Goal: Task Accomplishment & Management: Manage account settings

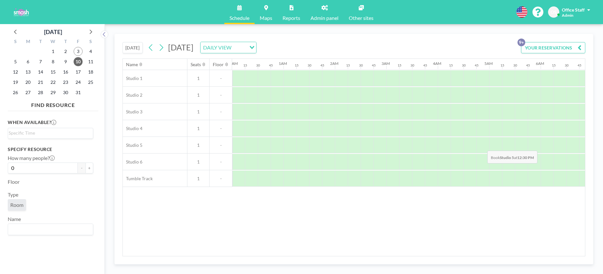
scroll to position [0, 399]
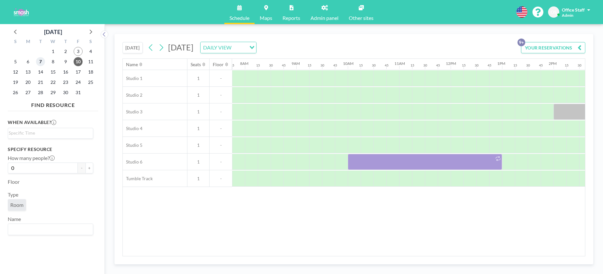
drag, startPoint x: 42, startPoint y: 62, endPoint x: 195, endPoint y: 87, distance: 155.1
click at [42, 62] on span "7" at bounding box center [40, 61] width 9 height 9
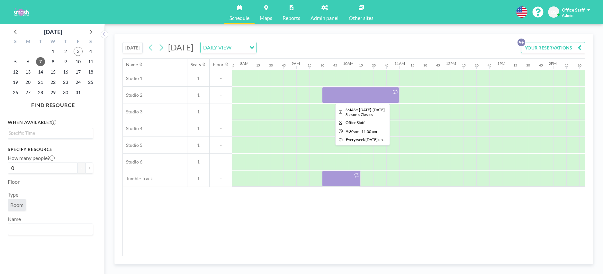
click at [351, 93] on div at bounding box center [360, 95] width 77 height 16
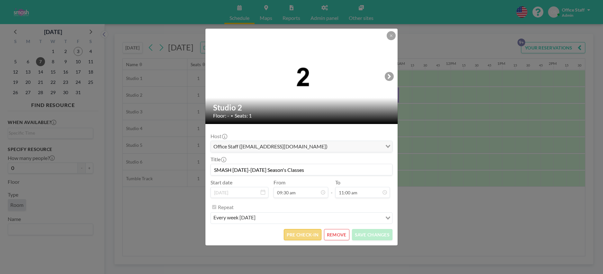
click at [301, 230] on button "PRE CHECK-IN" at bounding box center [303, 234] width 38 height 11
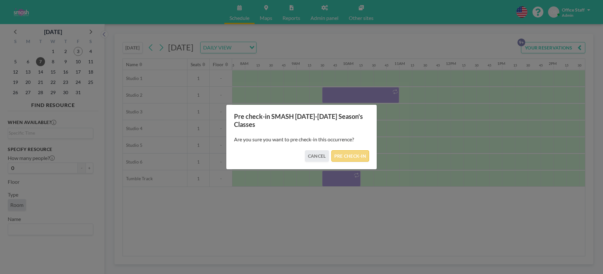
click at [351, 155] on button "PRE CHECK-IN" at bounding box center [351, 155] width 38 height 11
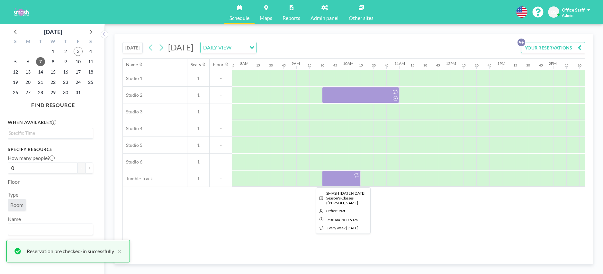
click at [345, 179] on div at bounding box center [341, 179] width 39 height 16
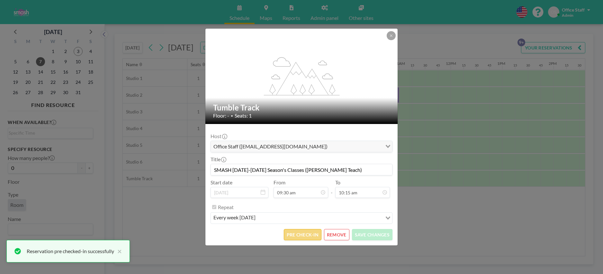
scroll to position [469, 0]
click at [311, 234] on button "PRE CHECK-IN" at bounding box center [303, 234] width 38 height 11
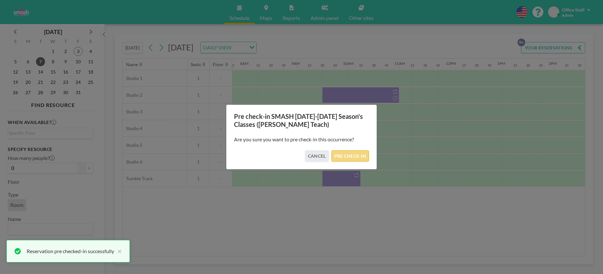
drag, startPoint x: 355, startPoint y: 158, endPoint x: 361, endPoint y: 157, distance: 6.6
click at [355, 158] on button "PRE CHECK-IN" at bounding box center [351, 155] width 38 height 11
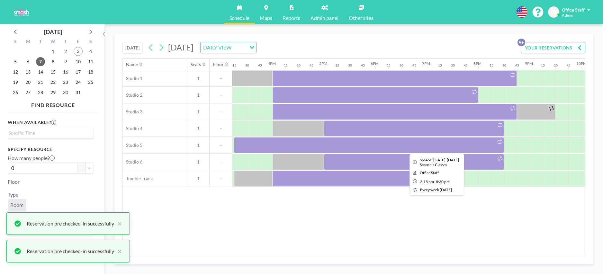
scroll to position [0, 790]
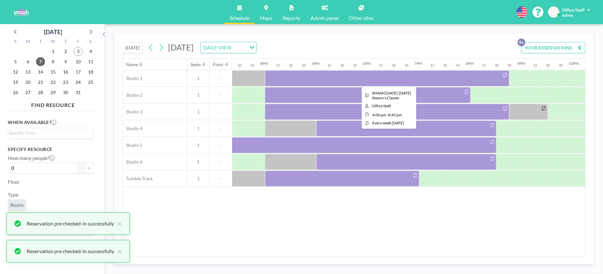
click at [344, 80] on div at bounding box center [387, 78] width 244 height 16
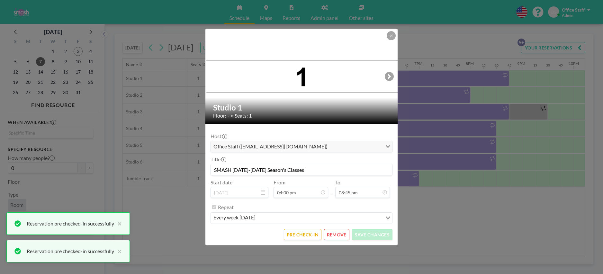
scroll to position [733, 0]
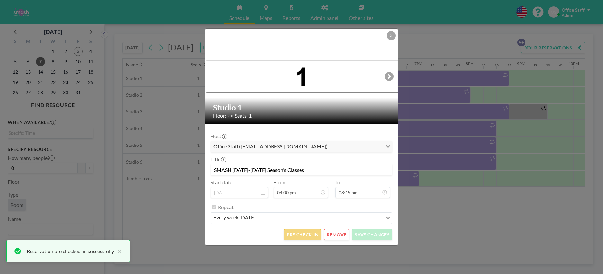
click at [301, 233] on button "PRE CHECK-IN" at bounding box center [303, 234] width 38 height 11
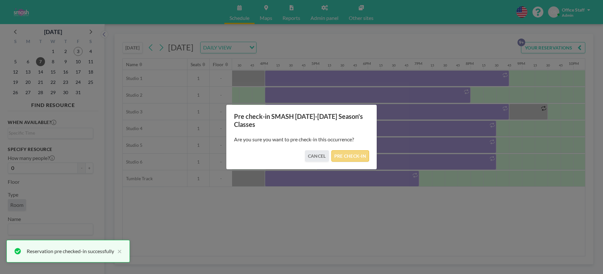
click at [347, 153] on button "PRE CHECK-IN" at bounding box center [351, 155] width 38 height 11
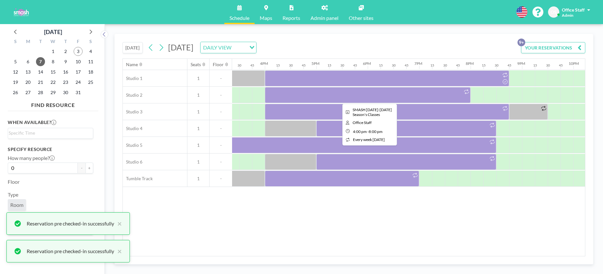
click at [350, 97] on div at bounding box center [368, 95] width 206 height 16
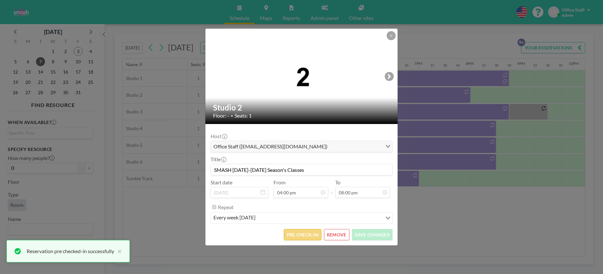
click at [302, 237] on button "PRE CHECK-IN" at bounding box center [303, 234] width 38 height 11
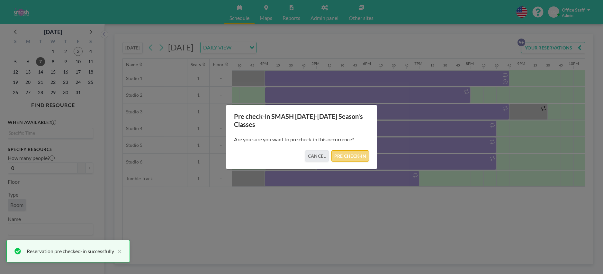
click at [353, 151] on button "PRE CHECK-IN" at bounding box center [351, 155] width 38 height 11
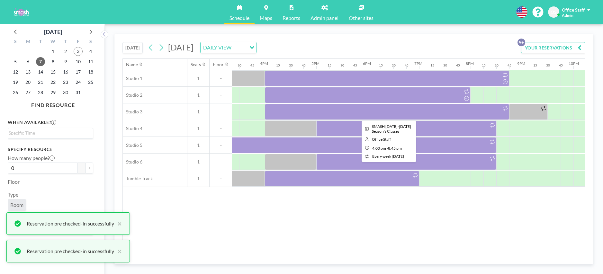
click at [404, 116] on div at bounding box center [387, 112] width 244 height 16
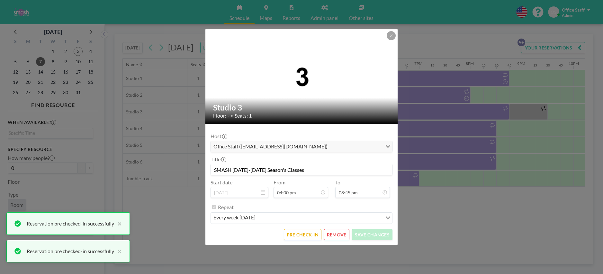
scroll to position [950, 0]
click at [310, 236] on button "PRE CHECK-IN" at bounding box center [303, 234] width 38 height 11
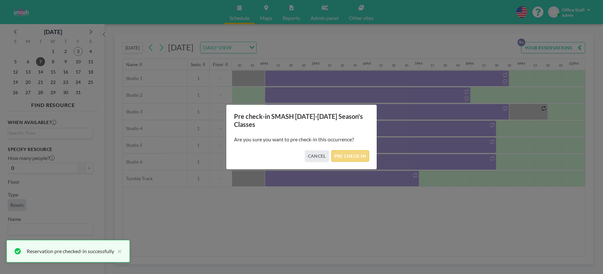
click at [360, 158] on button "PRE CHECK-IN" at bounding box center [351, 155] width 38 height 11
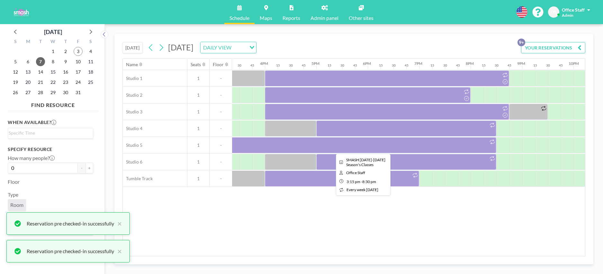
click at [455, 137] on div at bounding box center [59, 145] width 1235 height 17
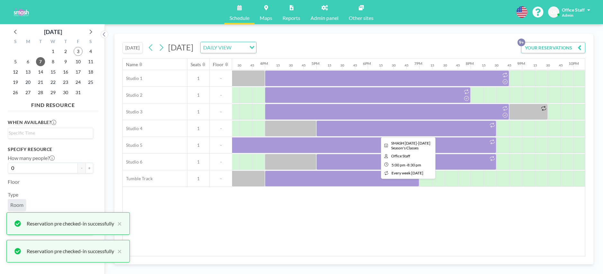
click at [405, 128] on div at bounding box center [406, 129] width 180 height 16
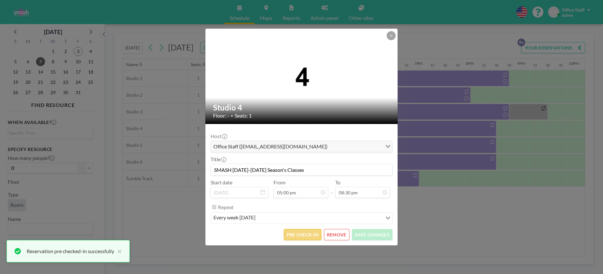
click at [308, 235] on button "PRE CHECK-IN" at bounding box center [303, 234] width 38 height 11
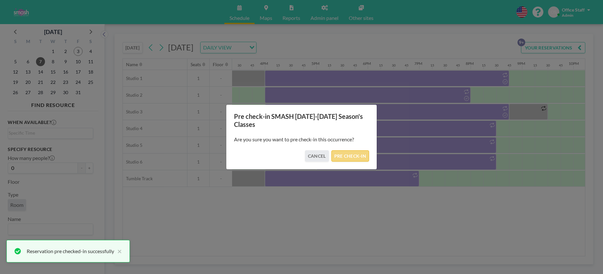
drag, startPoint x: 354, startPoint y: 157, endPoint x: 361, endPoint y: 155, distance: 7.1
click at [354, 157] on button "PRE CHECK-IN" at bounding box center [351, 155] width 38 height 11
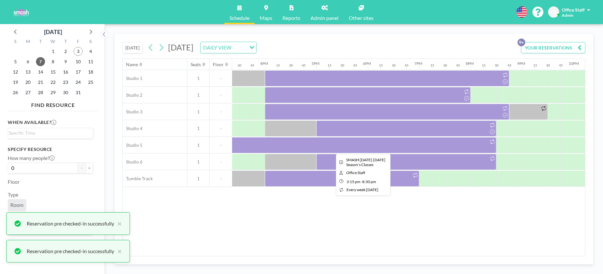
click at [420, 148] on div at bounding box center [361, 145] width 270 height 16
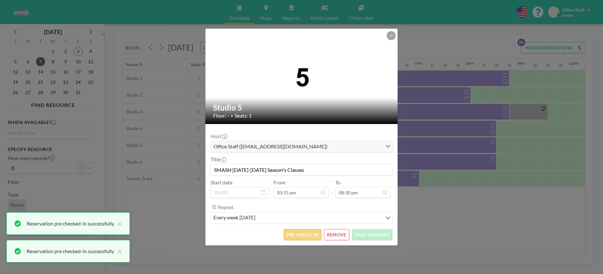
scroll to position [939, 0]
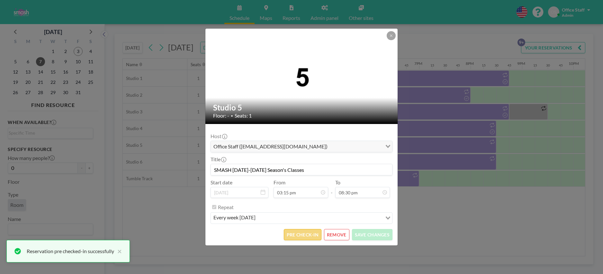
click at [314, 235] on button "PRE CHECK-IN" at bounding box center [303, 234] width 38 height 11
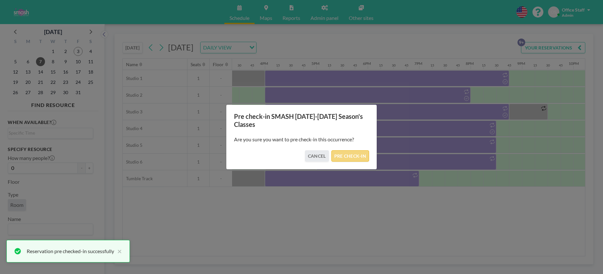
click at [344, 154] on button "PRE CHECK-IN" at bounding box center [351, 155] width 38 height 11
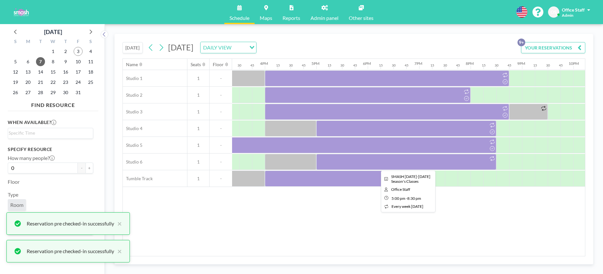
click at [414, 161] on div at bounding box center [406, 162] width 180 height 16
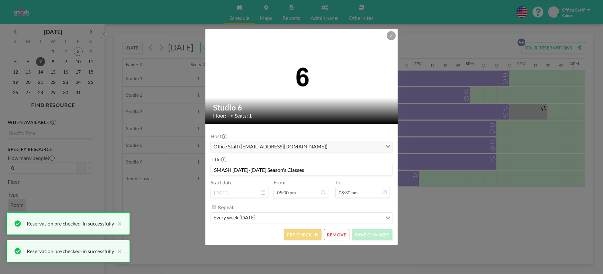
scroll to position [939, 0]
click at [299, 236] on button "PRE CHECK-IN" at bounding box center [303, 234] width 38 height 11
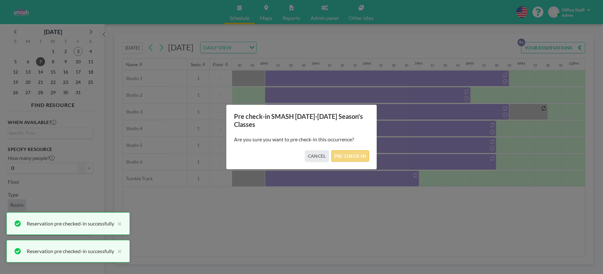
click at [356, 153] on button "PRE CHECK-IN" at bounding box center [351, 155] width 38 height 11
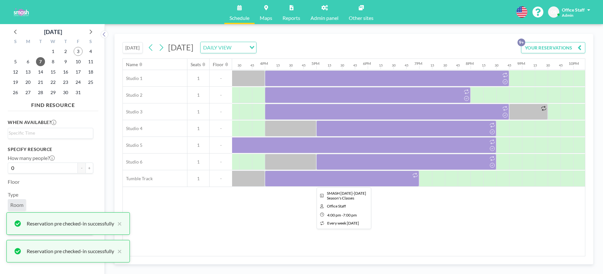
click at [367, 177] on div at bounding box center [342, 179] width 154 height 16
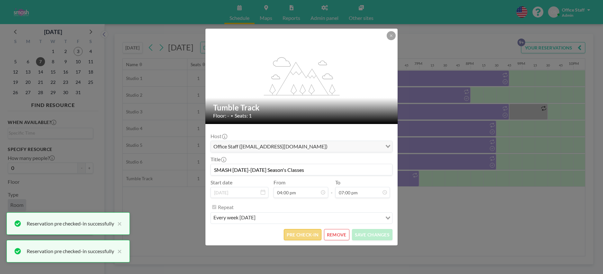
scroll to position [870, 0]
click at [309, 233] on button "PRE CHECK-IN" at bounding box center [303, 234] width 38 height 11
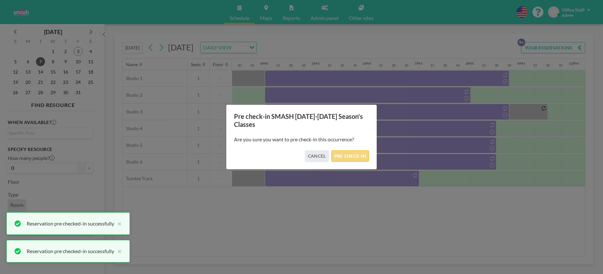
click at [344, 151] on button "PRE CHECK-IN" at bounding box center [351, 155] width 38 height 11
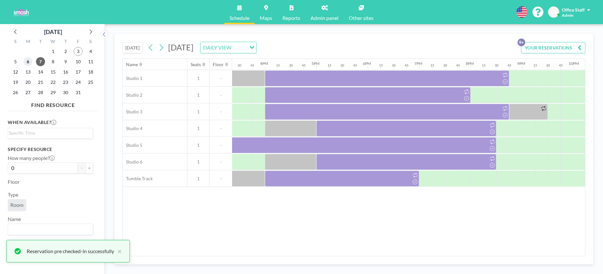
click at [30, 63] on span "6" at bounding box center [27, 61] width 9 height 9
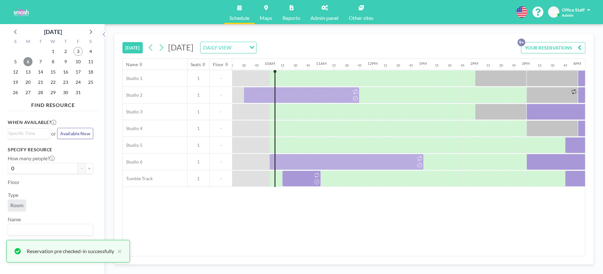
scroll to position [0, 502]
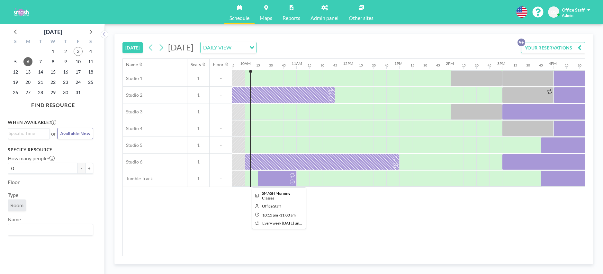
click at [270, 179] on div at bounding box center [277, 179] width 39 height 16
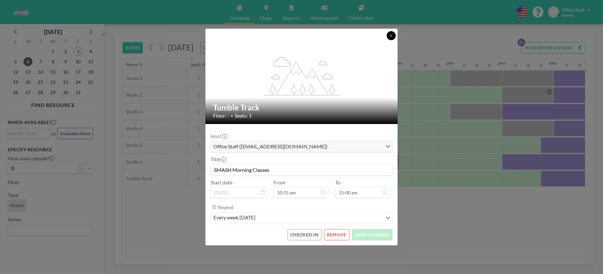
drag, startPoint x: 392, startPoint y: 34, endPoint x: 430, endPoint y: 47, distance: 40.5
click at [392, 34] on icon at bounding box center [391, 36] width 4 height 4
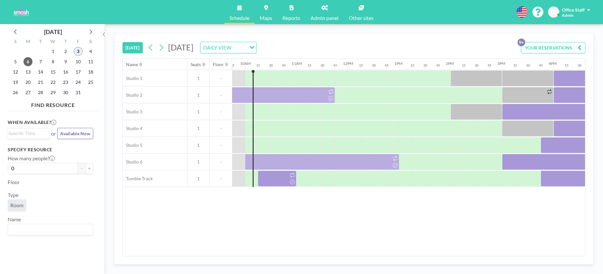
click at [77, 51] on span "3" at bounding box center [78, 51] width 9 height 9
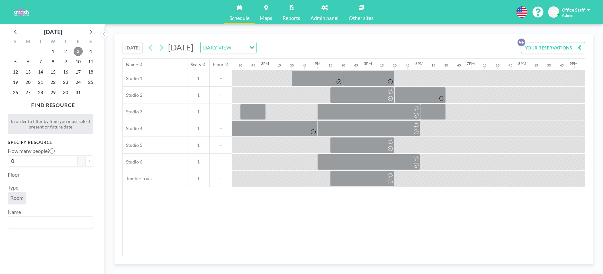
scroll to position [0, 742]
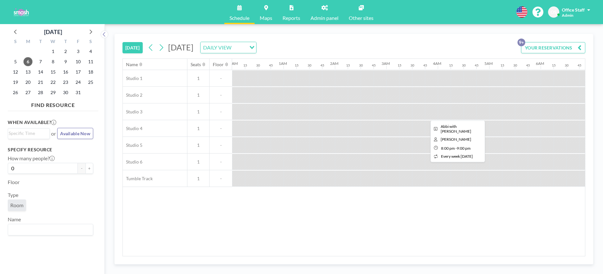
scroll to position [0, 831]
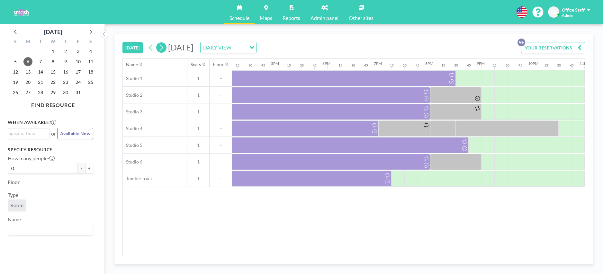
click at [160, 46] on icon at bounding box center [161, 48] width 6 height 10
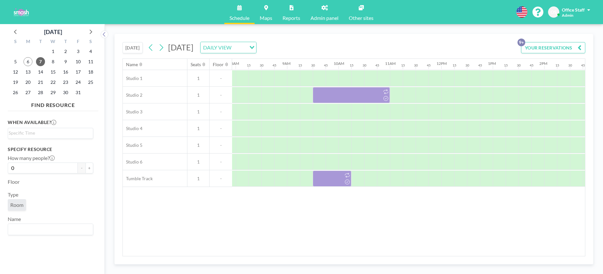
scroll to position [0, 412]
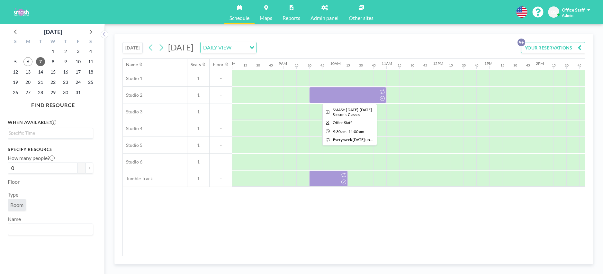
click at [361, 97] on div at bounding box center [347, 95] width 77 height 16
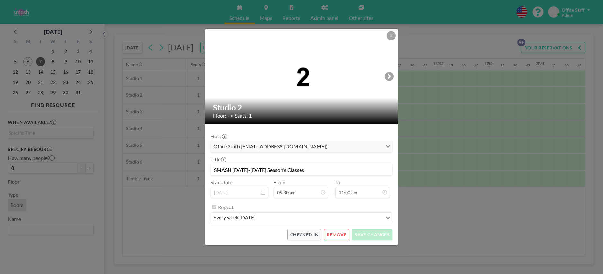
click at [490, 136] on div "Studio 2 Floor: - • Seats: 1 Host Office Staff ([EMAIL_ADDRESS][DOMAIN_NAME]) L…" at bounding box center [301, 137] width 603 height 274
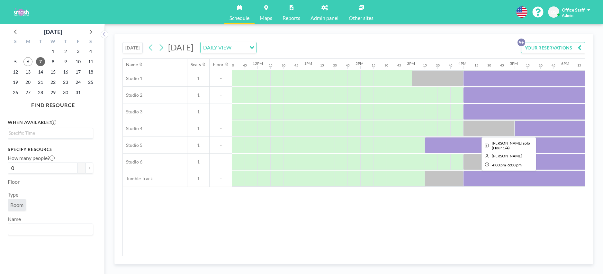
scroll to position [0, 699]
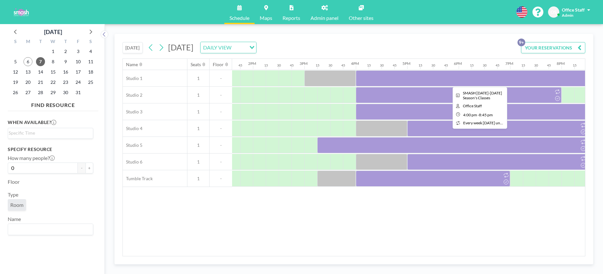
click at [382, 80] on div at bounding box center [478, 78] width 244 height 16
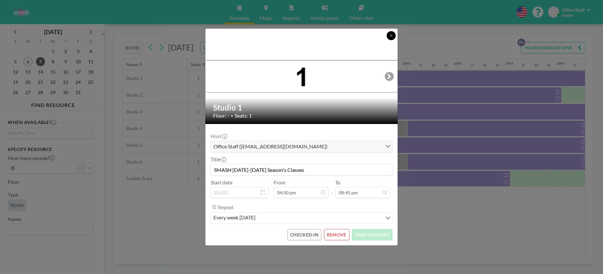
click at [392, 36] on icon at bounding box center [391, 36] width 4 height 4
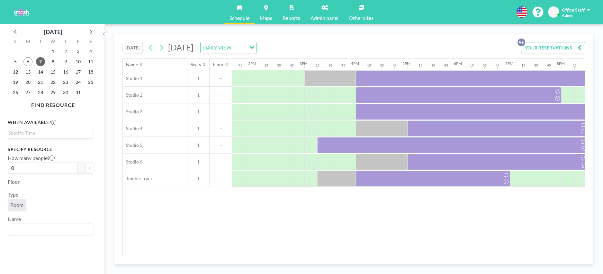
scroll to position [0, 700]
click at [335, 178] on div at bounding box center [336, 179] width 39 height 16
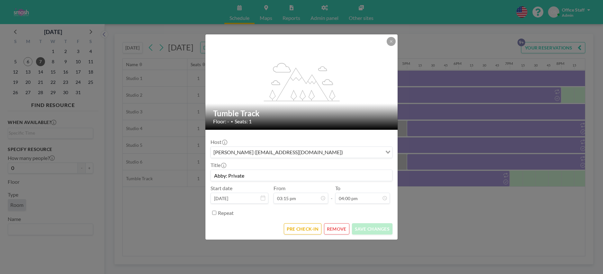
click at [483, 146] on div "flex-grow: 1.2; Tumble Track Floor: - • Seats: 1 Host [PERSON_NAME] ([EMAIL_ADD…" at bounding box center [301, 137] width 603 height 274
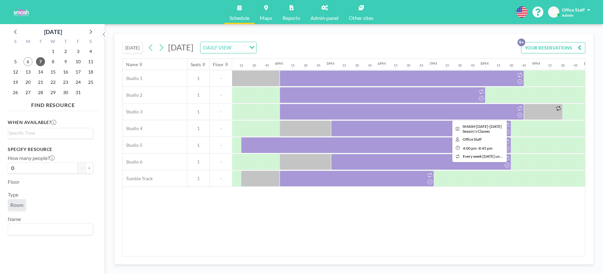
scroll to position [0, 788]
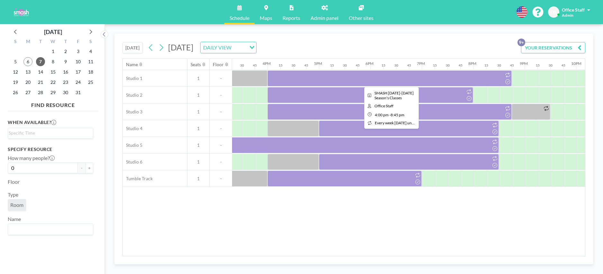
click at [381, 78] on div at bounding box center [390, 78] width 244 height 16
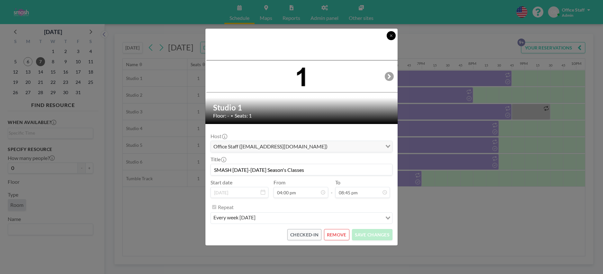
click at [391, 36] on icon at bounding box center [391, 35] width 2 height 2
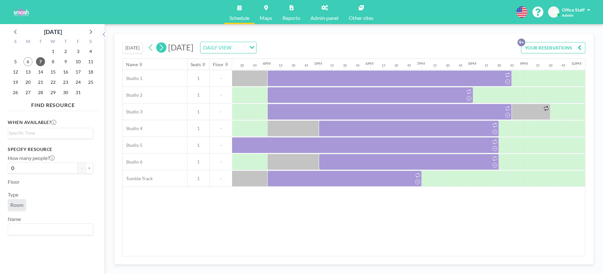
click at [162, 49] on icon at bounding box center [162, 47] width 4 height 7
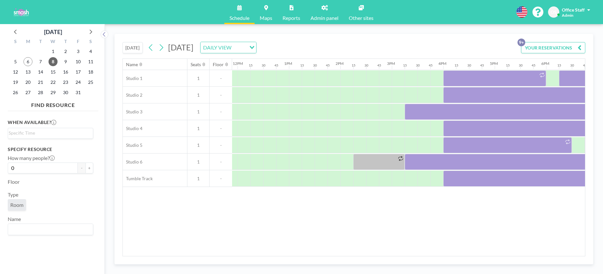
scroll to position [0, 689]
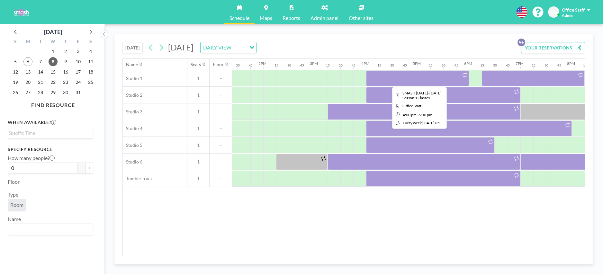
click at [417, 76] on div at bounding box center [417, 78] width 103 height 16
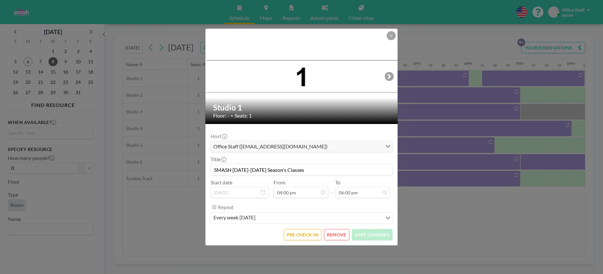
scroll to position [733, 0]
click at [304, 236] on button "PRE CHECK-IN" at bounding box center [303, 234] width 38 height 11
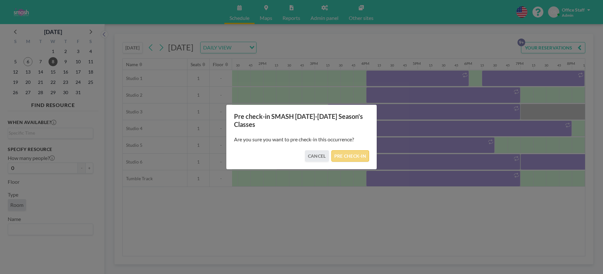
click at [363, 154] on button "PRE CHECK-IN" at bounding box center [351, 155] width 38 height 11
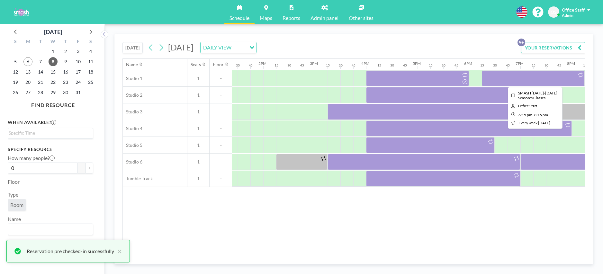
click at [502, 83] on div at bounding box center [533, 78] width 103 height 16
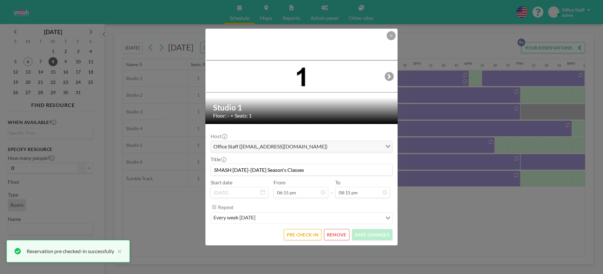
scroll to position [927, 0]
click at [307, 235] on button "PRE CHECK-IN" at bounding box center [303, 234] width 38 height 11
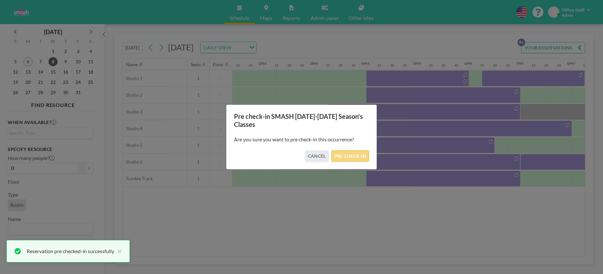
click at [353, 160] on button "PRE CHECK-IN" at bounding box center [351, 155] width 38 height 11
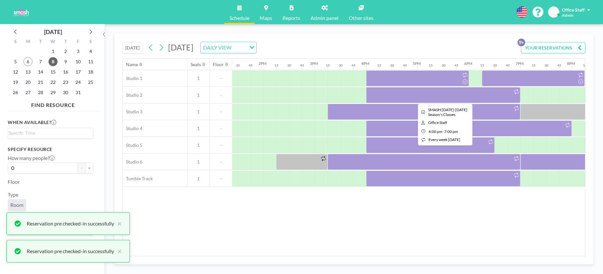
click at [407, 100] on div at bounding box center [443, 95] width 154 height 16
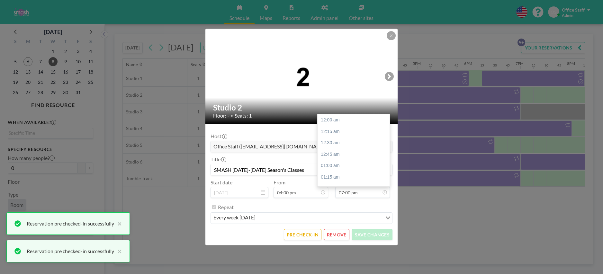
scroll to position [870, 0]
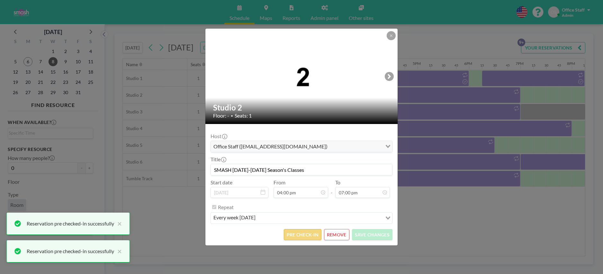
click at [309, 235] on button "PRE CHECK-IN" at bounding box center [303, 234] width 38 height 11
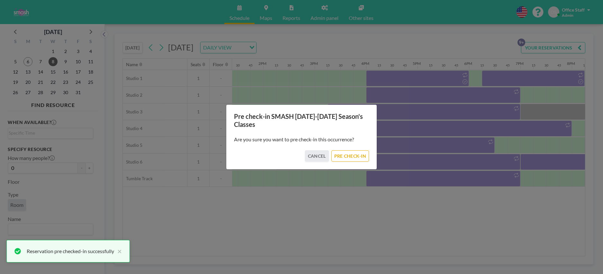
drag, startPoint x: 347, startPoint y: 152, endPoint x: 371, endPoint y: 137, distance: 28.4
click at [348, 152] on button "PRE CHECK-IN" at bounding box center [351, 155] width 38 height 11
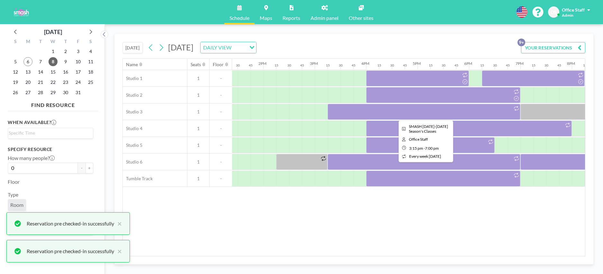
click at [423, 112] on div at bounding box center [424, 112] width 193 height 16
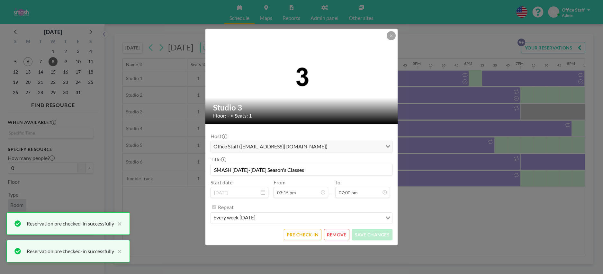
scroll to position [870, 0]
click at [304, 237] on button "PRE CHECK-IN" at bounding box center [303, 234] width 38 height 11
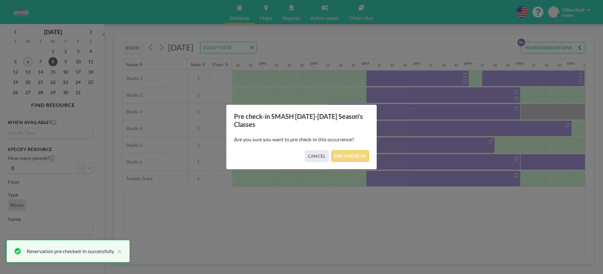
click at [366, 156] on button "PRE CHECK-IN" at bounding box center [351, 155] width 38 height 11
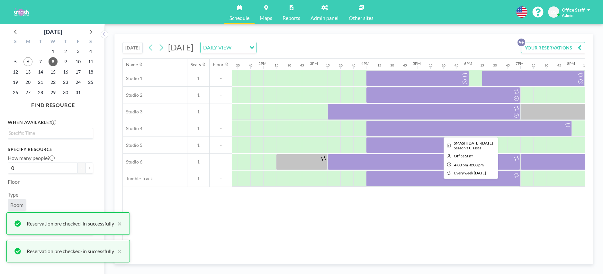
click at [442, 135] on div at bounding box center [469, 129] width 206 height 16
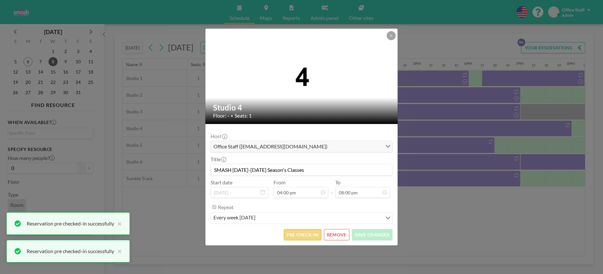
click at [310, 232] on button "PRE CHECK-IN" at bounding box center [303, 234] width 38 height 11
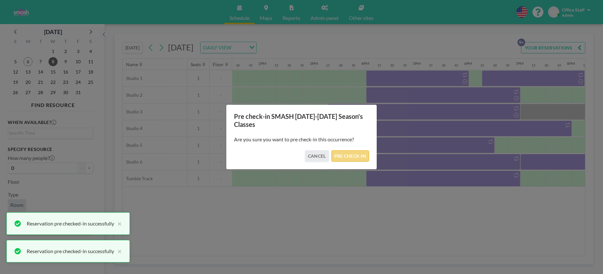
click at [353, 157] on button "PRE CHECK-IN" at bounding box center [351, 155] width 38 height 11
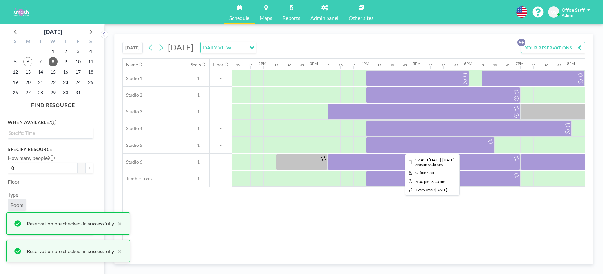
click at [433, 148] on div at bounding box center [430, 145] width 129 height 16
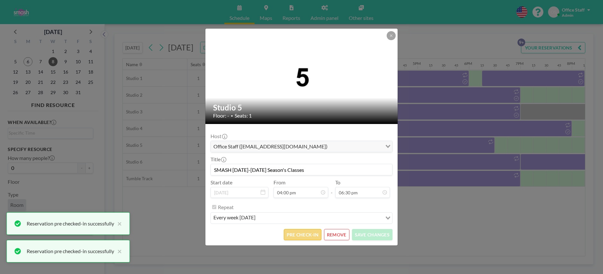
scroll to position [847, 0]
click at [307, 236] on button "PRE CHECK-IN" at bounding box center [303, 234] width 38 height 11
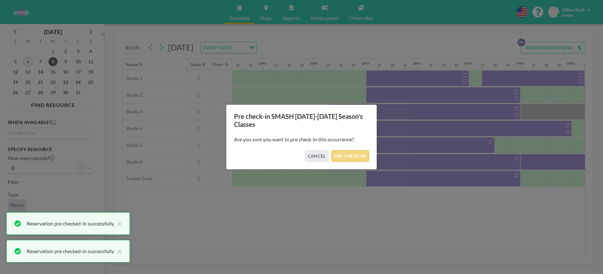
drag, startPoint x: 344, startPoint y: 157, endPoint x: 380, endPoint y: 154, distance: 35.5
click at [344, 157] on button "PRE CHECK-IN" at bounding box center [351, 155] width 38 height 11
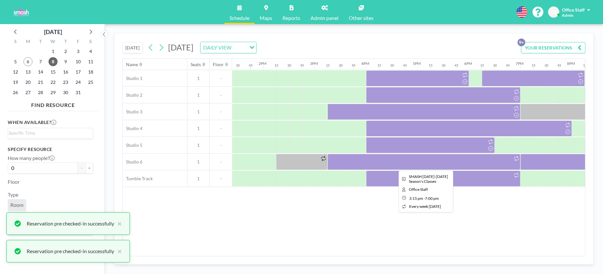
click at [453, 161] on div at bounding box center [424, 162] width 193 height 16
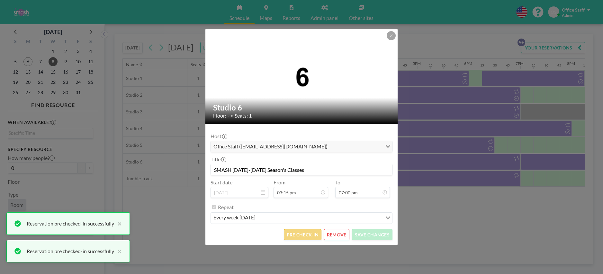
scroll to position [870, 0]
drag, startPoint x: 312, startPoint y: 228, endPoint x: 311, endPoint y: 232, distance: 3.9
click at [311, 229] on form "Host Office Staff ([EMAIL_ADDRESS][DOMAIN_NAME]) Loading... Title SMASH [DATE]-…" at bounding box center [301, 185] width 192 height 122
click at [311, 234] on button "PRE CHECK-IN" at bounding box center [303, 234] width 38 height 11
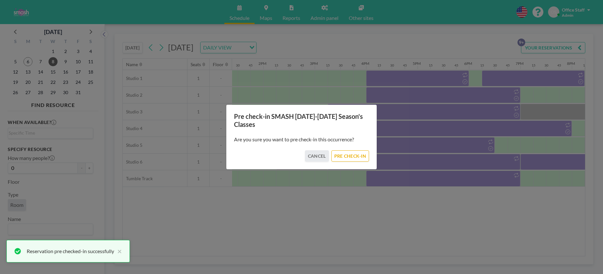
click at [551, 159] on div "Pre check-in SMASH [DATE]-[DATE] Season's Classes Are you sure you want to pre …" at bounding box center [301, 137] width 603 height 274
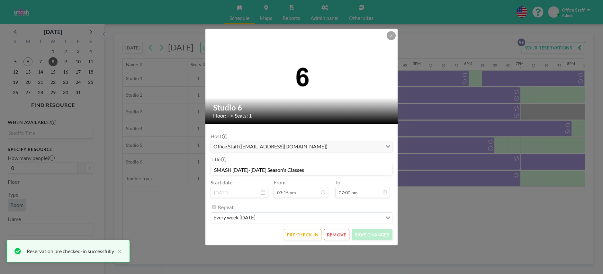
scroll to position [698, 0]
click at [296, 239] on button "PRE CHECK-IN" at bounding box center [303, 234] width 38 height 11
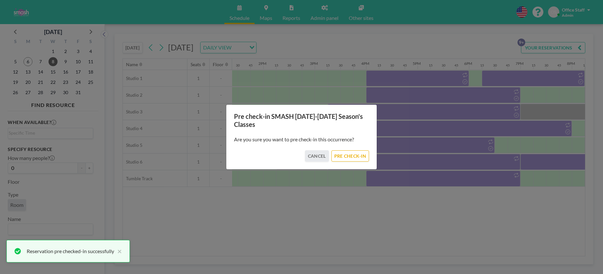
drag, startPoint x: 360, startPoint y: 155, endPoint x: 384, endPoint y: 155, distance: 23.8
click at [361, 155] on button "PRE CHECK-IN" at bounding box center [351, 155] width 38 height 11
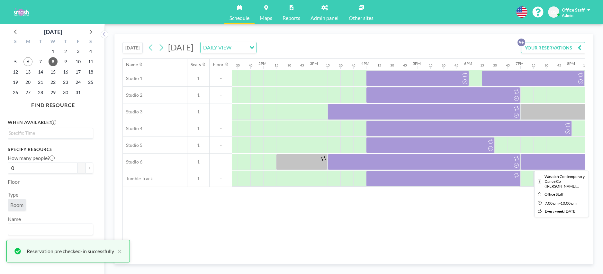
click at [533, 162] on div at bounding box center [598, 162] width 154 height 16
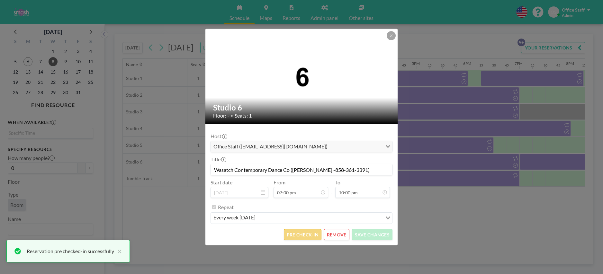
click at [303, 235] on button "PRE CHECK-IN" at bounding box center [303, 234] width 38 height 11
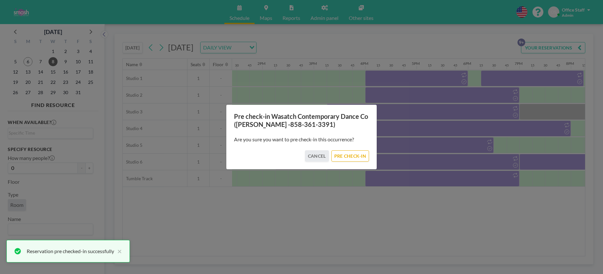
drag, startPoint x: 350, startPoint y: 153, endPoint x: 402, endPoint y: 167, distance: 53.6
click at [351, 153] on button "PRE CHECK-IN" at bounding box center [351, 155] width 38 height 11
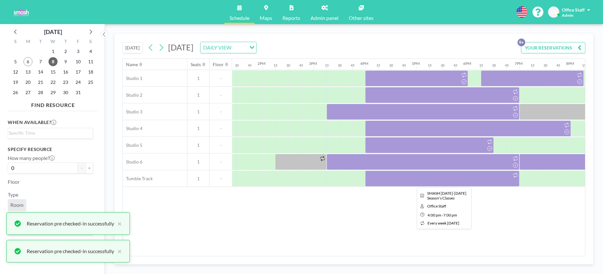
click at [440, 179] on div at bounding box center [442, 179] width 154 height 16
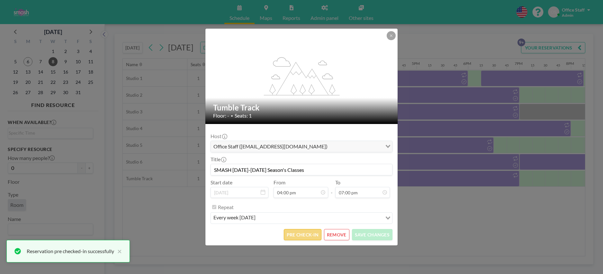
click at [314, 237] on button "PRE CHECK-IN" at bounding box center [303, 234] width 38 height 11
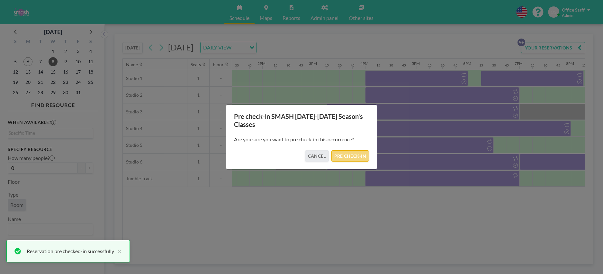
click at [346, 154] on button "PRE CHECK-IN" at bounding box center [351, 155] width 38 height 11
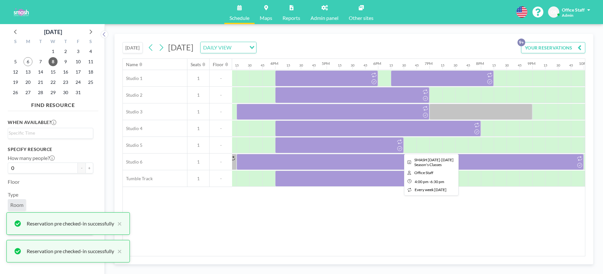
scroll to position [0, 882]
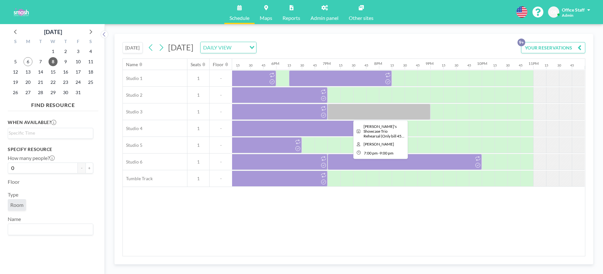
click at [370, 111] on div at bounding box center [379, 112] width 103 height 16
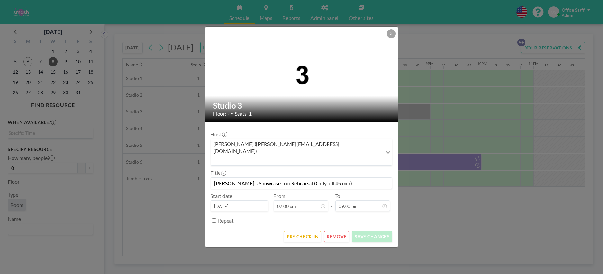
drag, startPoint x: 451, startPoint y: 162, endPoint x: 411, endPoint y: 117, distance: 60.6
click at [451, 162] on div "Studio 3 Floor: - • Seats: 1 Host [PERSON_NAME] ([PERSON_NAME][EMAIL_ADDRESS][D…" at bounding box center [301, 137] width 603 height 274
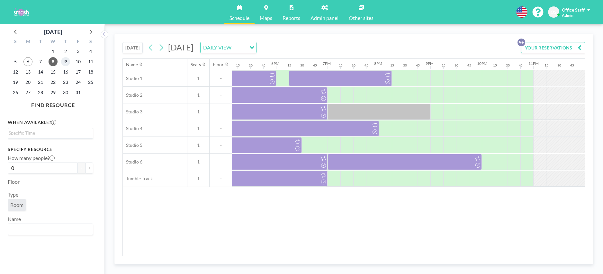
drag, startPoint x: 67, startPoint y: 62, endPoint x: 101, endPoint y: 72, distance: 35.3
click at [67, 62] on span "9" at bounding box center [65, 61] width 9 height 9
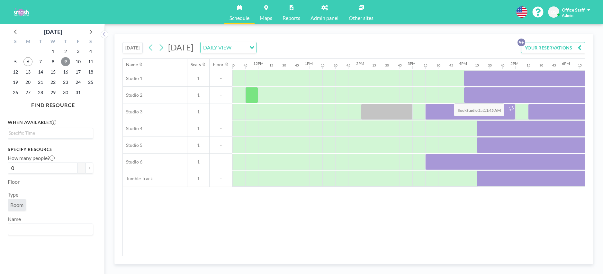
scroll to position [0, 630]
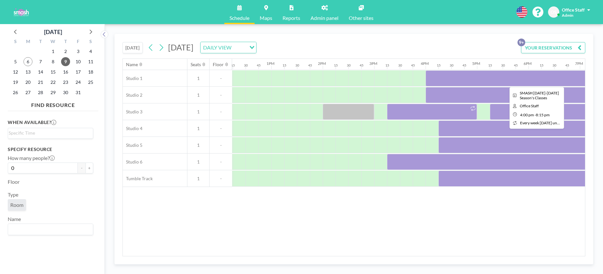
click at [479, 80] on div at bounding box center [535, 78] width 219 height 16
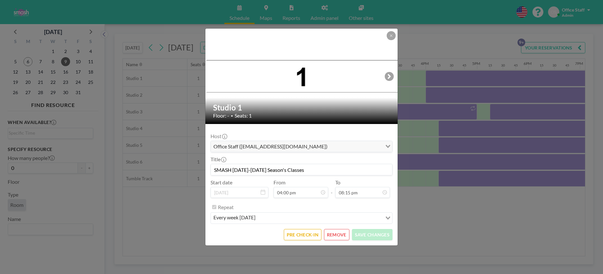
scroll to position [927, 0]
click at [303, 236] on button "PRE CHECK-IN" at bounding box center [303, 234] width 38 height 11
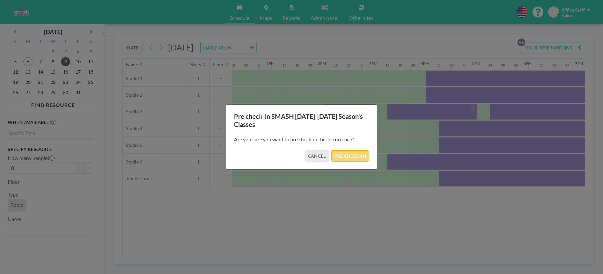
click at [352, 158] on button "PRE CHECK-IN" at bounding box center [351, 155] width 38 height 11
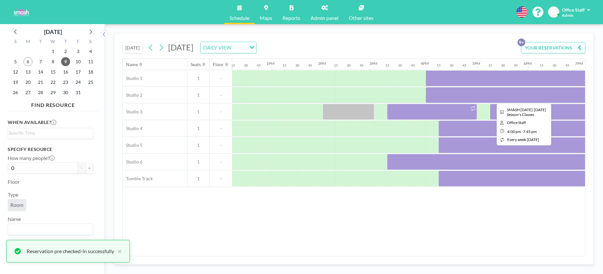
click at [471, 97] on div at bounding box center [522, 95] width 193 height 16
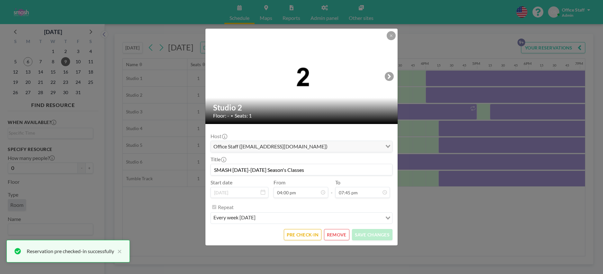
scroll to position [904, 0]
click at [292, 236] on button "PRE CHECK-IN" at bounding box center [303, 234] width 38 height 11
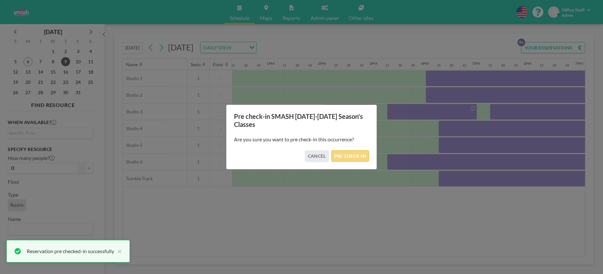
click at [357, 154] on button "PRE CHECK-IN" at bounding box center [351, 155] width 38 height 11
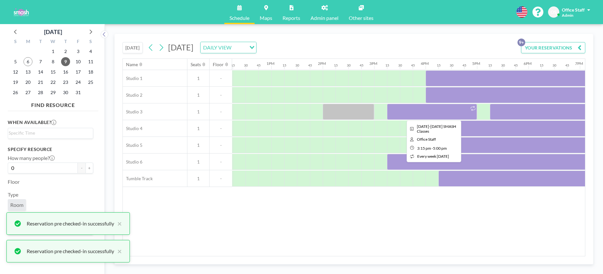
click at [447, 112] on div at bounding box center [432, 112] width 90 height 16
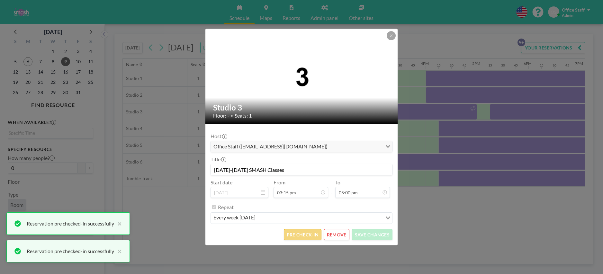
click at [309, 232] on button "PRE CHECK-IN" at bounding box center [303, 234] width 38 height 11
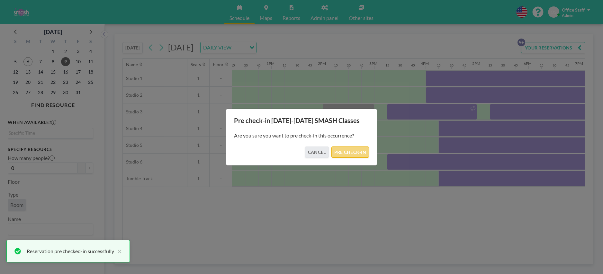
click at [350, 152] on button "PRE CHECK-IN" at bounding box center [351, 152] width 38 height 11
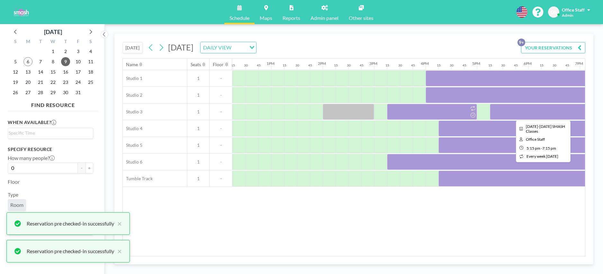
click at [552, 113] on div at bounding box center [541, 112] width 103 height 16
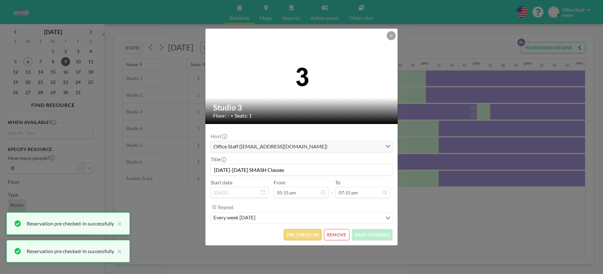
scroll to position [790, 0]
click at [295, 234] on button "PRE CHECK-IN" at bounding box center [303, 234] width 38 height 11
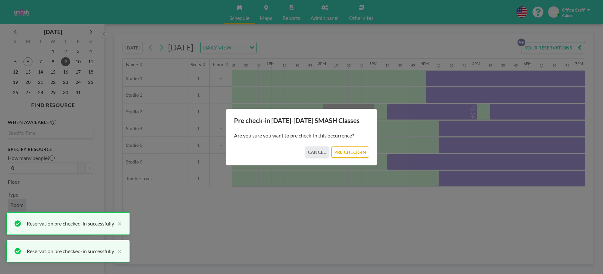
click at [500, 130] on div "Pre check-in [DATE]-[DATE] SMASH Classes Are you sure you want to pre check-in …" at bounding box center [301, 137] width 603 height 274
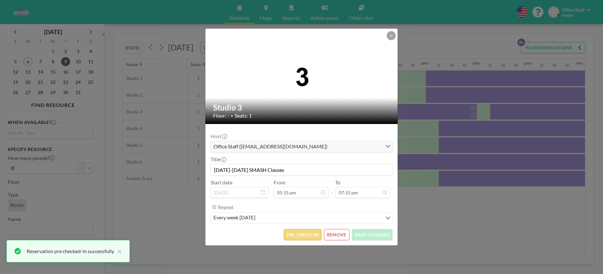
click at [298, 237] on button "PRE CHECK-IN" at bounding box center [303, 234] width 38 height 11
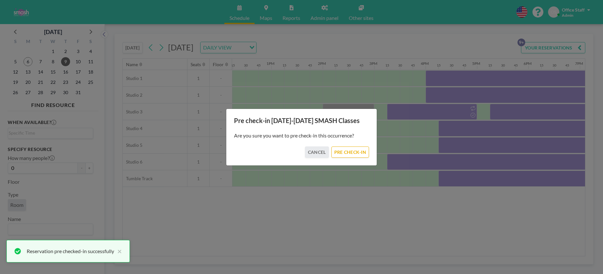
drag, startPoint x: 350, startPoint y: 151, endPoint x: 473, endPoint y: 121, distance: 126.3
click at [350, 151] on button "PRE CHECK-IN" at bounding box center [351, 152] width 38 height 11
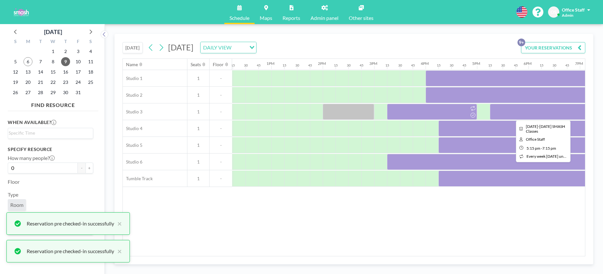
click at [537, 115] on div at bounding box center [541, 112] width 103 height 16
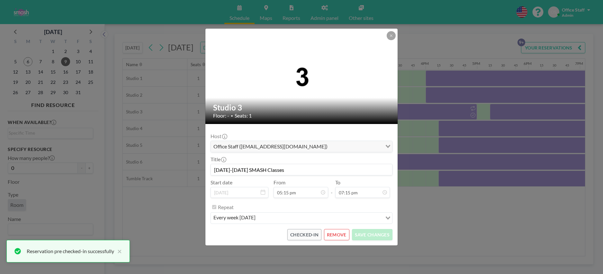
click at [487, 132] on div "Studio 3 Floor: - • Seats: 1 Host Office Staff ([EMAIL_ADDRESS][DOMAIN_NAME]) L…" at bounding box center [301, 137] width 603 height 274
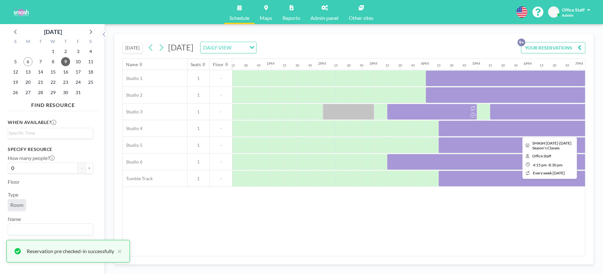
click at [474, 127] on div at bounding box center [548, 129] width 219 height 16
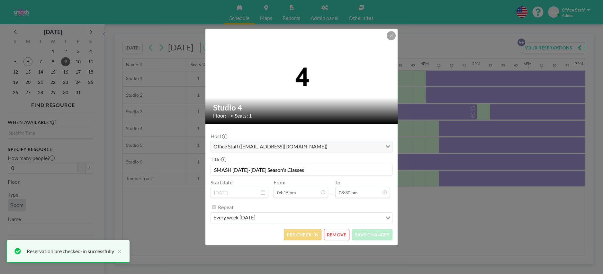
click at [295, 231] on button "PRE CHECK-IN" at bounding box center [303, 234] width 38 height 11
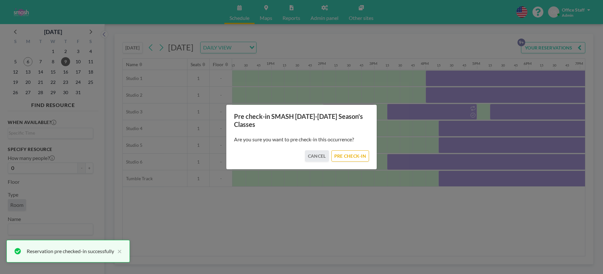
drag, startPoint x: 350, startPoint y: 154, endPoint x: 483, endPoint y: 152, distance: 133.5
click at [350, 154] on button "PRE CHECK-IN" at bounding box center [351, 155] width 38 height 11
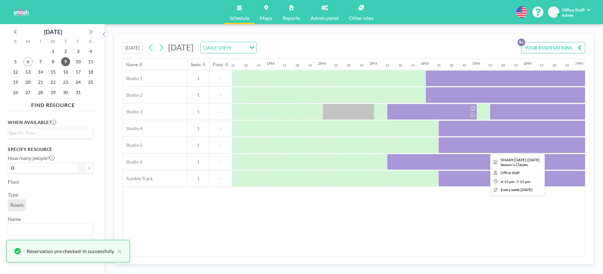
click at [509, 146] on div at bounding box center [516, 145] width 154 height 16
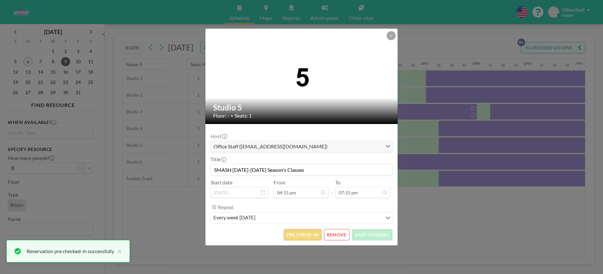
click at [313, 236] on button "PRE CHECK-IN" at bounding box center [303, 234] width 38 height 11
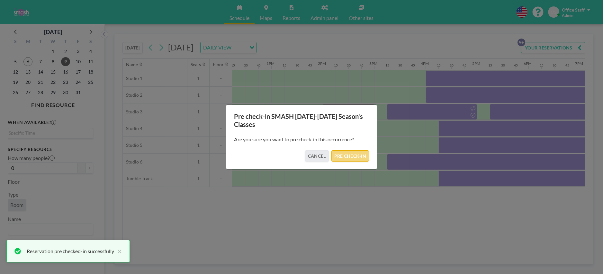
click at [361, 156] on button "PRE CHECK-IN" at bounding box center [351, 155] width 38 height 11
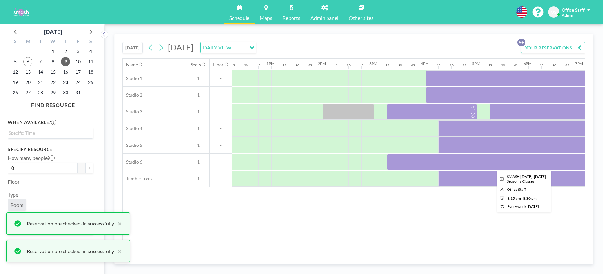
click at [472, 168] on div at bounding box center [522, 162] width 270 height 16
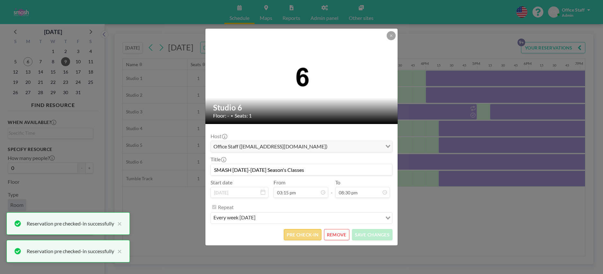
click at [294, 235] on button "PRE CHECK-IN" at bounding box center [303, 234] width 38 height 11
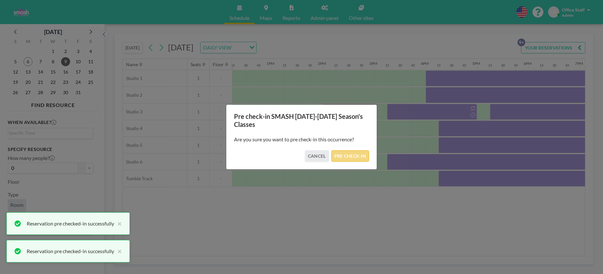
click at [349, 155] on button "PRE CHECK-IN" at bounding box center [351, 155] width 38 height 11
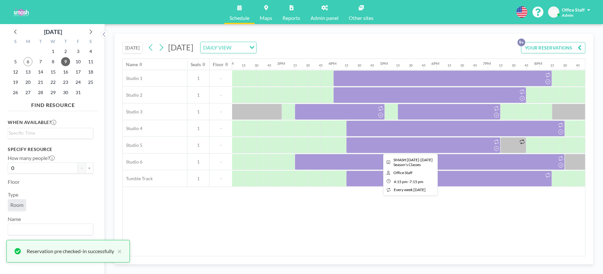
scroll to position [0, 719]
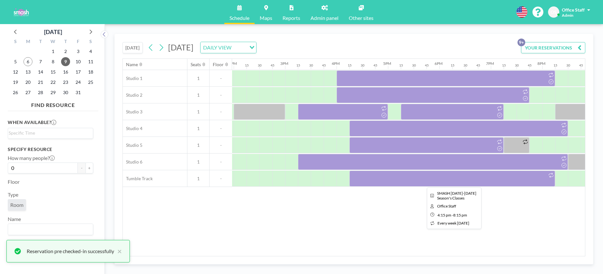
click at [456, 176] on div at bounding box center [453, 179] width 206 height 16
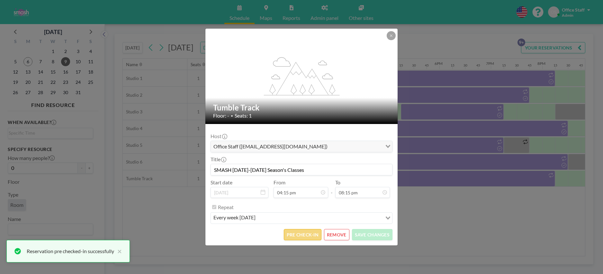
click at [309, 235] on button "PRE CHECK-IN" at bounding box center [303, 234] width 38 height 11
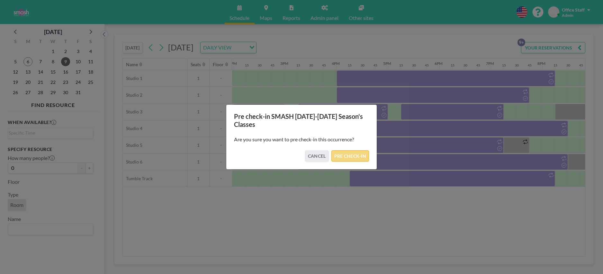
drag, startPoint x: 346, startPoint y: 157, endPoint x: 351, endPoint y: 158, distance: 5.5
click at [346, 157] on button "PRE CHECK-IN" at bounding box center [351, 155] width 38 height 11
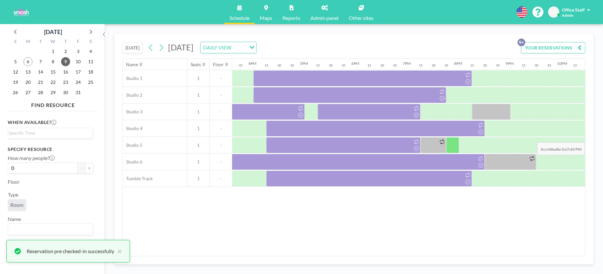
scroll to position [0, 809]
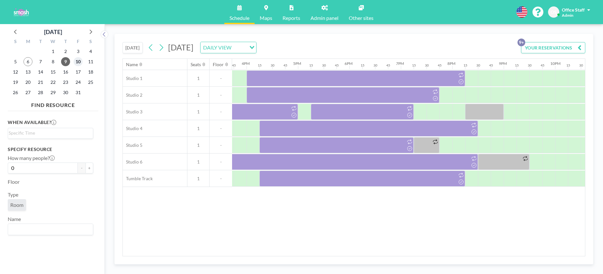
click at [75, 60] on span "10" at bounding box center [78, 61] width 9 height 9
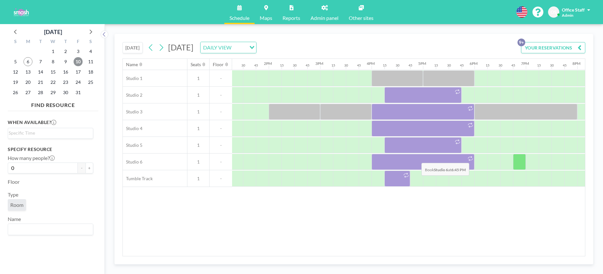
scroll to position [0, 680]
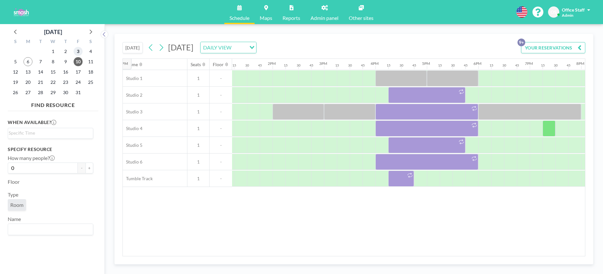
click at [78, 52] on span "3" at bounding box center [78, 51] width 9 height 9
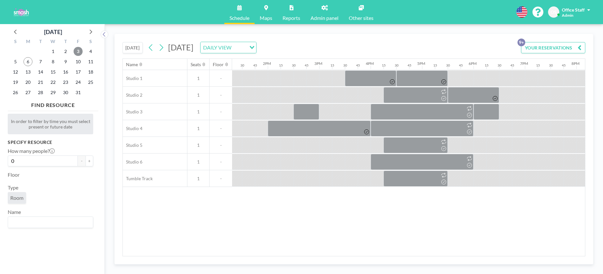
scroll to position [0, 708]
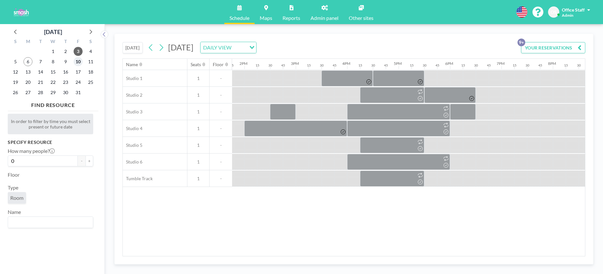
click at [77, 62] on span "10" at bounding box center [78, 61] width 9 height 9
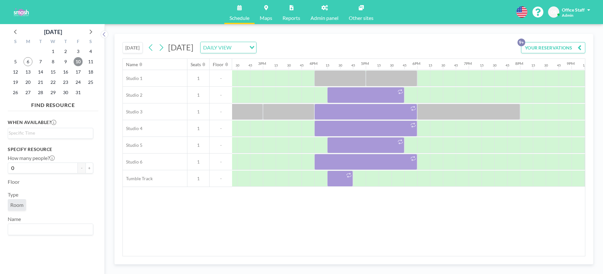
scroll to position [0, 751]
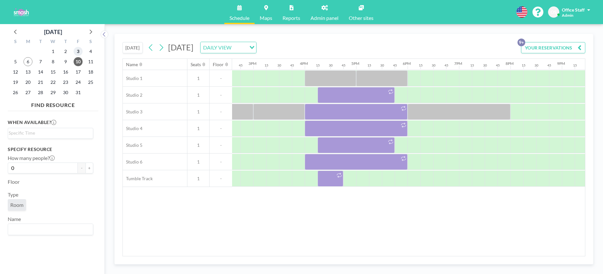
click at [78, 52] on span "3" at bounding box center [78, 51] width 9 height 9
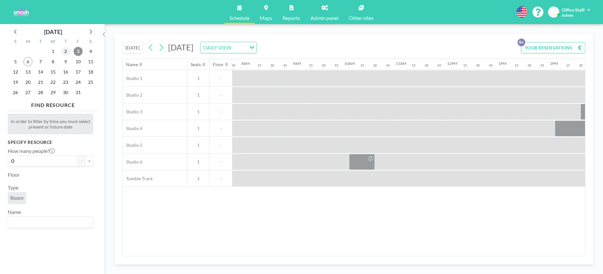
scroll to position [0, 399]
click at [66, 50] on span "2" at bounding box center [65, 51] width 9 height 9
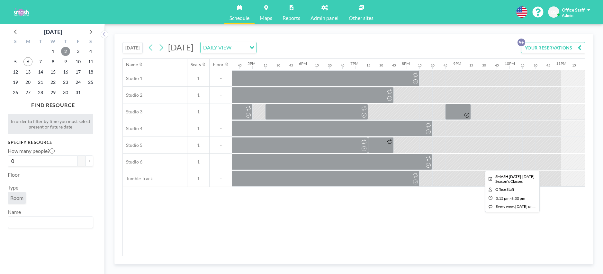
scroll to position [0, 882]
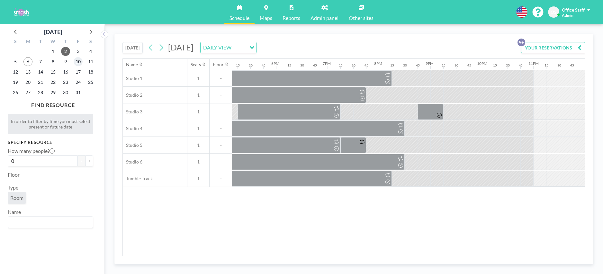
click at [77, 59] on span "10" at bounding box center [78, 61] width 9 height 9
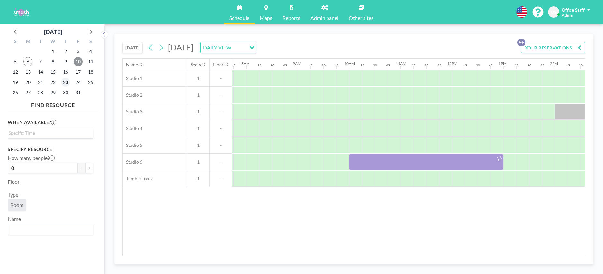
scroll to position [0, 399]
click at [27, 61] on span "6" at bounding box center [27, 61] width 9 height 9
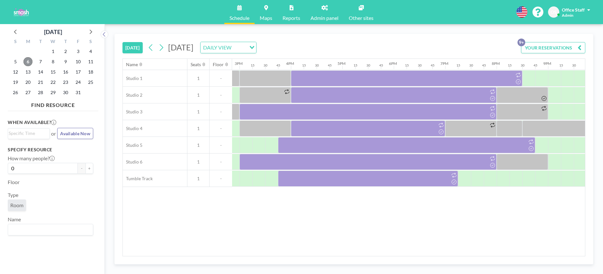
scroll to position [0, 835]
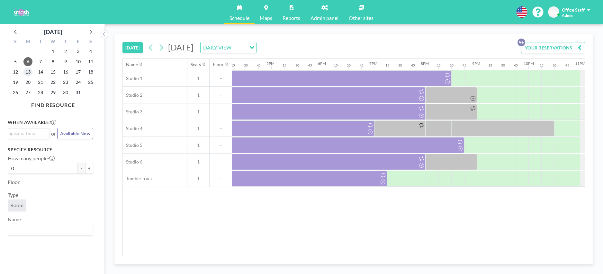
click at [29, 72] on span "13" at bounding box center [27, 72] width 9 height 9
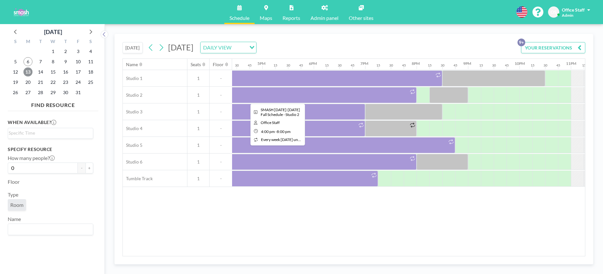
scroll to position [0, 833]
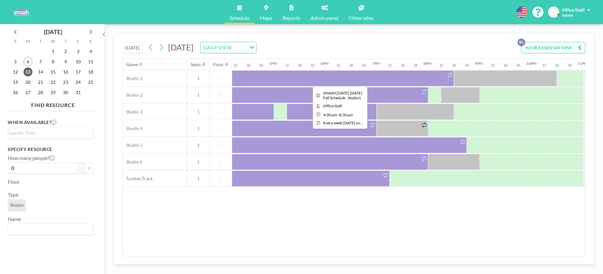
click at [340, 77] on div at bounding box center [339, 78] width 232 height 16
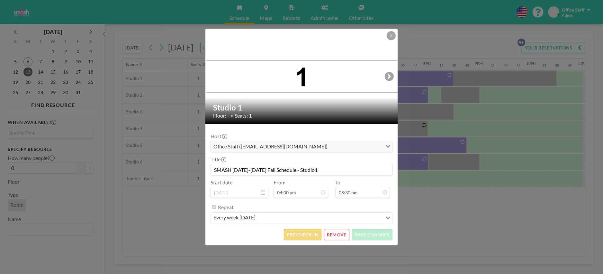
scroll to position [733, 0]
click at [295, 239] on button "PRE CHECK-IN" at bounding box center [303, 234] width 38 height 11
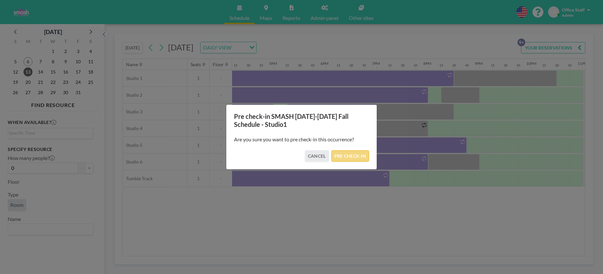
click at [359, 155] on button "PRE CHECK-IN" at bounding box center [351, 155] width 38 height 11
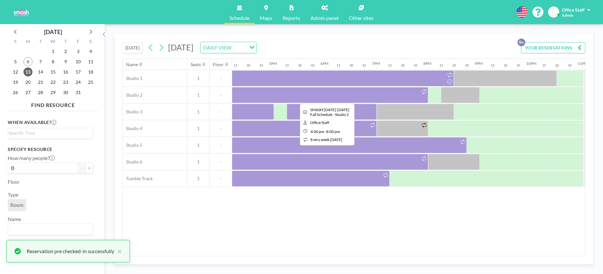
click at [381, 95] on div at bounding box center [326, 95] width 206 height 16
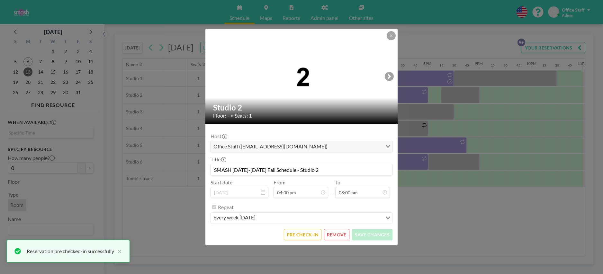
scroll to position [916, 0]
click at [301, 236] on button "PRE CHECK-IN" at bounding box center [303, 234] width 38 height 11
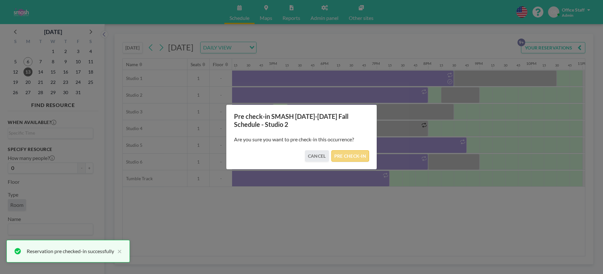
click at [348, 153] on button "PRE CHECK-IN" at bounding box center [351, 155] width 38 height 11
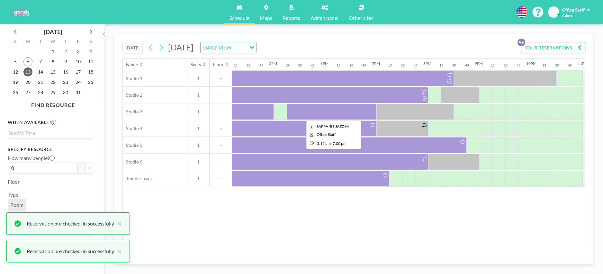
click at [321, 112] on div at bounding box center [332, 112] width 90 height 16
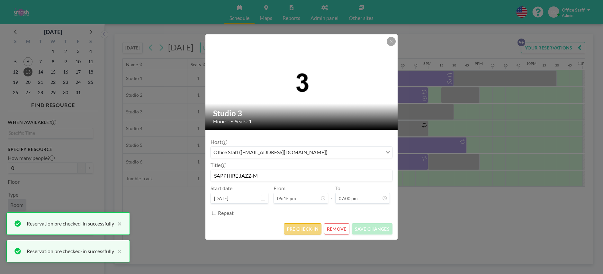
click at [310, 228] on button "PRE CHECK-IN" at bounding box center [303, 228] width 38 height 11
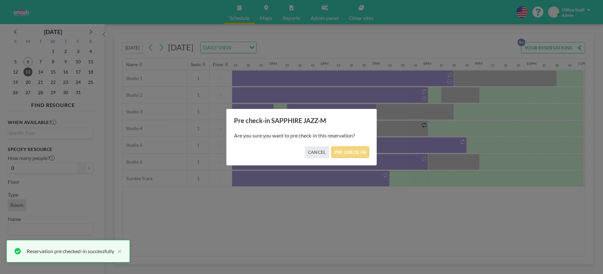
click at [348, 152] on button "PRE CHECK-IN" at bounding box center [351, 152] width 38 height 11
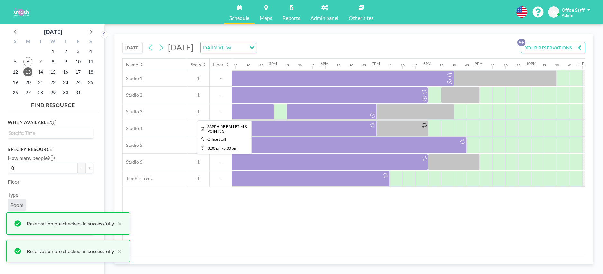
click at [256, 114] on div at bounding box center [222, 112] width 103 height 16
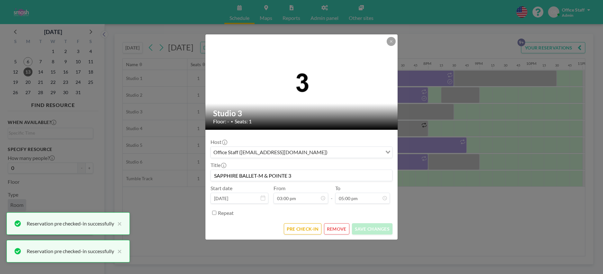
scroll to position [778, 0]
click at [305, 232] on button "PRE CHECK-IN" at bounding box center [303, 228] width 38 height 11
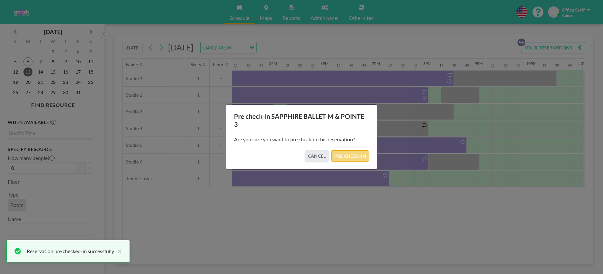
click at [355, 154] on button "PRE CHECK-IN" at bounding box center [351, 155] width 38 height 11
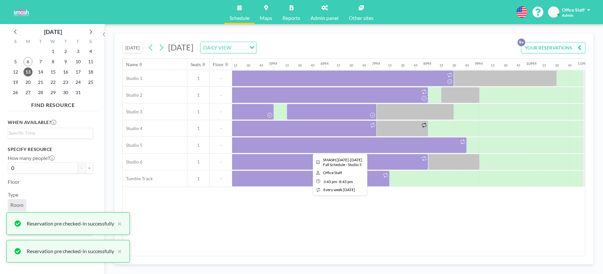
click at [342, 148] on div at bounding box center [338, 145] width 257 height 16
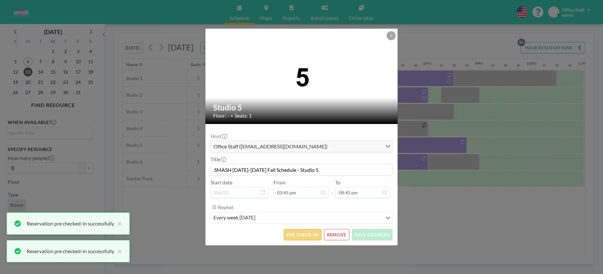
scroll to position [950, 0]
click at [305, 234] on button "PRE CHECK-IN" at bounding box center [303, 234] width 38 height 11
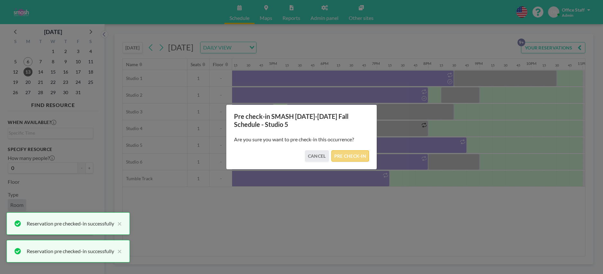
click at [344, 157] on button "PRE CHECK-IN" at bounding box center [351, 155] width 38 height 11
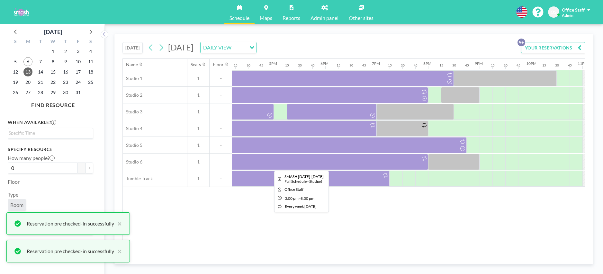
click at [414, 163] on div at bounding box center [299, 162] width 257 height 16
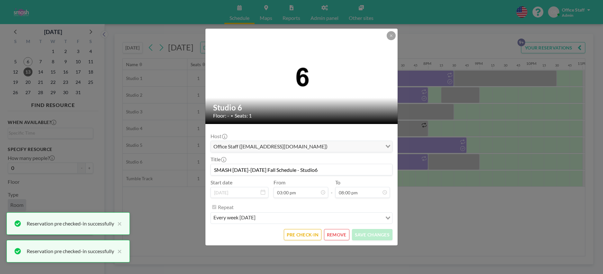
scroll to position [687, 0]
click at [307, 235] on button "PRE CHECK-IN" at bounding box center [303, 234] width 38 height 11
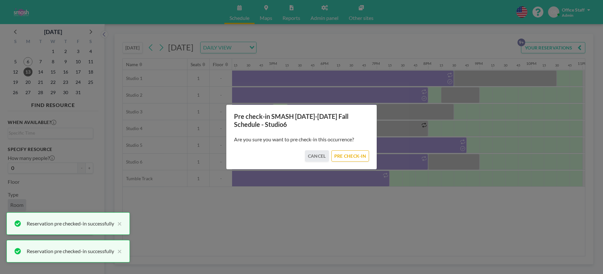
drag, startPoint x: 348, startPoint y: 154, endPoint x: 350, endPoint y: 163, distance: 9.1
click at [348, 154] on button "PRE CHECK-IN" at bounding box center [351, 155] width 38 height 11
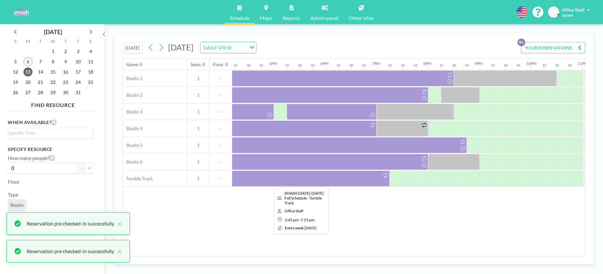
click at [319, 180] on div at bounding box center [300, 179] width 180 height 16
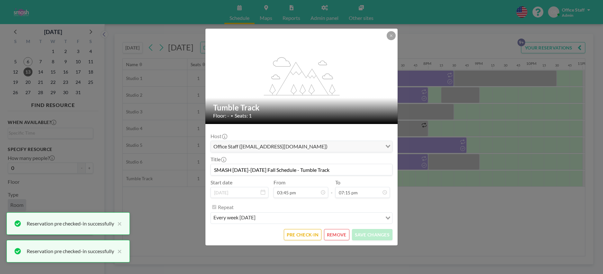
scroll to position [721, 0]
click at [299, 234] on button "PRE CHECK-IN" at bounding box center [303, 234] width 38 height 11
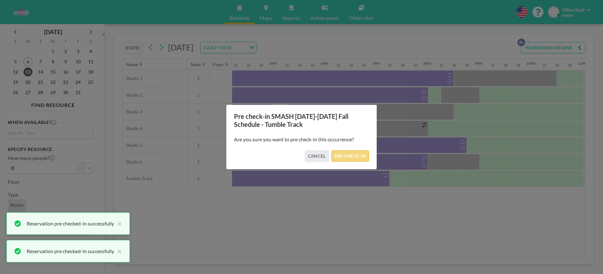
click at [350, 154] on button "PRE CHECK-IN" at bounding box center [351, 155] width 38 height 11
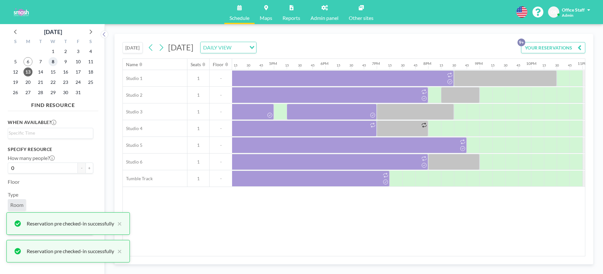
click at [52, 62] on span "8" at bounding box center [53, 61] width 9 height 9
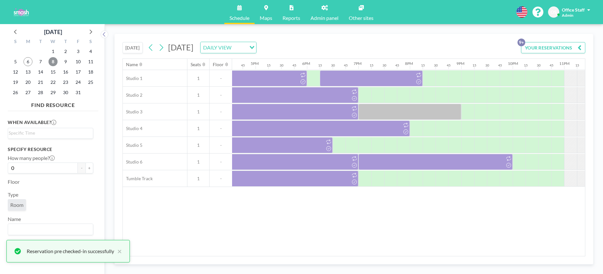
scroll to position [0, 874]
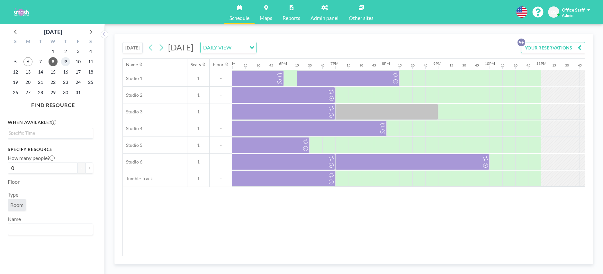
click at [65, 61] on span "9" at bounding box center [65, 61] width 9 height 9
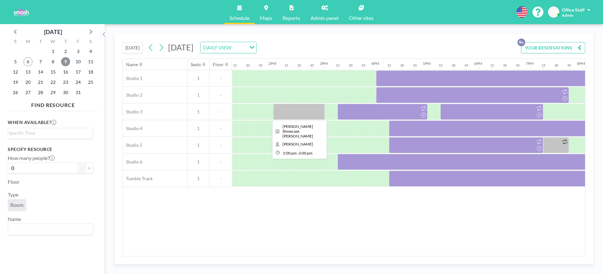
scroll to position [0, 678]
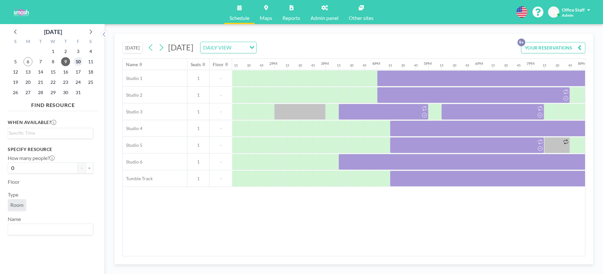
click at [79, 61] on span "10" at bounding box center [78, 61] width 9 height 9
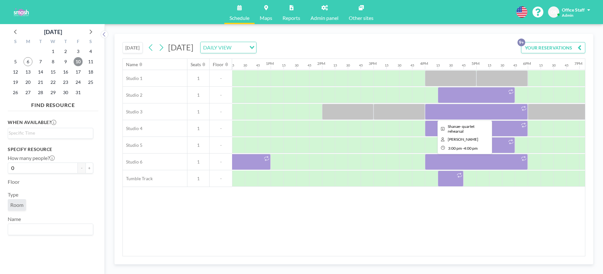
scroll to position [0, 708]
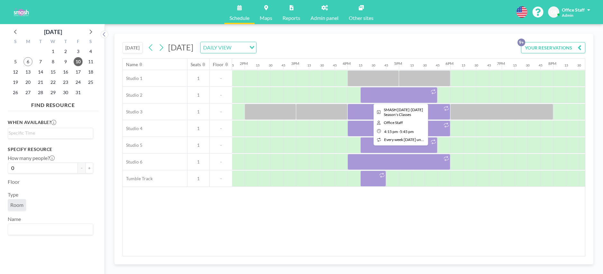
click at [427, 97] on div at bounding box center [398, 95] width 77 height 16
click at [420, 94] on div at bounding box center [398, 95] width 77 height 16
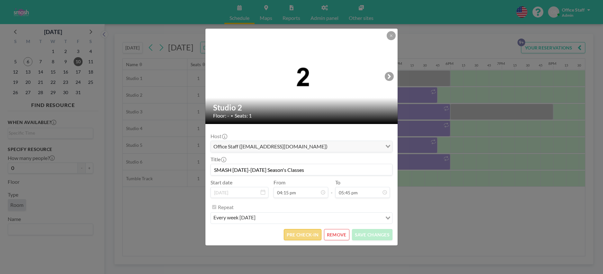
click at [307, 235] on button "PRE CHECK-IN" at bounding box center [303, 234] width 38 height 11
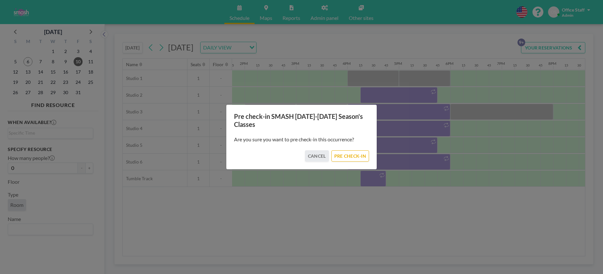
drag, startPoint x: 356, startPoint y: 156, endPoint x: 408, endPoint y: 119, distance: 63.7
click at [356, 156] on button "PRE CHECK-IN" at bounding box center [351, 155] width 38 height 11
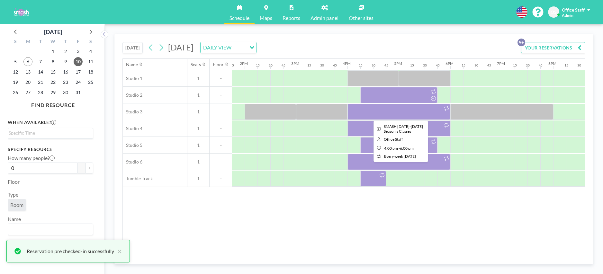
click at [420, 112] on div at bounding box center [399, 112] width 103 height 16
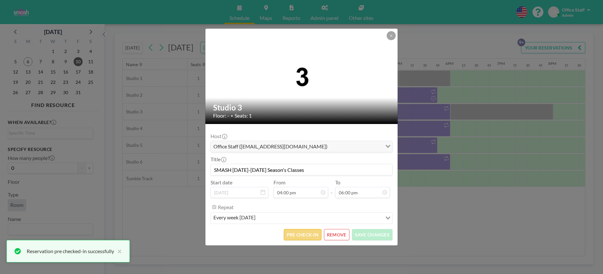
scroll to position [824, 0]
click at [300, 234] on button "PRE CHECK-IN" at bounding box center [303, 234] width 38 height 11
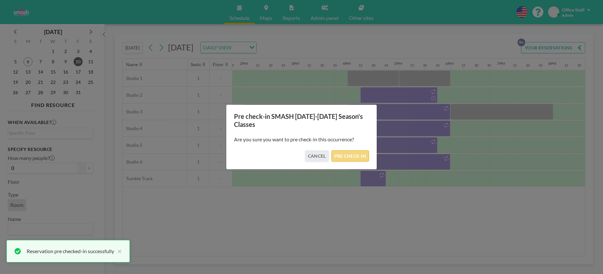
click at [348, 158] on button "PRE CHECK-IN" at bounding box center [351, 155] width 38 height 11
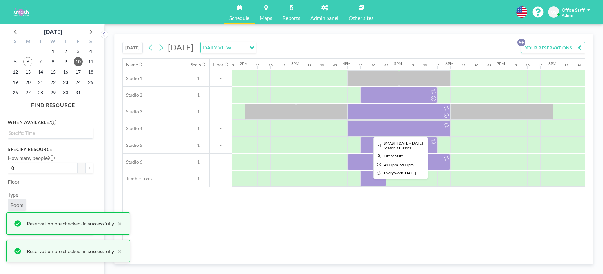
click at [423, 128] on div at bounding box center [399, 129] width 103 height 16
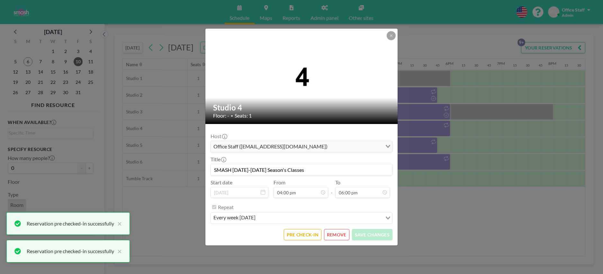
scroll to position [733, 0]
click at [297, 238] on button "PRE CHECK-IN" at bounding box center [303, 234] width 38 height 11
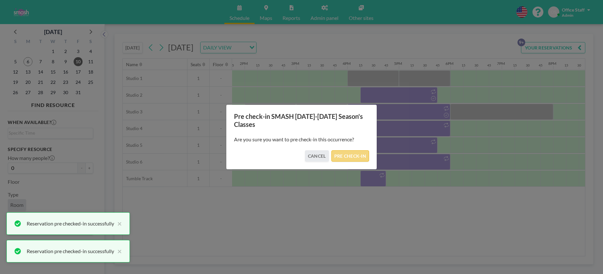
click at [353, 150] on div "Are you sure you want to pre check-in this occurrence?" at bounding box center [301, 140] width 135 height 22
drag, startPoint x: 351, startPoint y: 156, endPoint x: 410, endPoint y: 153, distance: 58.9
click at [352, 157] on button "PRE CHECK-IN" at bounding box center [351, 155] width 38 height 11
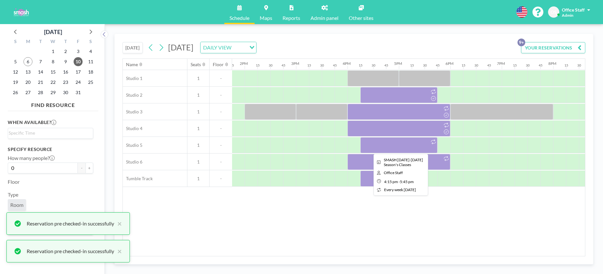
click at [411, 147] on div at bounding box center [398, 145] width 77 height 16
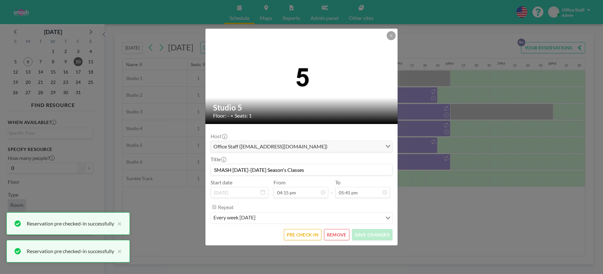
scroll to position [813, 0]
drag, startPoint x: 297, startPoint y: 241, endPoint x: 302, endPoint y: 238, distance: 5.8
click at [297, 241] on form "Host Office Staff ([EMAIL_ADDRESS][DOMAIN_NAME]) Loading... Title SMASH [DATE]-…" at bounding box center [301, 185] width 192 height 122
click at [303, 234] on button "PRE CHECK-IN" at bounding box center [303, 234] width 38 height 11
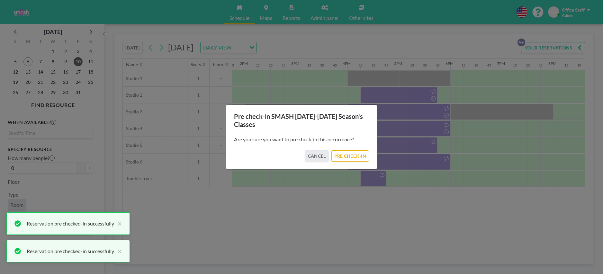
drag, startPoint x: 357, startPoint y: 155, endPoint x: 410, endPoint y: 140, distance: 55.1
click at [358, 155] on button "PRE CHECK-IN" at bounding box center [351, 155] width 38 height 11
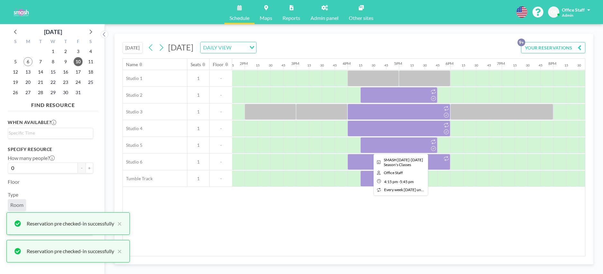
click at [411, 140] on div at bounding box center [398, 145] width 77 height 16
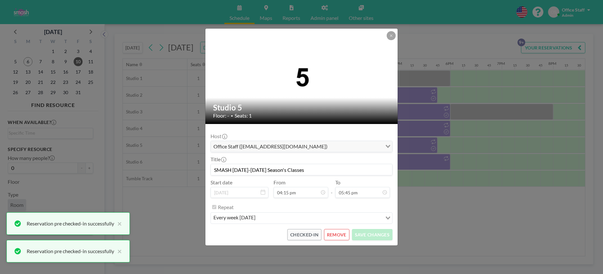
scroll to position [813, 0]
click at [423, 159] on div "Studio 5 Floor: - • Seats: 1 Host Office Staff ([EMAIL_ADDRESS][DOMAIN_NAME]) L…" at bounding box center [301, 137] width 603 height 274
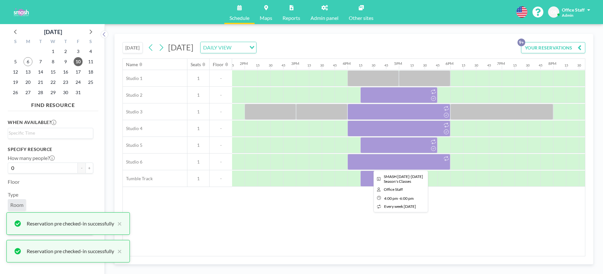
click at [416, 161] on div at bounding box center [399, 162] width 103 height 16
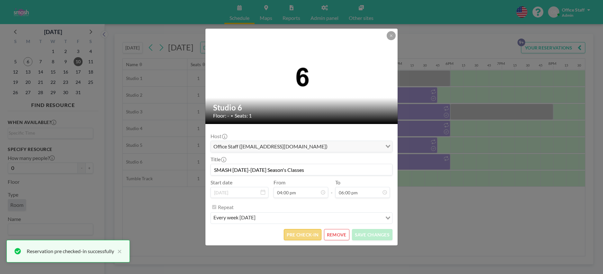
scroll to position [824, 0]
click at [313, 234] on button "PRE CHECK-IN" at bounding box center [303, 234] width 38 height 11
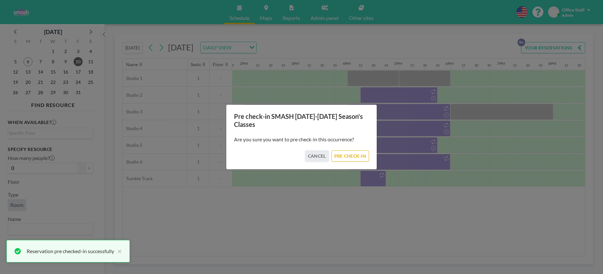
drag, startPoint x: 349, startPoint y: 154, endPoint x: 396, endPoint y: 176, distance: 52.5
click at [349, 154] on button "PRE CHECK-IN" at bounding box center [351, 155] width 38 height 11
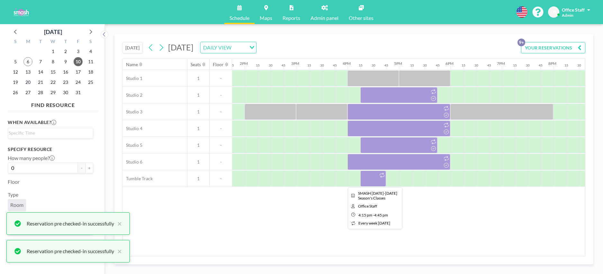
click at [377, 180] on div at bounding box center [373, 179] width 26 height 16
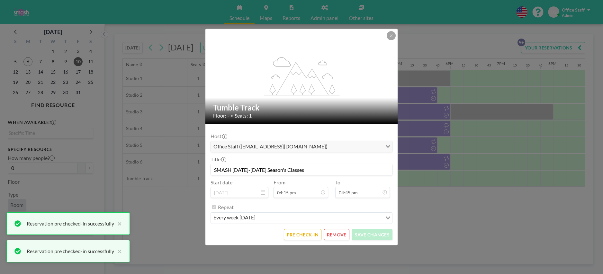
scroll to position [767, 0]
click at [315, 237] on button "PRE CHECK-IN" at bounding box center [303, 234] width 38 height 11
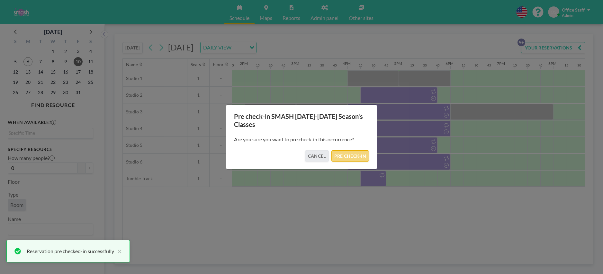
click at [360, 152] on button "PRE CHECK-IN" at bounding box center [351, 155] width 38 height 11
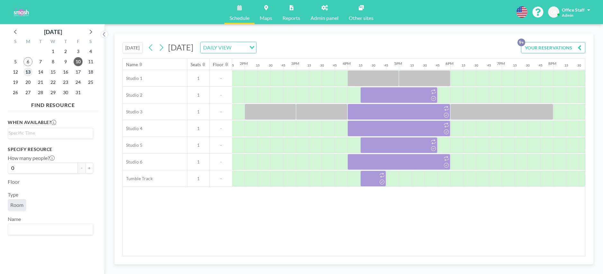
click at [28, 69] on span "13" at bounding box center [27, 72] width 9 height 9
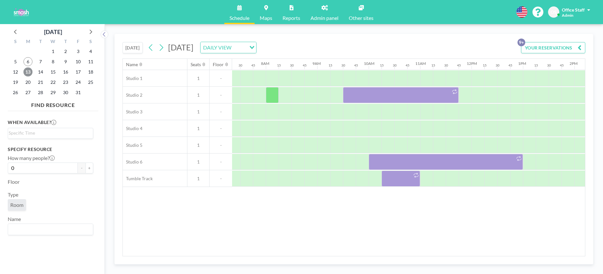
scroll to position [0, 399]
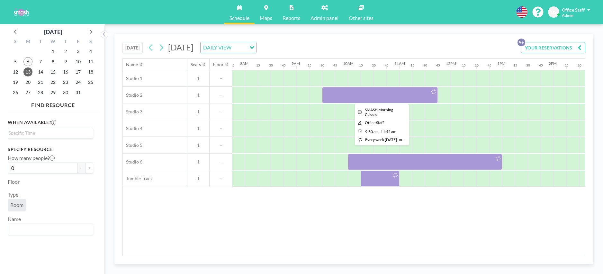
click at [416, 98] on div at bounding box center [380, 95] width 116 height 16
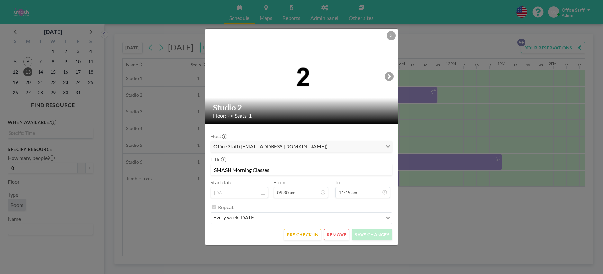
scroll to position [538, 0]
click at [305, 236] on button "PRE CHECK-IN" at bounding box center [303, 234] width 38 height 11
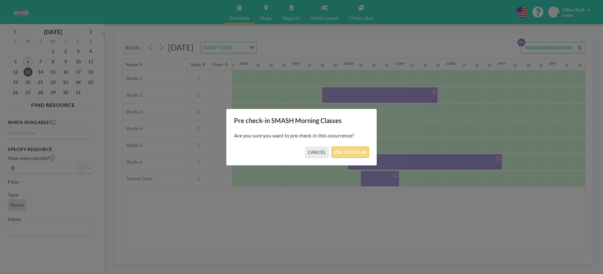
click at [359, 150] on button "PRE CHECK-IN" at bounding box center [351, 152] width 38 height 11
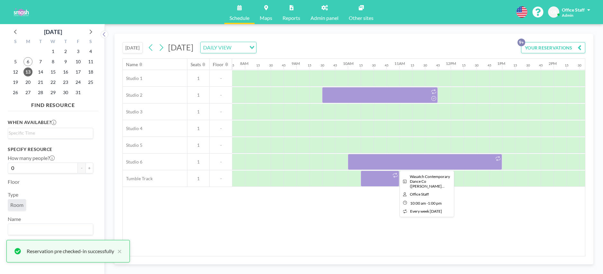
click at [432, 164] on div at bounding box center [425, 162] width 154 height 16
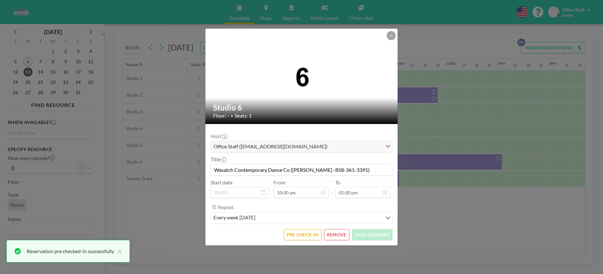
scroll to position [595, 0]
click at [296, 234] on button "PRE CHECK-IN" at bounding box center [303, 234] width 38 height 11
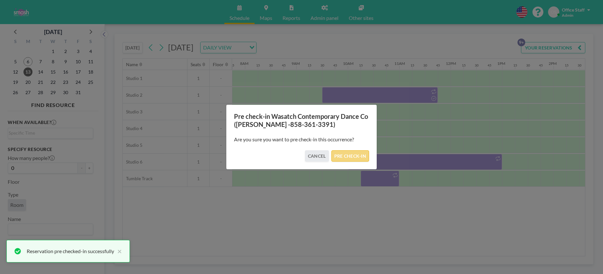
click at [350, 155] on button "PRE CHECK-IN" at bounding box center [351, 155] width 38 height 11
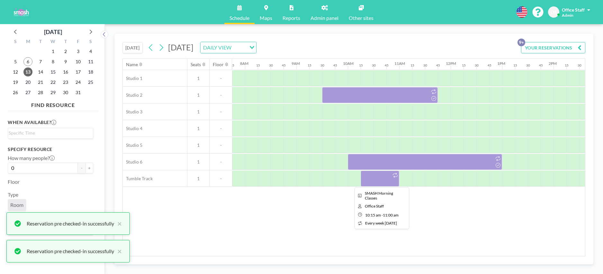
click at [381, 178] on div at bounding box center [380, 179] width 39 height 16
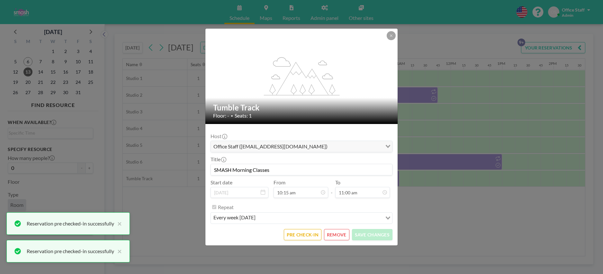
scroll to position [504, 0]
click at [307, 237] on button "PRE CHECK-IN" at bounding box center [303, 234] width 38 height 11
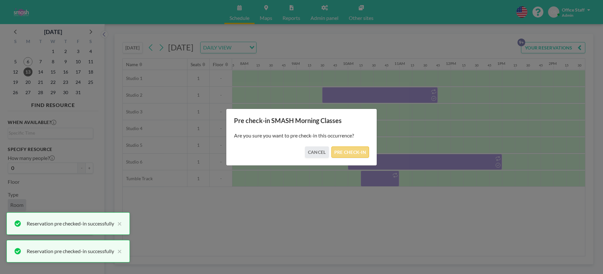
click at [345, 155] on button "PRE CHECK-IN" at bounding box center [351, 152] width 38 height 11
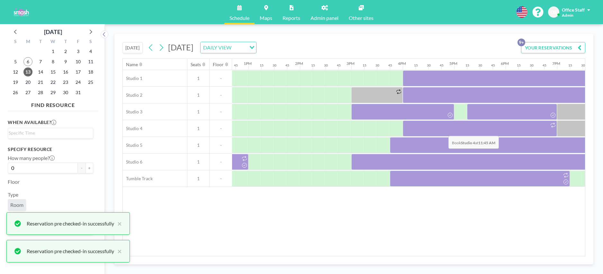
scroll to position [0, 727]
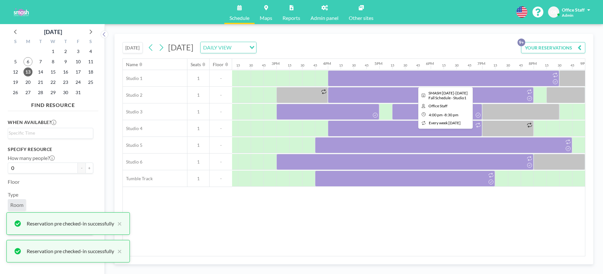
click at [466, 82] on div at bounding box center [444, 78] width 232 height 16
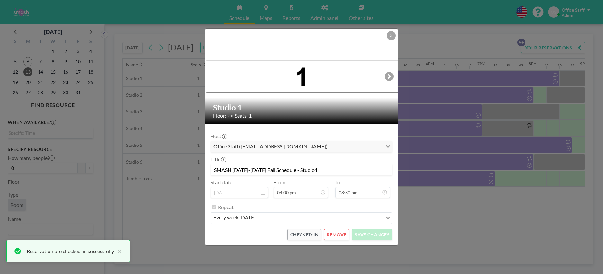
scroll to position [939, 0]
click at [392, 36] on icon at bounding box center [391, 36] width 4 height 4
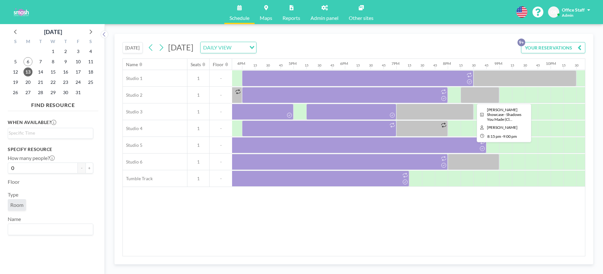
scroll to position [0, 815]
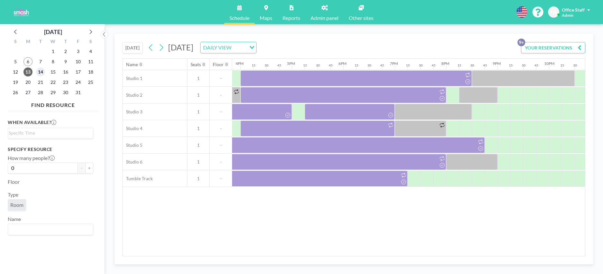
click at [41, 72] on span "14" at bounding box center [40, 72] width 9 height 9
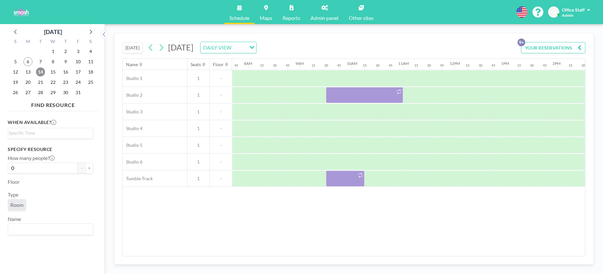
scroll to position [0, 399]
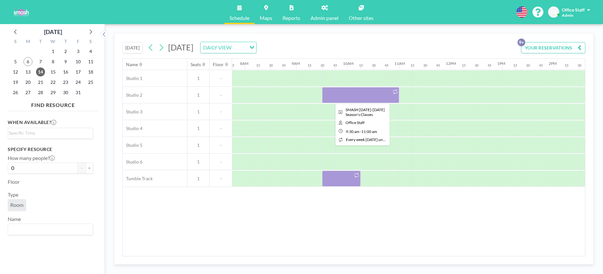
click at [370, 99] on div at bounding box center [360, 95] width 77 height 16
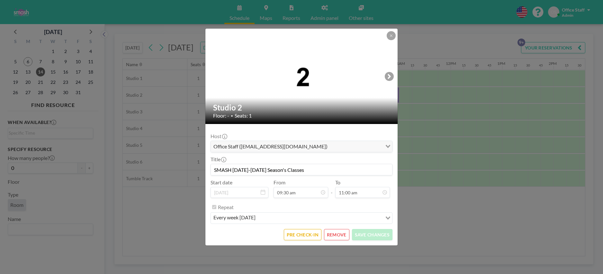
scroll to position [435, 0]
click at [298, 237] on button "PRE CHECK-IN" at bounding box center [303, 234] width 38 height 11
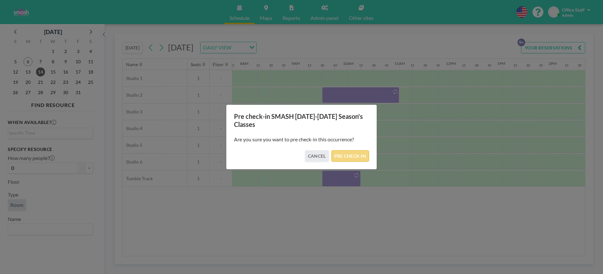
click at [350, 156] on button "PRE CHECK-IN" at bounding box center [351, 155] width 38 height 11
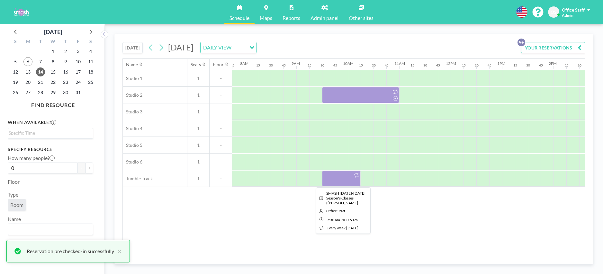
click at [348, 178] on div at bounding box center [341, 179] width 39 height 16
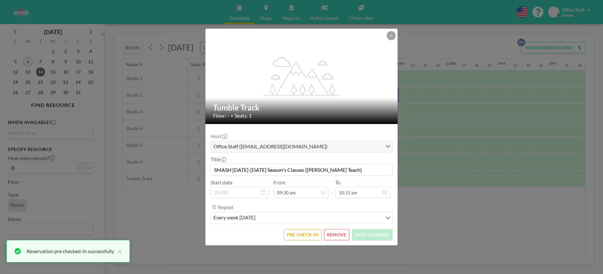
scroll to position [469, 0]
click at [309, 243] on form "Host Office Staff ([EMAIL_ADDRESS][DOMAIN_NAME]) Loading... Title SMASH [DATE]-…" at bounding box center [301, 185] width 192 height 122
click at [308, 240] on button "PRE CHECK-IN" at bounding box center [303, 234] width 38 height 11
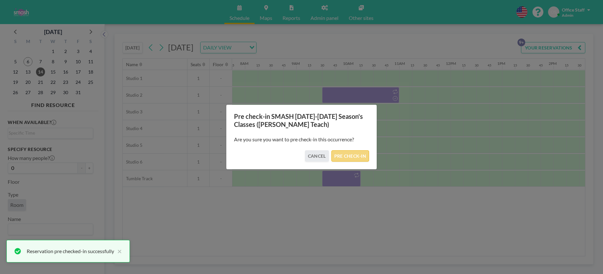
click at [361, 156] on button "PRE CHECK-IN" at bounding box center [351, 155] width 38 height 11
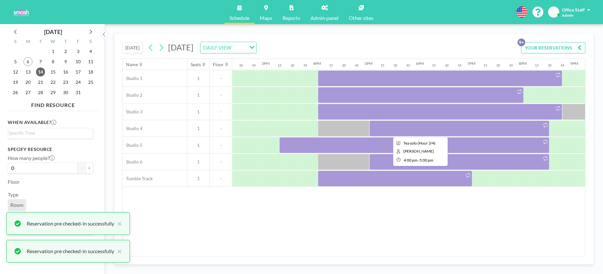
scroll to position [0, 786]
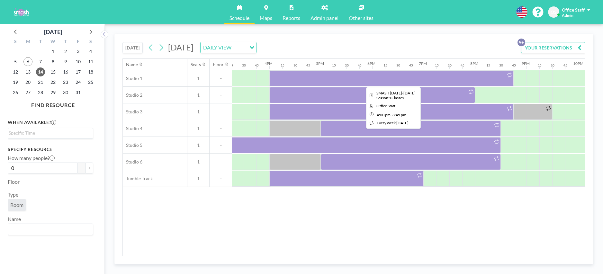
click at [409, 77] on div at bounding box center [391, 78] width 244 height 16
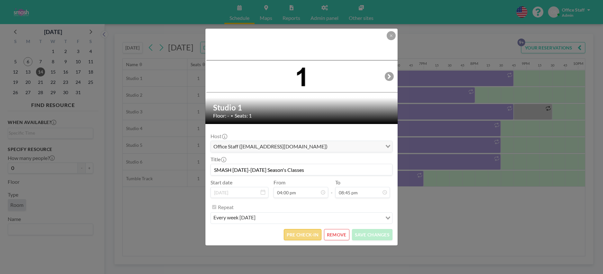
click at [301, 234] on button "PRE CHECK-IN" at bounding box center [303, 234] width 38 height 11
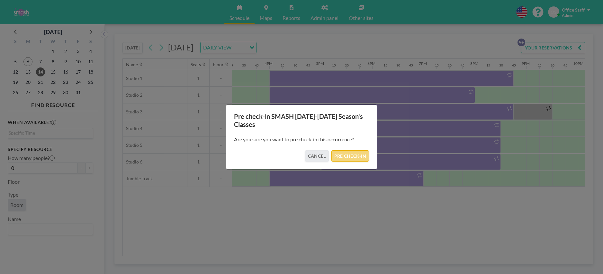
click at [360, 156] on button "PRE CHECK-IN" at bounding box center [351, 155] width 38 height 11
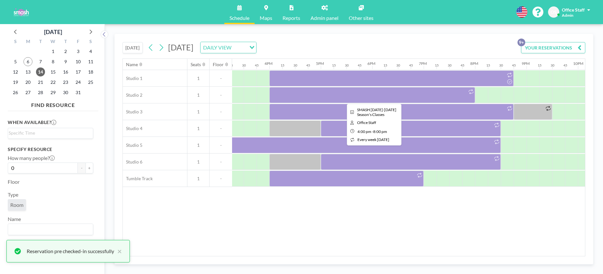
click at [425, 94] on div at bounding box center [372, 95] width 206 height 16
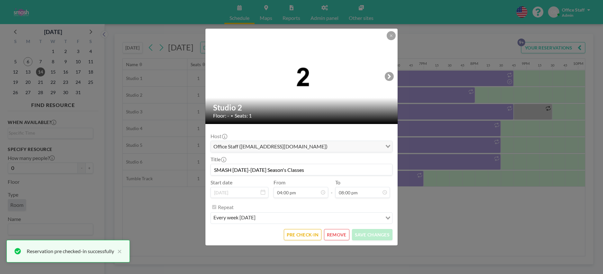
scroll to position [916, 0]
click at [295, 235] on button "PRE CHECK-IN" at bounding box center [303, 234] width 38 height 11
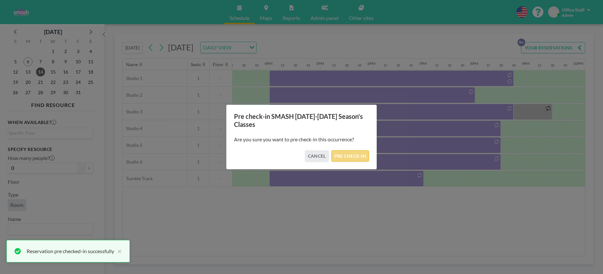
click at [346, 157] on button "PRE CHECK-IN" at bounding box center [351, 155] width 38 height 11
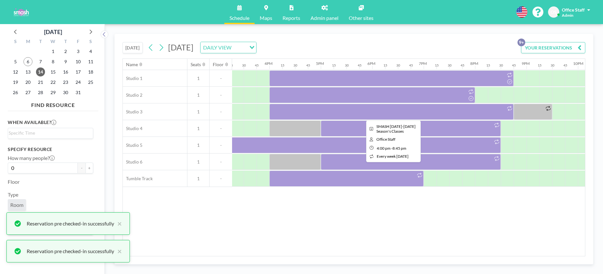
click at [439, 113] on div at bounding box center [391, 112] width 244 height 16
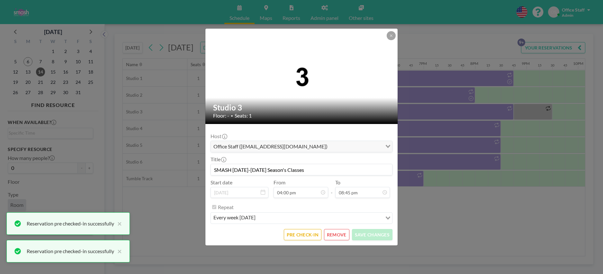
scroll to position [950, 0]
click at [298, 236] on button "PRE CHECK-IN" at bounding box center [303, 234] width 38 height 11
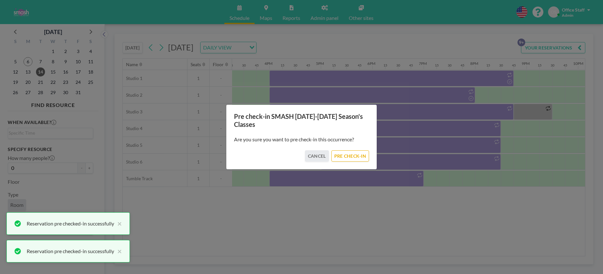
drag, startPoint x: 360, startPoint y: 156, endPoint x: 433, endPoint y: 124, distance: 79.9
click at [361, 155] on button "PRE CHECK-IN" at bounding box center [351, 155] width 38 height 11
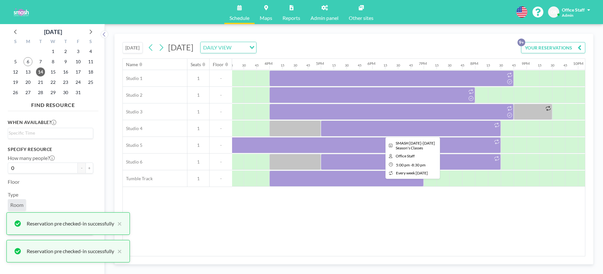
click at [452, 131] on div at bounding box center [411, 129] width 180 height 16
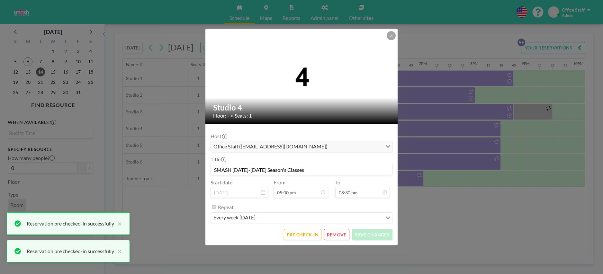
scroll to position [778, 0]
click at [297, 233] on button "PRE CHECK-IN" at bounding box center [303, 234] width 38 height 11
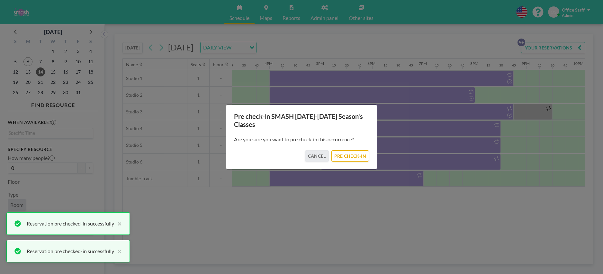
drag, startPoint x: 344, startPoint y: 157, endPoint x: 430, endPoint y: 132, distance: 89.2
click at [345, 157] on button "PRE CHECK-IN" at bounding box center [351, 155] width 38 height 11
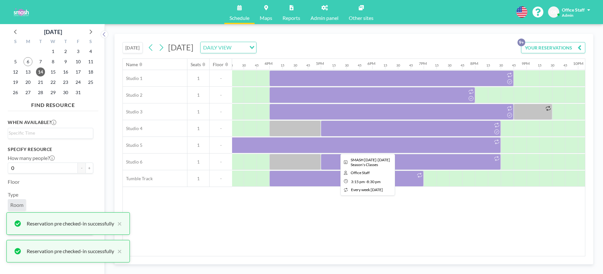
click at [366, 145] on div at bounding box center [366, 145] width 270 height 16
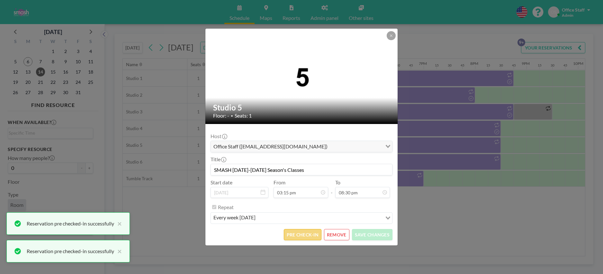
click at [299, 235] on button "PRE CHECK-IN" at bounding box center [303, 234] width 38 height 11
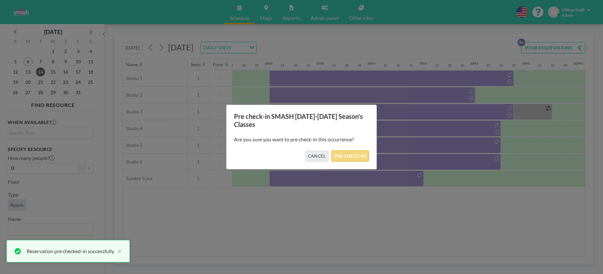
click at [349, 154] on button "PRE CHECK-IN" at bounding box center [351, 155] width 38 height 11
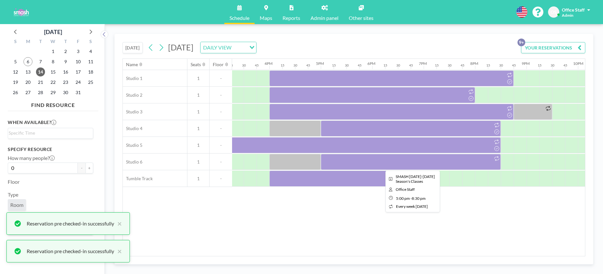
click at [422, 164] on div at bounding box center [411, 162] width 180 height 16
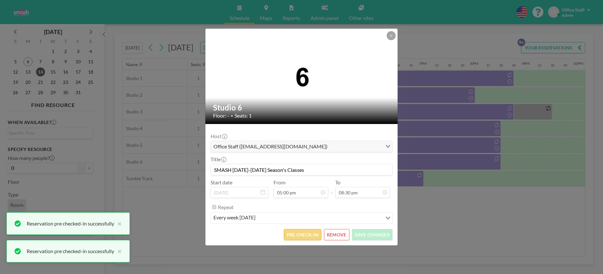
click at [311, 235] on button "PRE CHECK-IN" at bounding box center [303, 234] width 38 height 11
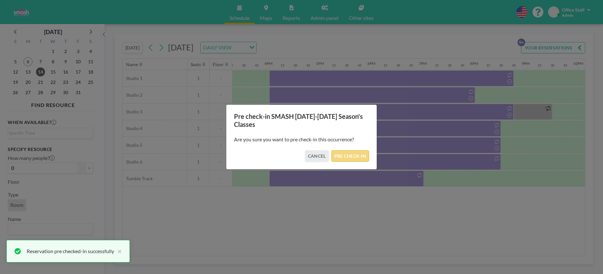
click at [352, 156] on button "PRE CHECK-IN" at bounding box center [351, 155] width 38 height 11
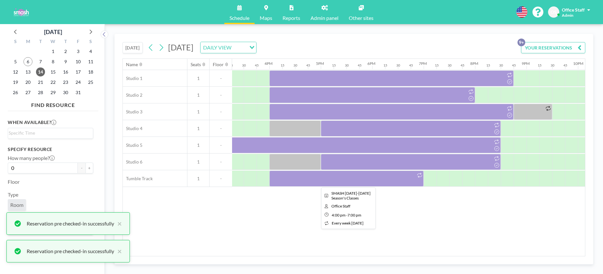
click at [368, 175] on div at bounding box center [346, 179] width 154 height 16
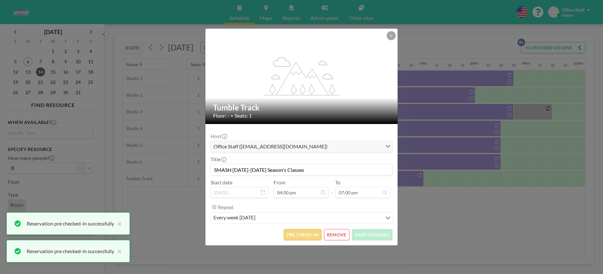
scroll to position [870, 0]
click at [308, 234] on button "PRE CHECK-IN" at bounding box center [303, 234] width 38 height 11
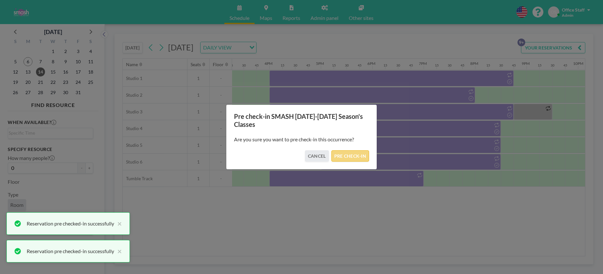
click at [352, 159] on button "PRE CHECK-IN" at bounding box center [351, 155] width 38 height 11
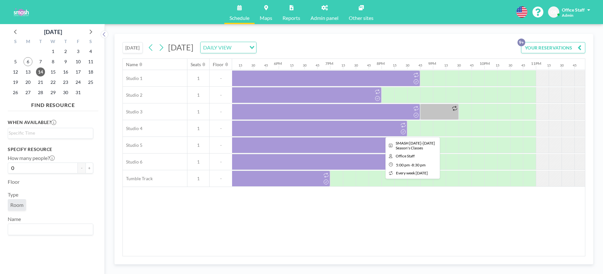
scroll to position [0, 882]
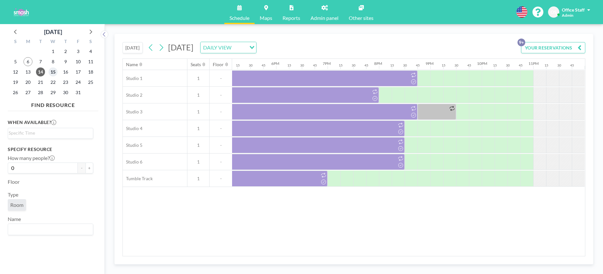
click at [55, 70] on span "15" at bounding box center [53, 72] width 9 height 9
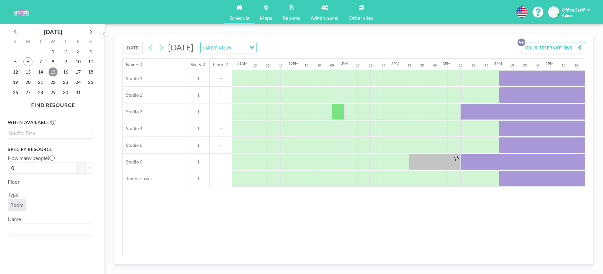
scroll to position [0, 640]
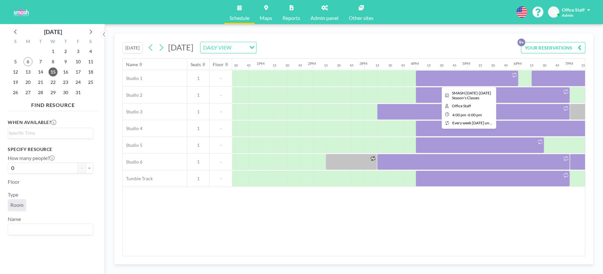
click at [480, 78] on div at bounding box center [467, 78] width 103 height 16
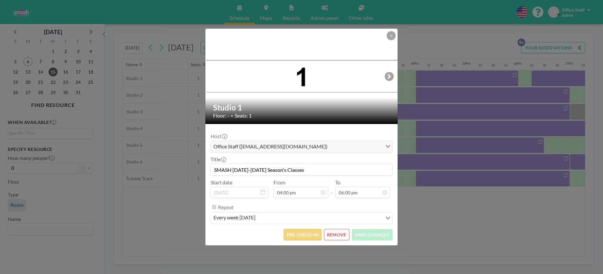
click at [300, 233] on button "PRE CHECK-IN" at bounding box center [303, 234] width 38 height 11
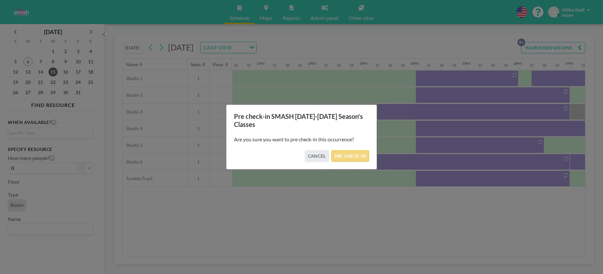
click at [353, 157] on button "PRE CHECK-IN" at bounding box center [351, 155] width 38 height 11
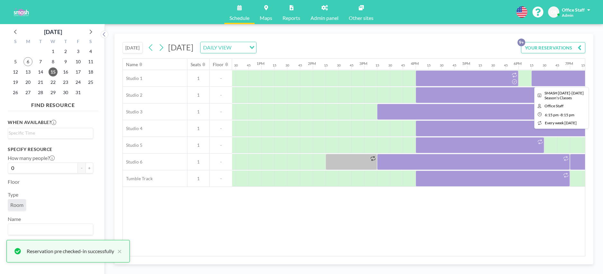
click at [564, 83] on div at bounding box center [583, 78] width 103 height 16
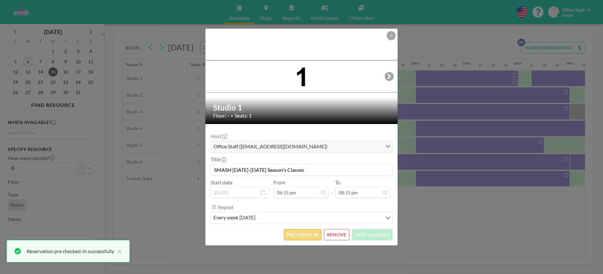
scroll to position [927, 0]
click at [311, 233] on button "PRE CHECK-IN" at bounding box center [303, 234] width 38 height 11
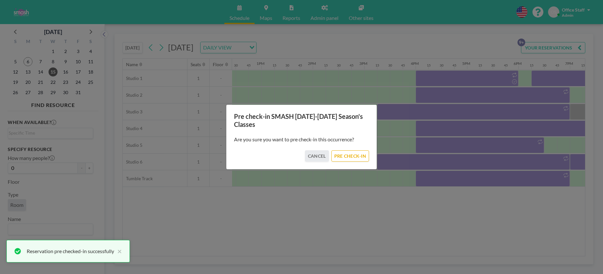
click at [346, 154] on button "PRE CHECK-IN" at bounding box center [351, 155] width 38 height 11
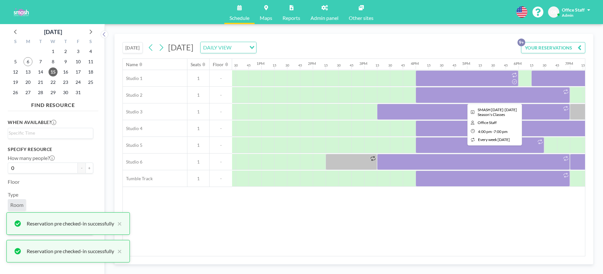
click at [440, 96] on div at bounding box center [493, 95] width 154 height 16
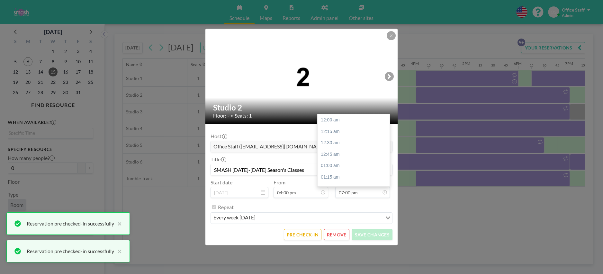
scroll to position [870, 0]
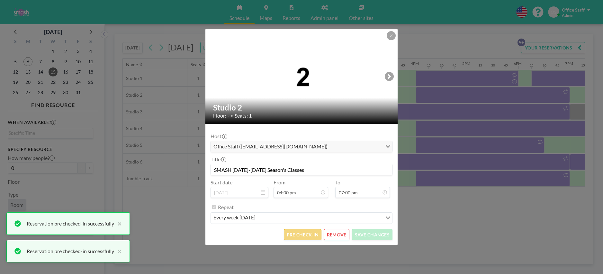
click at [305, 236] on button "PRE CHECK-IN" at bounding box center [303, 234] width 38 height 11
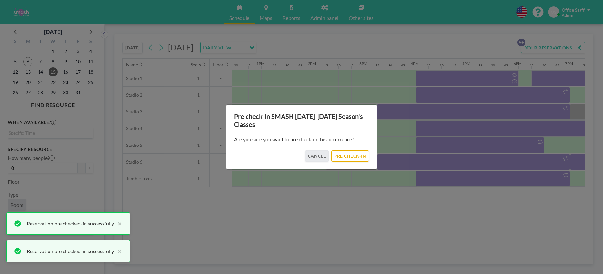
drag, startPoint x: 351, startPoint y: 157, endPoint x: 423, endPoint y: 127, distance: 78.8
click at [351, 157] on button "PRE CHECK-IN" at bounding box center [351, 155] width 38 height 11
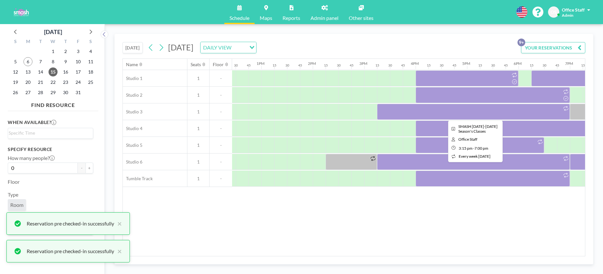
click at [450, 113] on div at bounding box center [473, 112] width 193 height 16
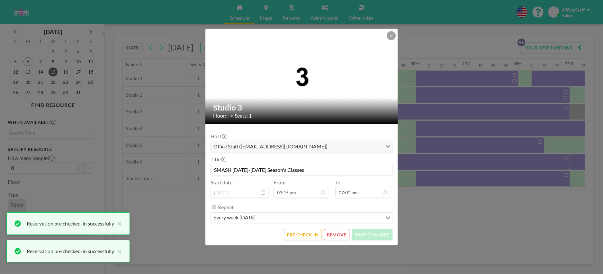
scroll to position [870, 0]
click at [298, 234] on button "PRE CHECK-IN" at bounding box center [303, 234] width 38 height 11
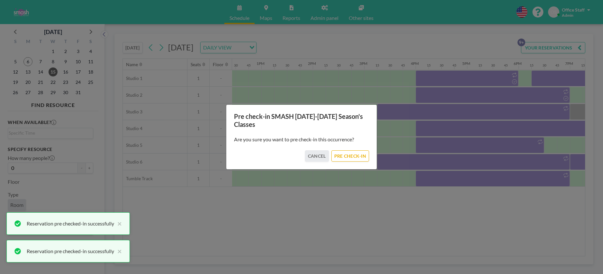
drag, startPoint x: 352, startPoint y: 158, endPoint x: 406, endPoint y: 148, distance: 54.9
click at [356, 157] on button "PRE CHECK-IN" at bounding box center [351, 155] width 38 height 11
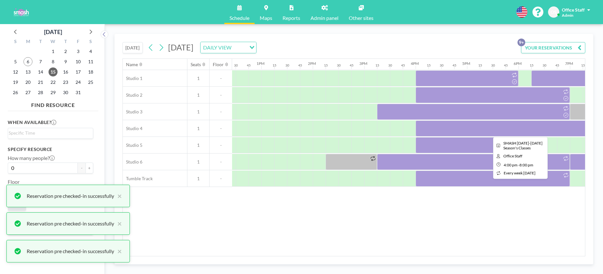
click at [517, 130] on div at bounding box center [519, 129] width 206 height 16
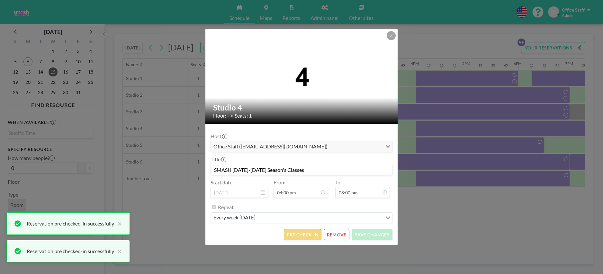
click at [299, 236] on button "PRE CHECK-IN" at bounding box center [303, 234] width 38 height 11
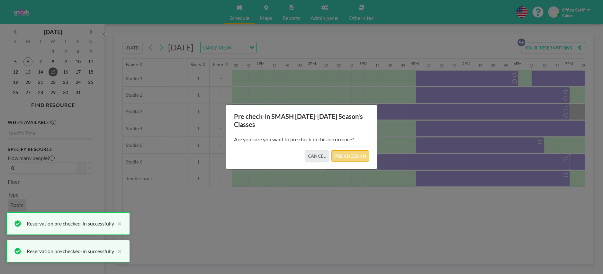
click at [350, 155] on button "PRE CHECK-IN" at bounding box center [351, 155] width 38 height 11
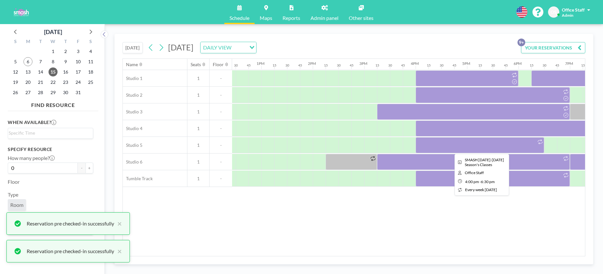
click at [475, 149] on div at bounding box center [480, 145] width 129 height 16
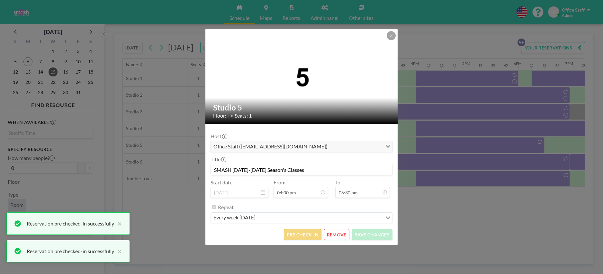
click at [310, 236] on button "PRE CHECK-IN" at bounding box center [303, 234] width 38 height 11
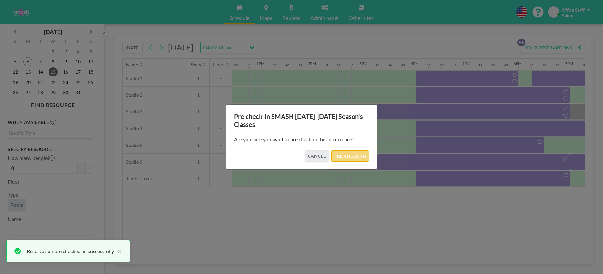
click at [349, 157] on button "PRE CHECK-IN" at bounding box center [351, 155] width 38 height 11
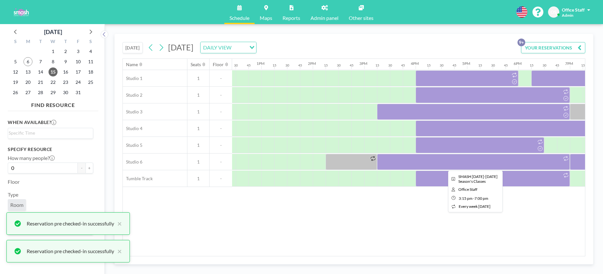
click at [470, 163] on div at bounding box center [473, 162] width 193 height 16
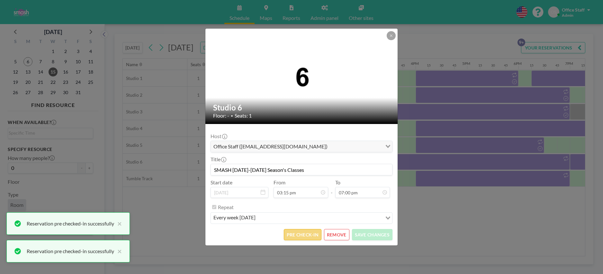
click at [298, 236] on button "PRE CHECK-IN" at bounding box center [303, 234] width 38 height 11
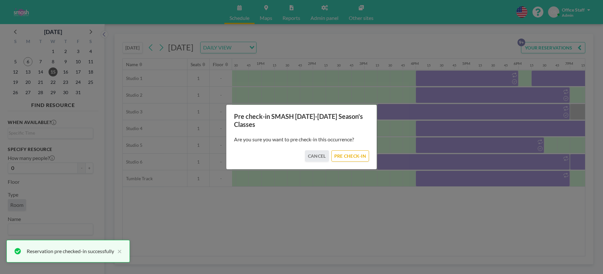
drag, startPoint x: 340, startPoint y: 153, endPoint x: 491, endPoint y: 152, distance: 151.1
click at [341, 153] on button "PRE CHECK-IN" at bounding box center [351, 155] width 38 height 11
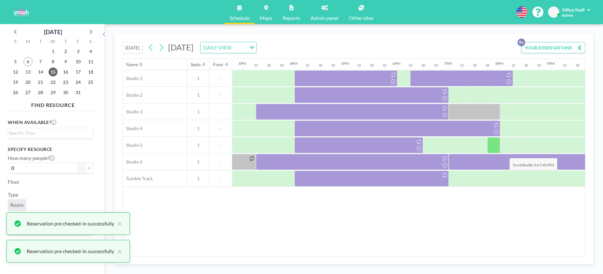
scroll to position [0, 761]
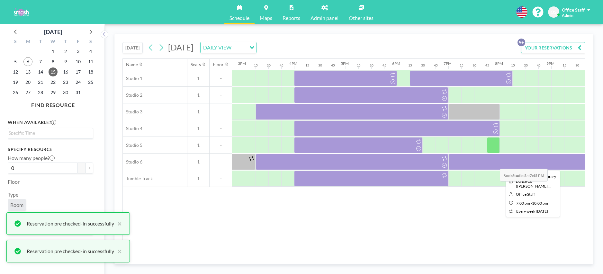
click at [495, 164] on div at bounding box center [526, 162] width 154 height 16
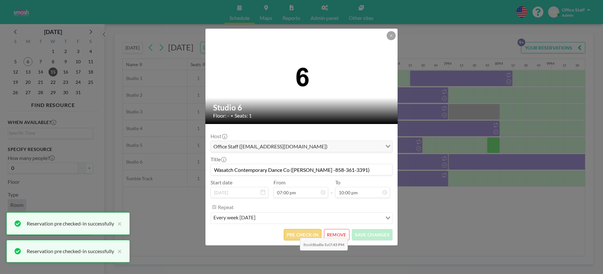
click at [295, 233] on button "PRE CHECK-IN" at bounding box center [303, 234] width 38 height 11
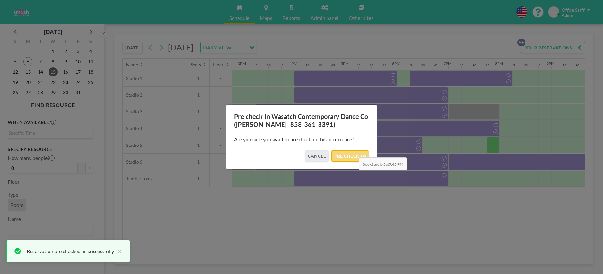
click at [354, 152] on button "PRE CHECK-IN" at bounding box center [351, 155] width 38 height 11
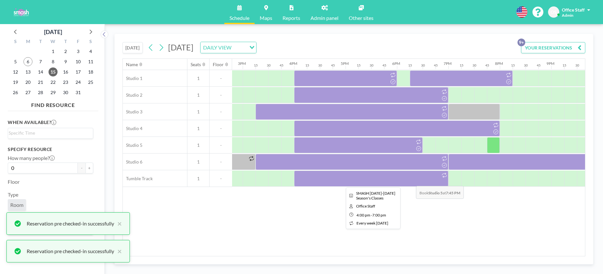
click at [411, 181] on div at bounding box center [371, 179] width 154 height 16
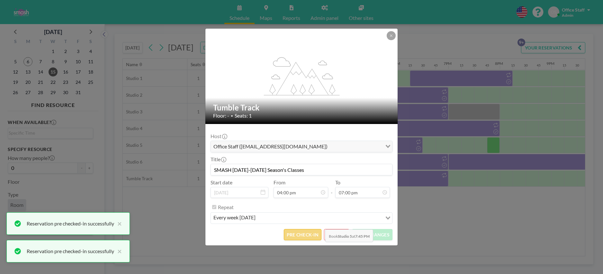
scroll to position [870, 0]
click at [294, 232] on button "PRE CHECK-IN" at bounding box center [303, 234] width 38 height 11
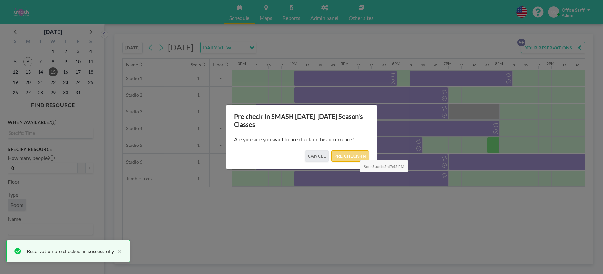
click at [355, 155] on button "PRE CHECK-IN" at bounding box center [351, 155] width 38 height 11
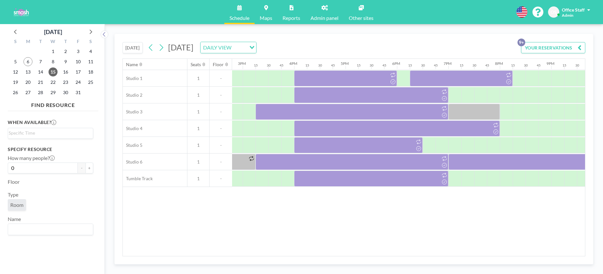
scroll to position [0, 882]
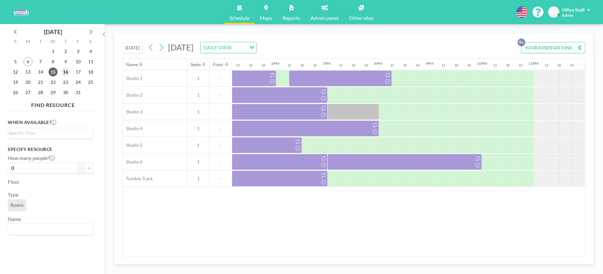
click at [67, 73] on span "16" at bounding box center [65, 72] width 9 height 9
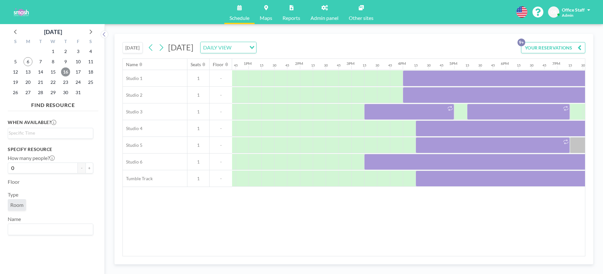
scroll to position [0, 815]
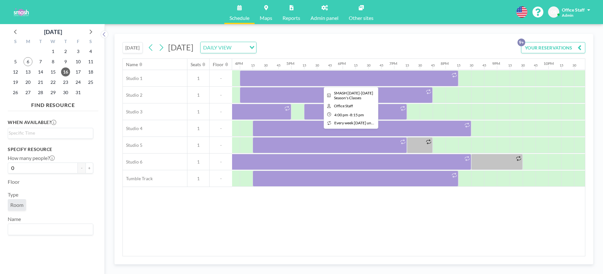
click at [348, 80] on div at bounding box center [349, 78] width 219 height 16
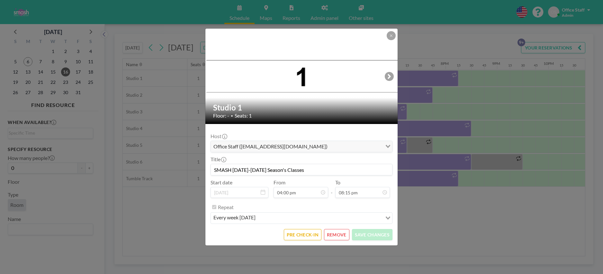
scroll to position [927, 0]
click at [295, 235] on button "PRE CHECK-IN" at bounding box center [303, 234] width 38 height 11
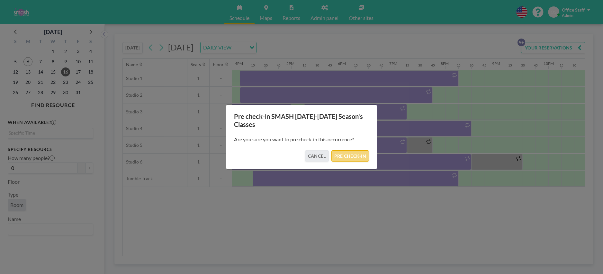
click at [355, 158] on button "PRE CHECK-IN" at bounding box center [351, 155] width 38 height 11
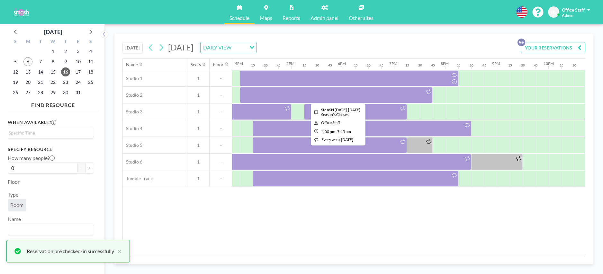
click at [405, 98] on div at bounding box center [336, 95] width 193 height 16
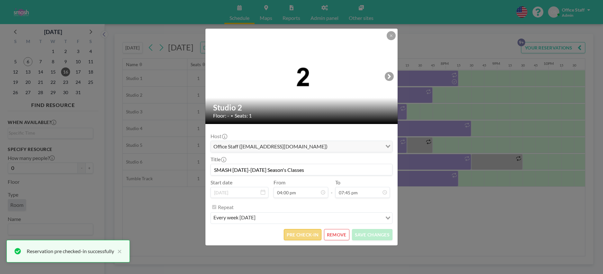
scroll to position [904, 0]
click at [305, 238] on button "PRE CHECK-IN" at bounding box center [303, 234] width 38 height 11
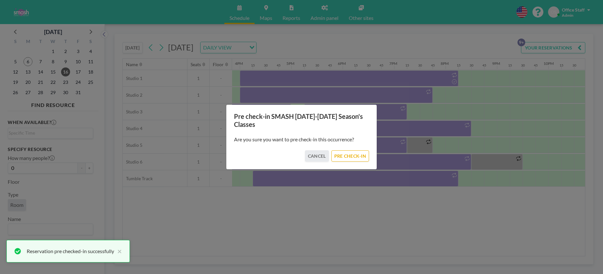
drag, startPoint x: 350, startPoint y: 158, endPoint x: 379, endPoint y: 135, distance: 36.2
click at [350, 158] on button "PRE CHECK-IN" at bounding box center [351, 155] width 38 height 11
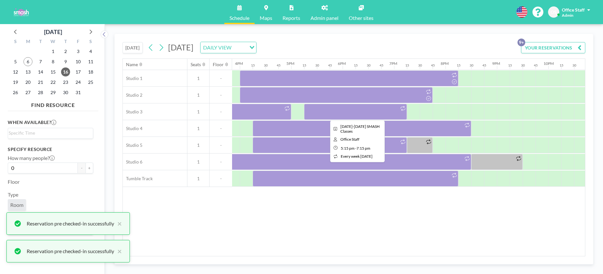
click at [394, 114] on div at bounding box center [355, 112] width 103 height 16
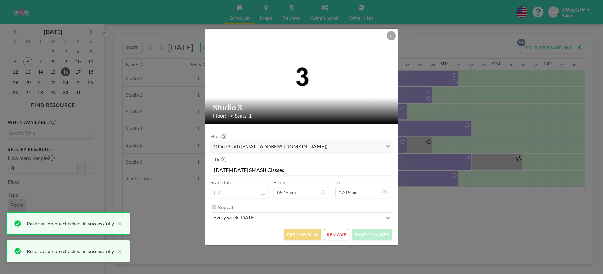
scroll to position [881, 0]
click at [301, 237] on button "PRE CHECK-IN" at bounding box center [303, 234] width 38 height 11
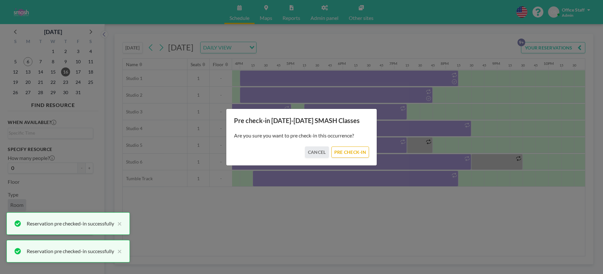
drag, startPoint x: 365, startPoint y: 153, endPoint x: 332, endPoint y: 128, distance: 41.3
click at [364, 153] on button "PRE CHECK-IN" at bounding box center [351, 152] width 38 height 11
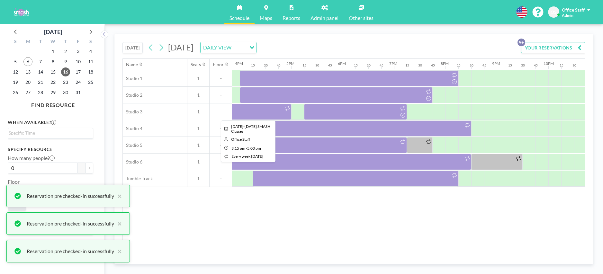
click at [260, 112] on div at bounding box center [246, 112] width 90 height 16
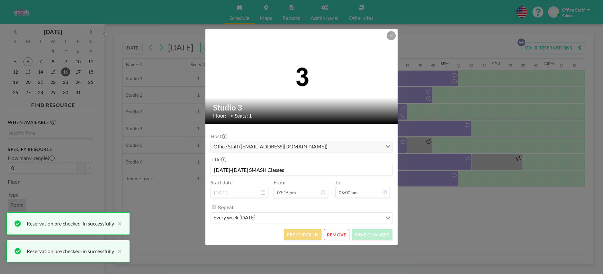
click at [307, 233] on button "PRE CHECK-IN" at bounding box center [303, 234] width 38 height 11
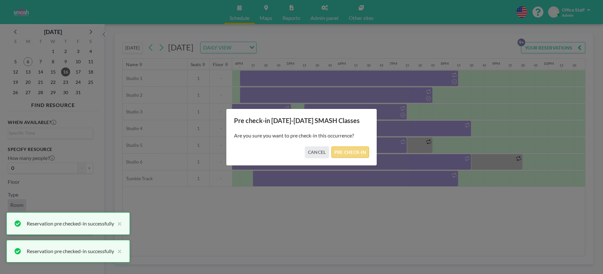
click at [349, 153] on button "PRE CHECK-IN" at bounding box center [351, 152] width 38 height 11
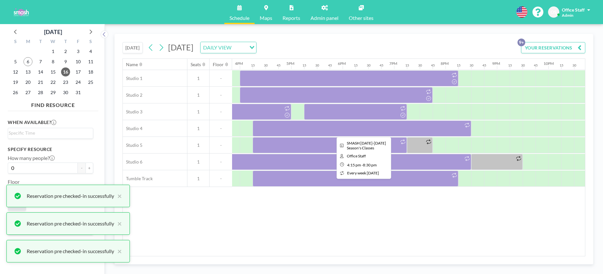
click at [358, 130] on div at bounding box center [362, 129] width 219 height 16
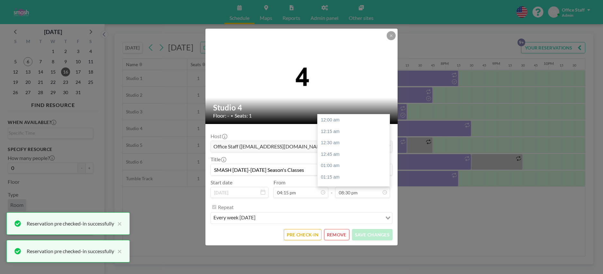
scroll to position [939, 0]
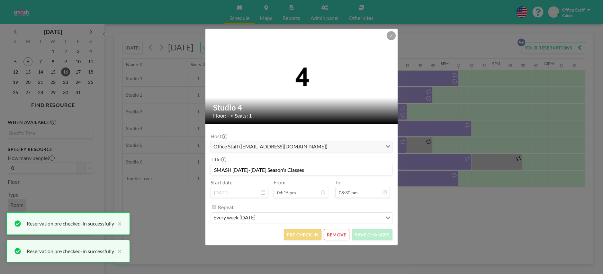
click at [314, 235] on button "PRE CHECK-IN" at bounding box center [303, 234] width 38 height 11
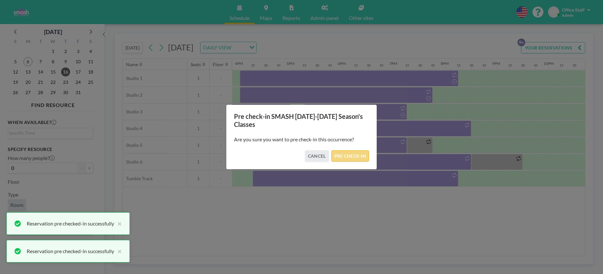
click at [353, 155] on button "PRE CHECK-IN" at bounding box center [351, 155] width 38 height 11
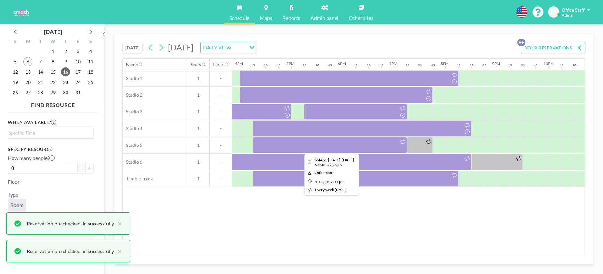
click at [350, 142] on div at bounding box center [330, 145] width 154 height 16
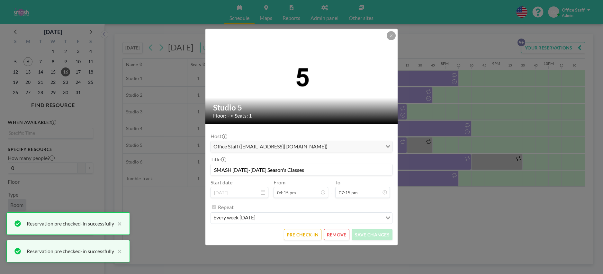
scroll to position [744, 0]
click at [301, 232] on button "PRE CHECK-IN" at bounding box center [303, 234] width 38 height 11
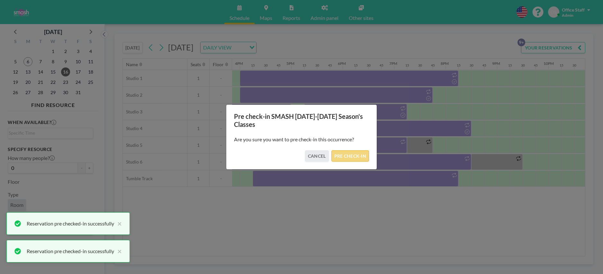
click at [355, 155] on button "PRE CHECK-IN" at bounding box center [351, 155] width 38 height 11
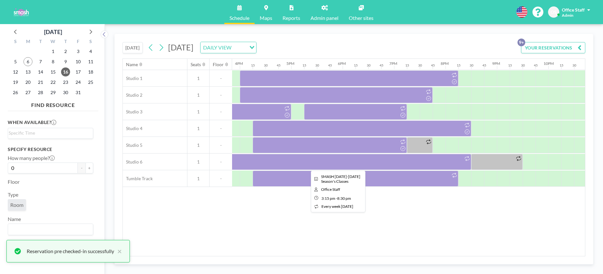
click at [405, 160] on div at bounding box center [336, 162] width 270 height 16
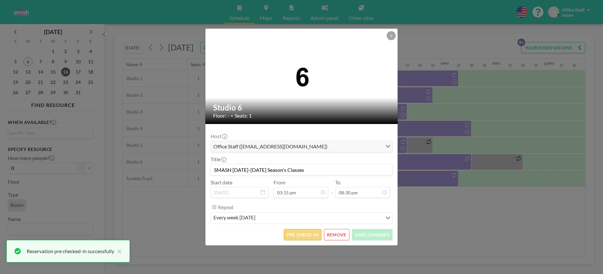
scroll to position [939, 0]
click at [314, 238] on button "PRE CHECK-IN" at bounding box center [303, 234] width 38 height 11
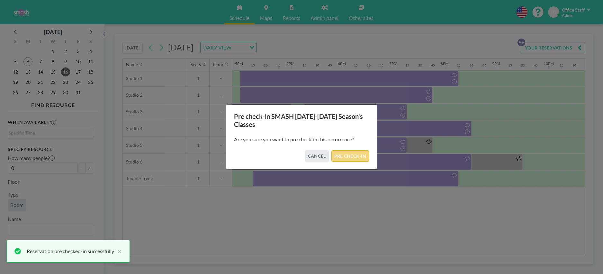
click at [348, 159] on button "PRE CHECK-IN" at bounding box center [351, 155] width 38 height 11
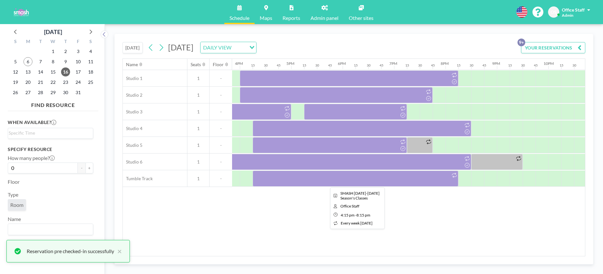
click at [348, 182] on div at bounding box center [356, 179] width 206 height 16
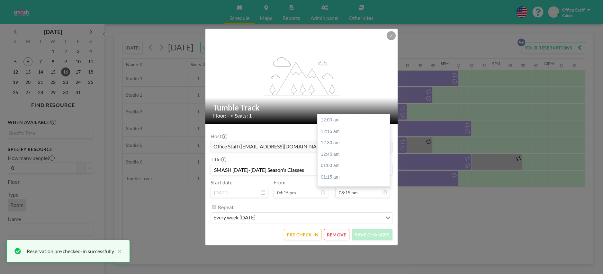
scroll to position [927, 0]
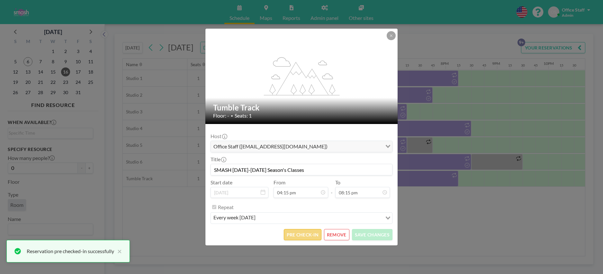
click at [306, 234] on button "PRE CHECK-IN" at bounding box center [303, 234] width 38 height 11
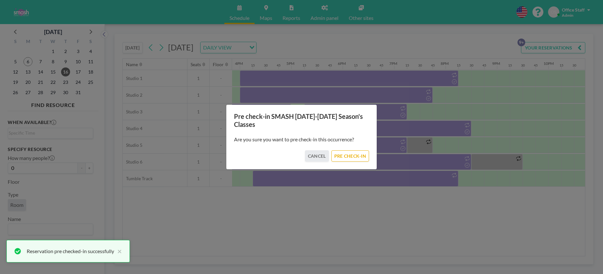
drag, startPoint x: 352, startPoint y: 156, endPoint x: 344, endPoint y: 145, distance: 13.5
click at [352, 156] on button "PRE CHECK-IN" at bounding box center [351, 155] width 38 height 11
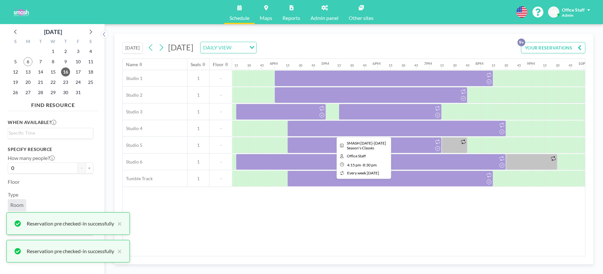
scroll to position [0, 758]
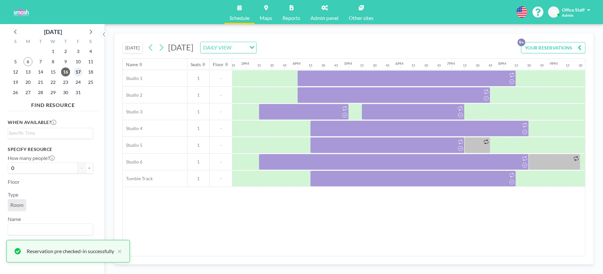
click at [82, 70] on span "17" at bounding box center [78, 72] width 9 height 9
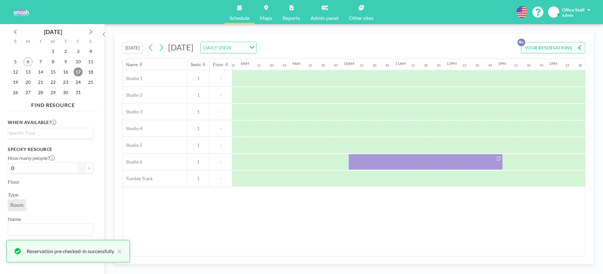
scroll to position [0, 399]
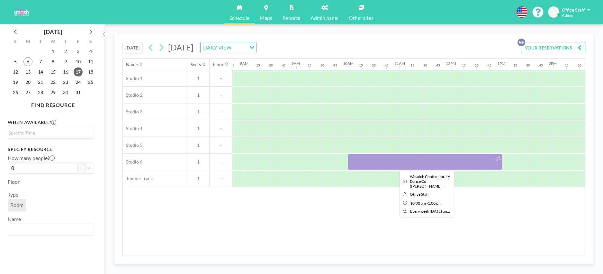
click at [383, 168] on div at bounding box center [425, 162] width 154 height 16
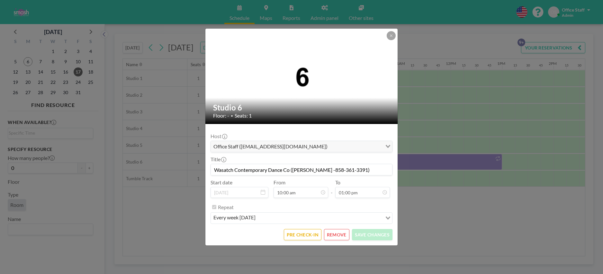
scroll to position [595, 0]
click at [301, 234] on button "PRE CHECK-IN" at bounding box center [303, 234] width 38 height 11
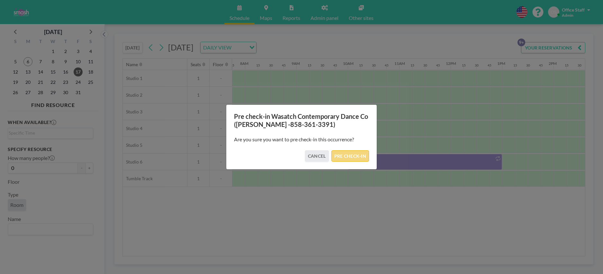
click at [353, 158] on button "PRE CHECK-IN" at bounding box center [351, 155] width 38 height 11
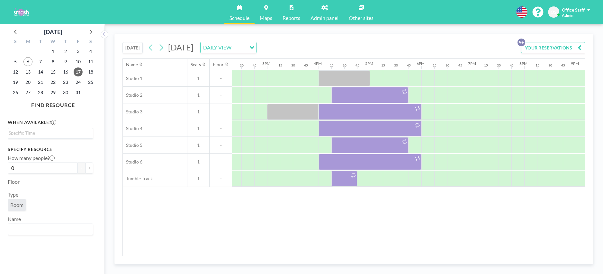
scroll to position [0, 738]
click at [153, 47] on icon at bounding box center [151, 48] width 6 height 10
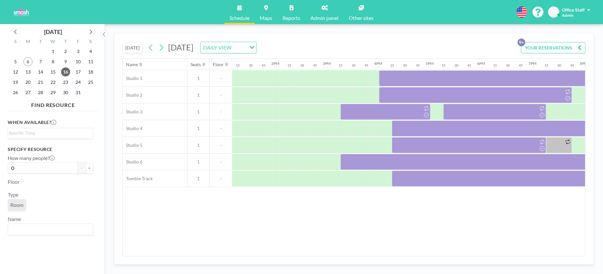
scroll to position [0, 811]
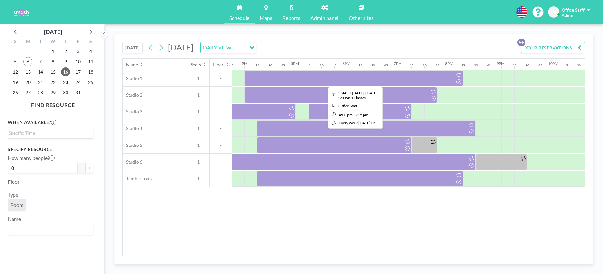
click at [331, 81] on div at bounding box center [353, 78] width 219 height 16
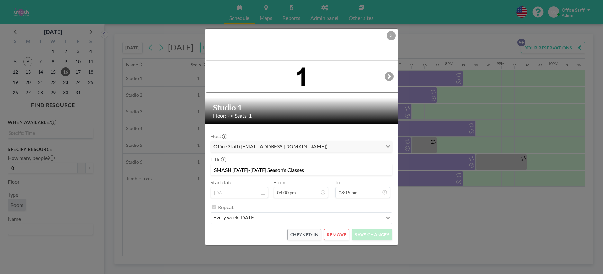
click at [335, 238] on button "REMOVE" at bounding box center [336, 234] width 25 height 11
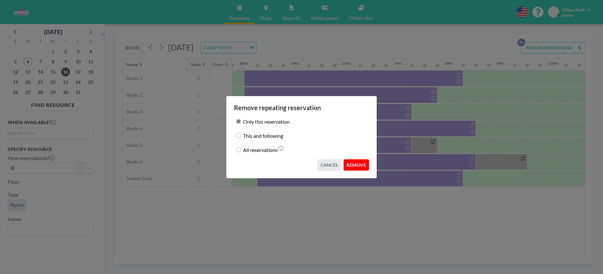
click at [360, 168] on button "REMOVE" at bounding box center [356, 164] width 25 height 11
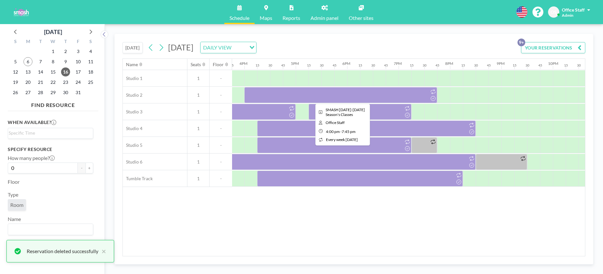
click at [379, 95] on div at bounding box center [340, 95] width 193 height 16
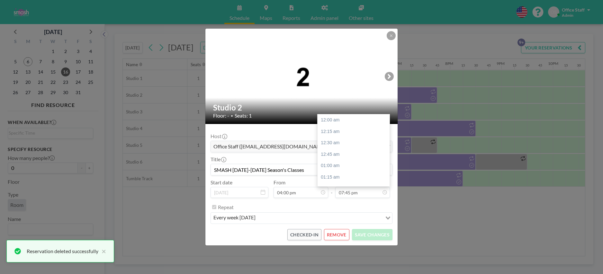
scroll to position [904, 0]
click at [339, 234] on button "REMOVE" at bounding box center [336, 234] width 25 height 11
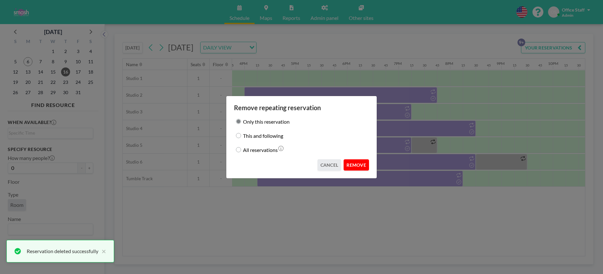
click at [358, 168] on button "REMOVE" at bounding box center [356, 164] width 25 height 11
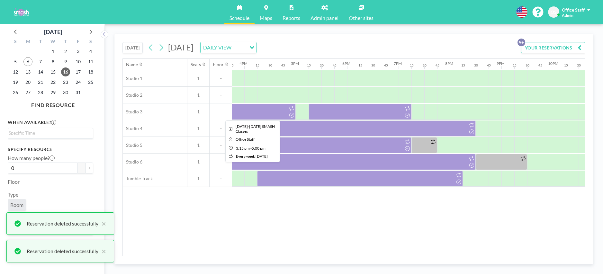
click at [262, 115] on div at bounding box center [251, 112] width 90 height 16
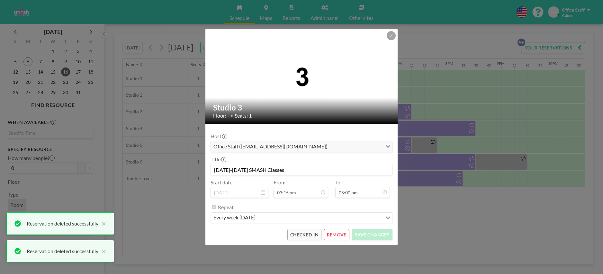
click at [344, 237] on button "REMOVE" at bounding box center [336, 234] width 25 height 11
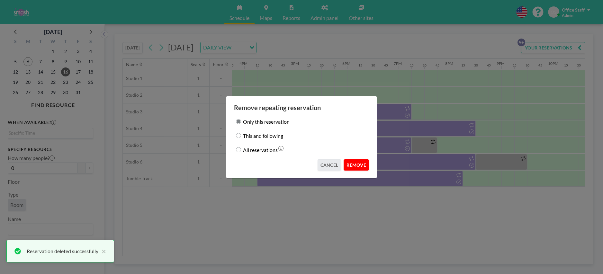
click at [354, 166] on button "REMOVE" at bounding box center [356, 164] width 25 height 11
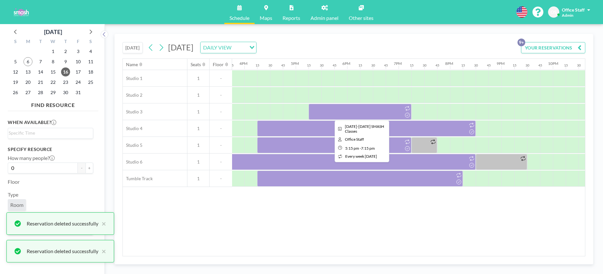
click at [390, 114] on div at bounding box center [360, 112] width 103 height 16
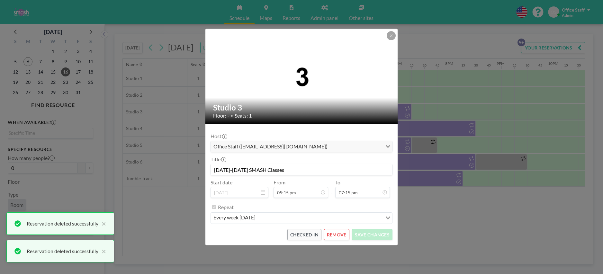
scroll to position [881, 0]
click at [340, 235] on button "REMOVE" at bounding box center [336, 234] width 25 height 11
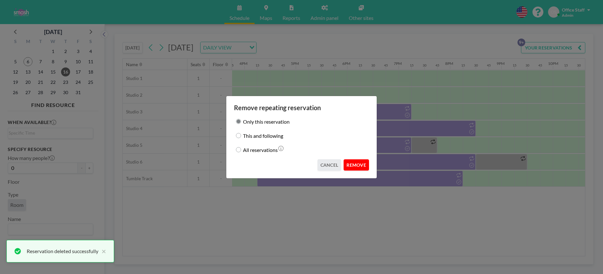
click at [355, 167] on button "REMOVE" at bounding box center [356, 164] width 25 height 11
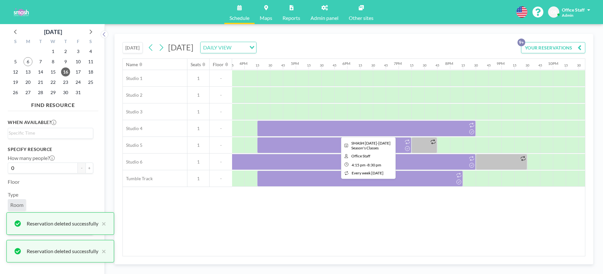
click at [393, 134] on div at bounding box center [366, 129] width 219 height 16
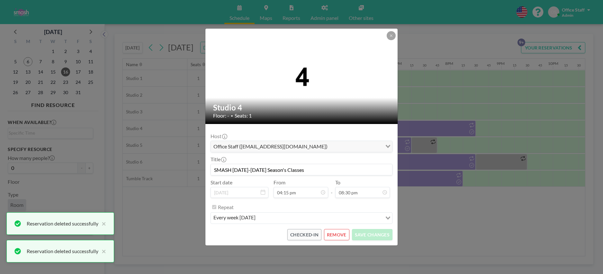
scroll to position [939, 0]
click at [338, 232] on button "REMOVE" at bounding box center [336, 234] width 25 height 11
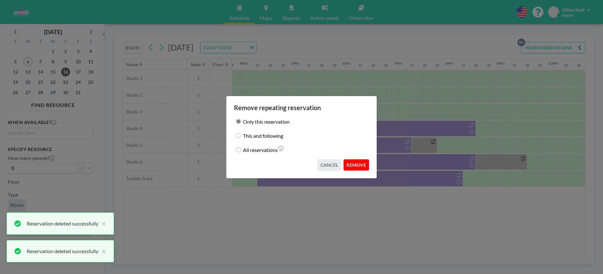
click at [353, 161] on button "REMOVE" at bounding box center [356, 164] width 25 height 11
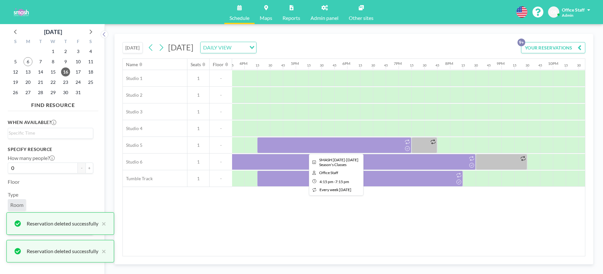
click at [365, 145] on div at bounding box center [334, 145] width 154 height 16
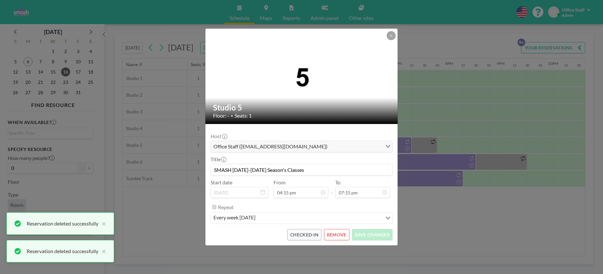
scroll to position [881, 0]
click at [340, 238] on button "REMOVE" at bounding box center [336, 234] width 25 height 11
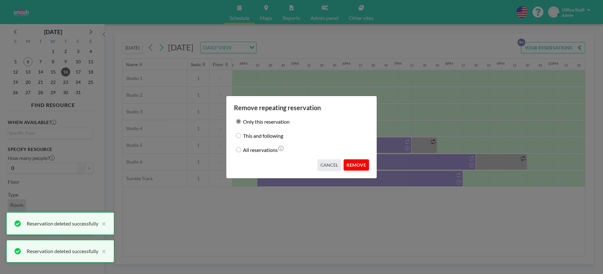
click at [354, 168] on button "REMOVE" at bounding box center [356, 164] width 25 height 11
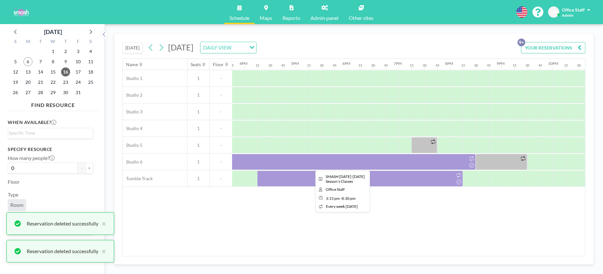
click at [361, 164] on div at bounding box center [341, 162] width 270 height 16
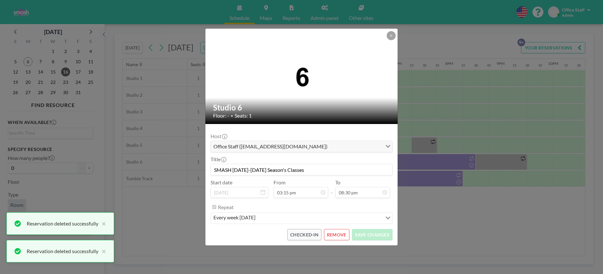
scroll to position [939, 0]
click at [340, 234] on button "REMOVE" at bounding box center [336, 234] width 25 height 11
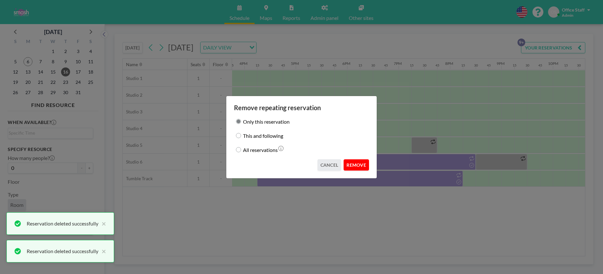
click at [358, 159] on button "REMOVE" at bounding box center [356, 164] width 25 height 11
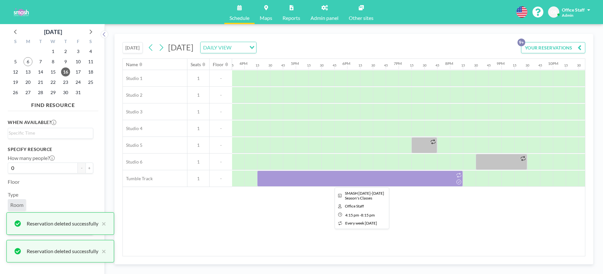
click at [358, 176] on div at bounding box center [360, 179] width 206 height 16
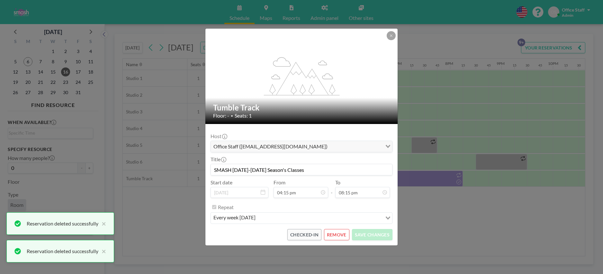
click at [338, 237] on button "REMOVE" at bounding box center [336, 234] width 25 height 11
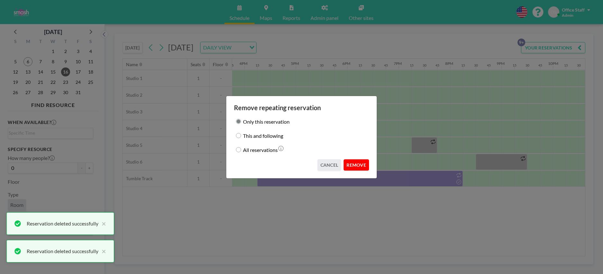
click at [352, 164] on button "REMOVE" at bounding box center [356, 164] width 25 height 11
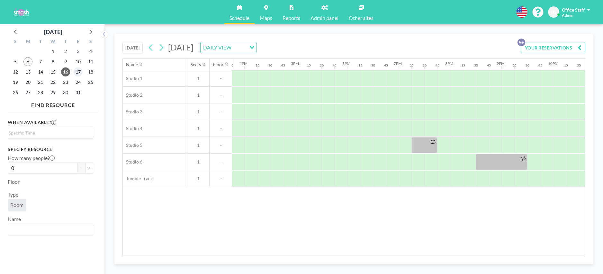
click at [79, 72] on span "17" at bounding box center [78, 72] width 9 height 9
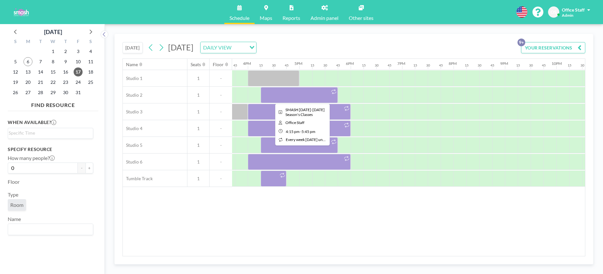
click at [300, 97] on div at bounding box center [299, 95] width 77 height 16
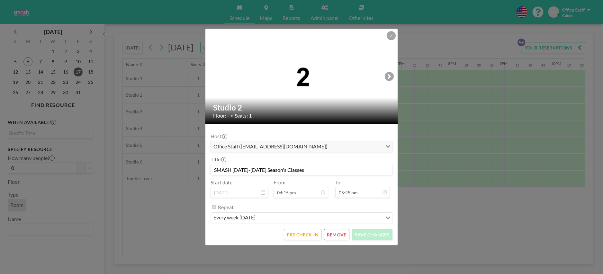
scroll to position [744, 0]
click at [339, 235] on button "REMOVE" at bounding box center [336, 234] width 25 height 11
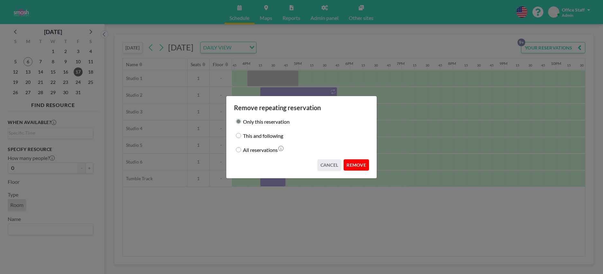
click at [360, 162] on button "REMOVE" at bounding box center [356, 164] width 25 height 11
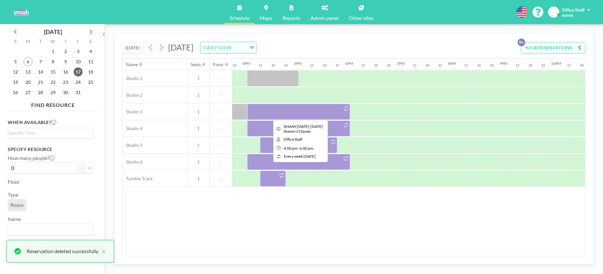
click at [299, 111] on div at bounding box center [298, 112] width 103 height 16
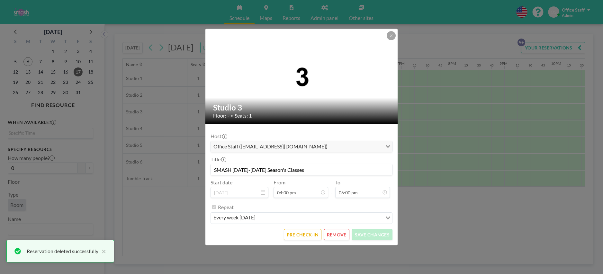
scroll to position [733, 0]
click at [342, 234] on button "REMOVE" at bounding box center [336, 234] width 25 height 11
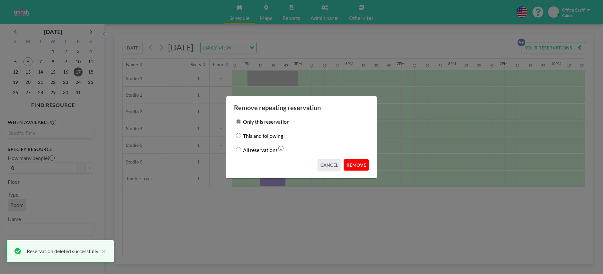
click at [355, 169] on button "REMOVE" at bounding box center [356, 164] width 25 height 11
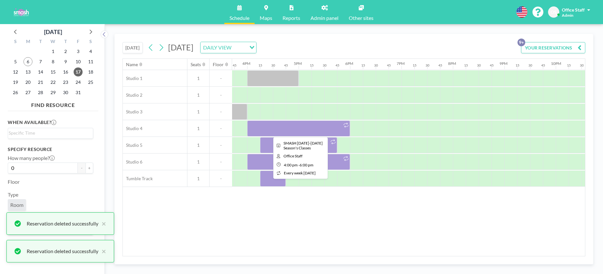
click at [296, 132] on div at bounding box center [298, 129] width 103 height 16
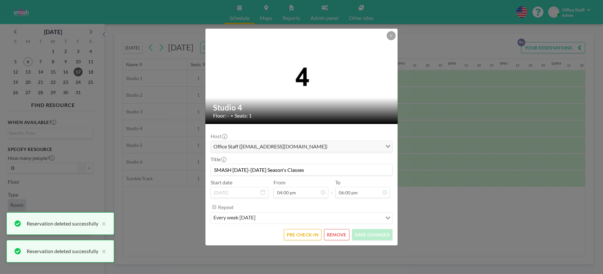
scroll to position [733, 0]
click at [335, 238] on button "REMOVE" at bounding box center [336, 234] width 25 height 11
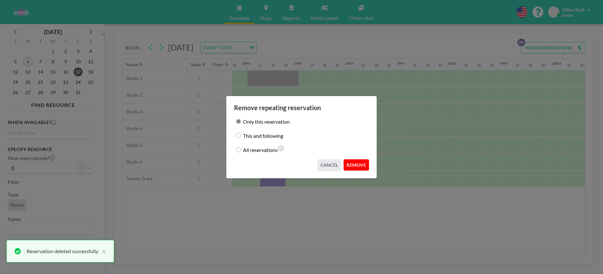
click at [363, 165] on button "REMOVE" at bounding box center [356, 164] width 25 height 11
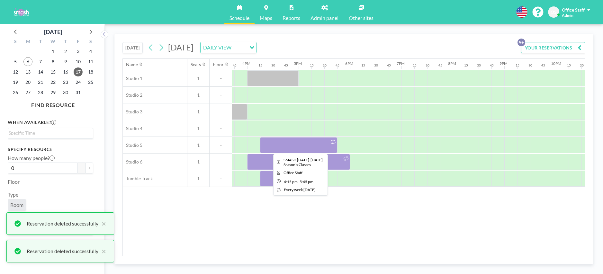
click at [309, 149] on div at bounding box center [298, 145] width 77 height 16
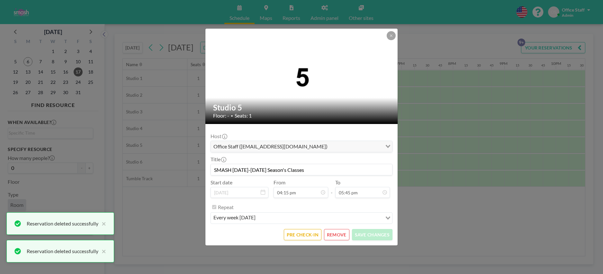
click at [336, 236] on button "REMOVE" at bounding box center [336, 234] width 25 height 11
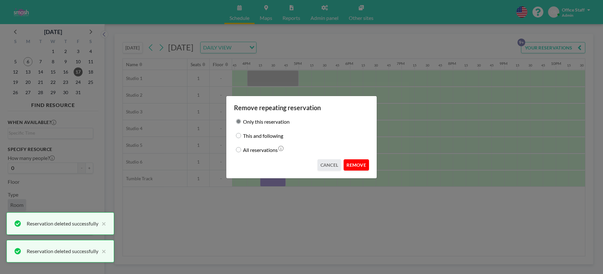
click at [369, 165] on button "REMOVE" at bounding box center [356, 164] width 25 height 11
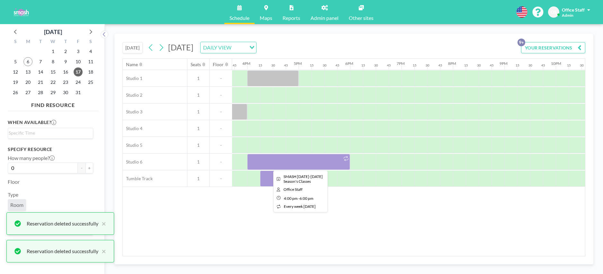
click at [298, 167] on div at bounding box center [298, 162] width 103 height 16
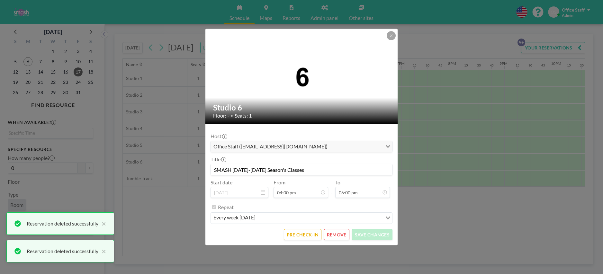
scroll to position [733, 0]
click at [340, 235] on button "REMOVE" at bounding box center [336, 234] width 25 height 11
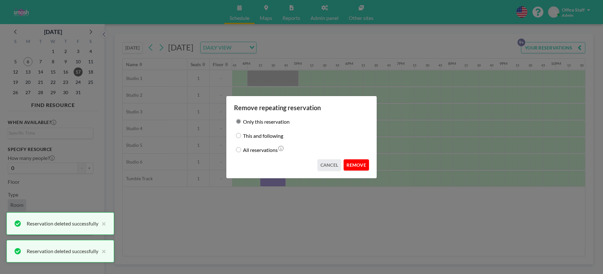
click at [349, 165] on button "REMOVE" at bounding box center [356, 164] width 25 height 11
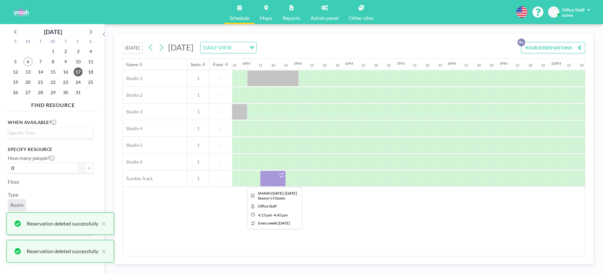
click at [273, 183] on div at bounding box center [273, 179] width 26 height 16
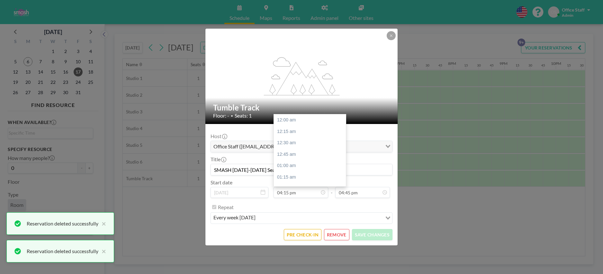
scroll to position [744, 0]
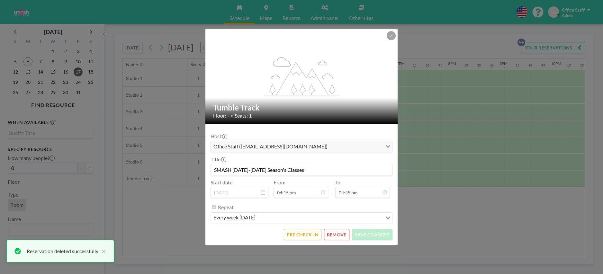
click at [340, 236] on button "REMOVE" at bounding box center [336, 234] width 25 height 11
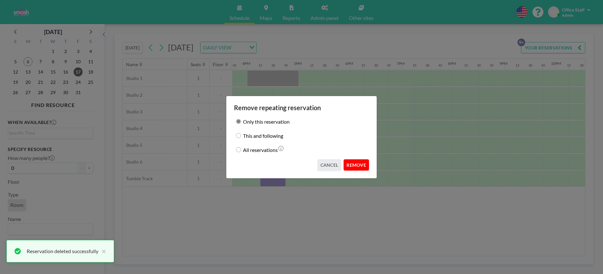
click at [360, 167] on button "REMOVE" at bounding box center [356, 164] width 25 height 11
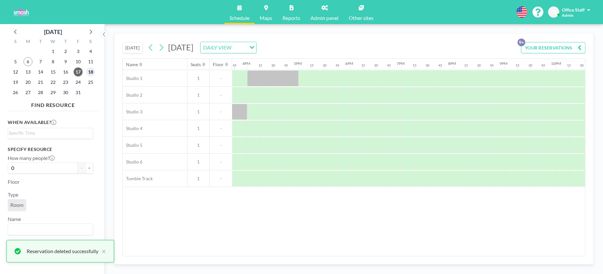
click at [89, 72] on span "18" at bounding box center [90, 72] width 9 height 9
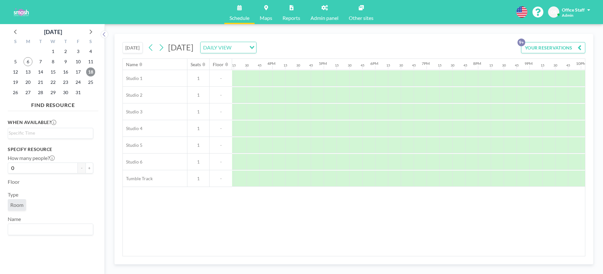
scroll to position [0, 882]
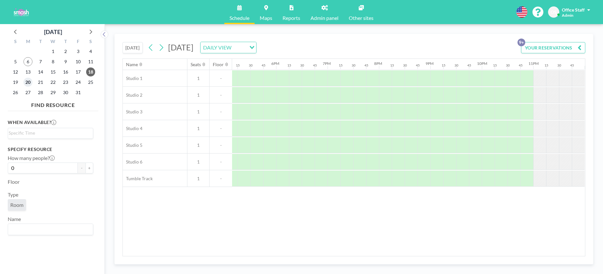
click at [29, 84] on span "20" at bounding box center [27, 82] width 9 height 9
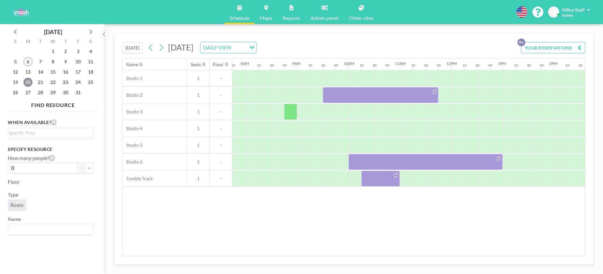
scroll to position [0, 399]
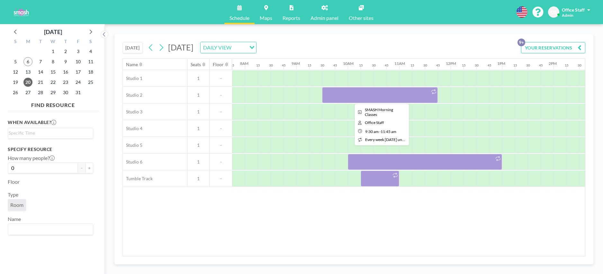
click at [371, 94] on div at bounding box center [380, 95] width 116 height 16
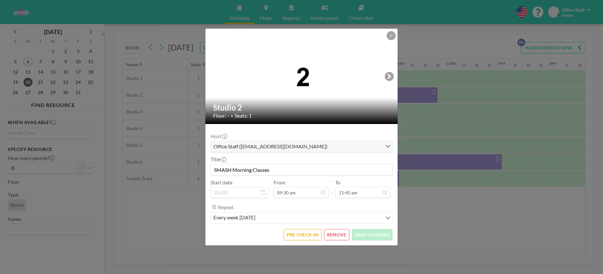
scroll to position [538, 0]
click at [338, 235] on button "REMOVE" at bounding box center [336, 234] width 25 height 11
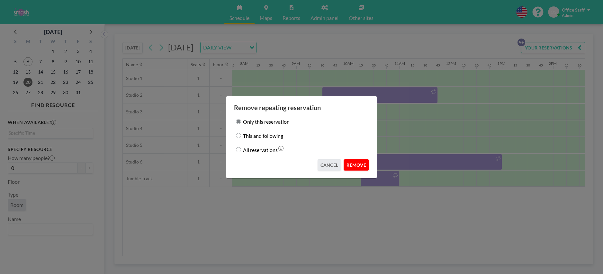
click at [356, 160] on button "REMOVE" at bounding box center [356, 164] width 25 height 11
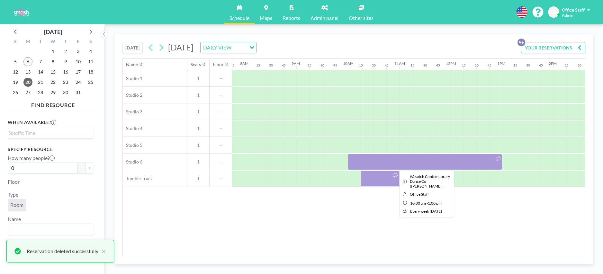
click at [381, 162] on div at bounding box center [425, 162] width 154 height 16
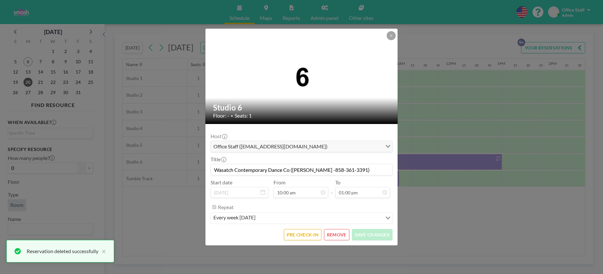
click at [339, 236] on button "REMOVE" at bounding box center [336, 234] width 25 height 11
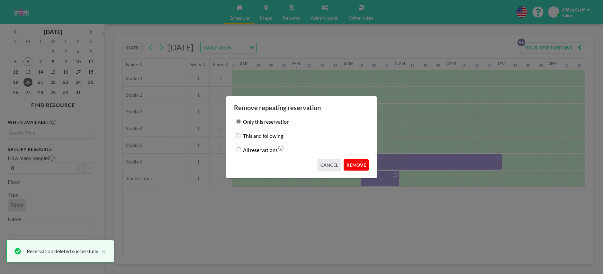
click at [356, 169] on button "REMOVE" at bounding box center [356, 164] width 25 height 11
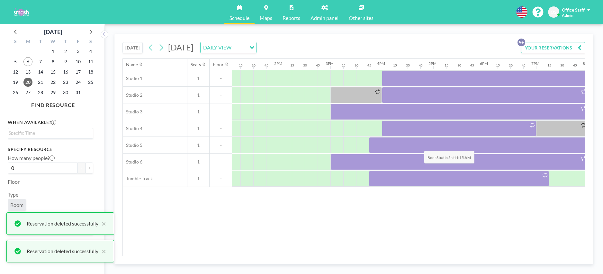
scroll to position [0, 742]
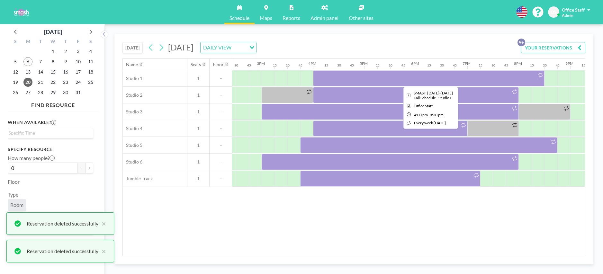
click at [422, 79] on div at bounding box center [429, 78] width 232 height 16
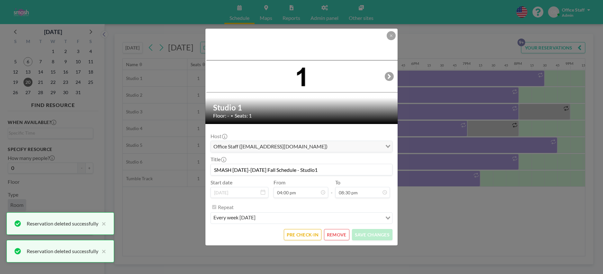
scroll to position [939, 0]
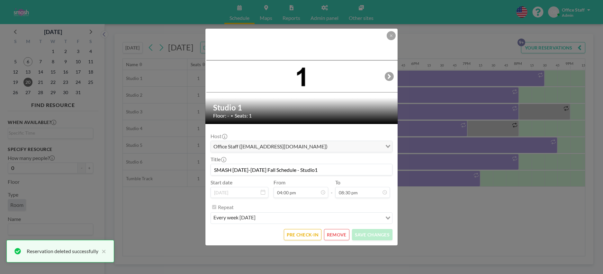
click at [340, 234] on button "REMOVE" at bounding box center [336, 234] width 25 height 11
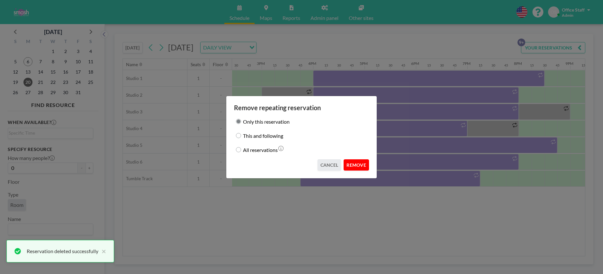
click at [362, 160] on button "REMOVE" at bounding box center [356, 164] width 25 height 11
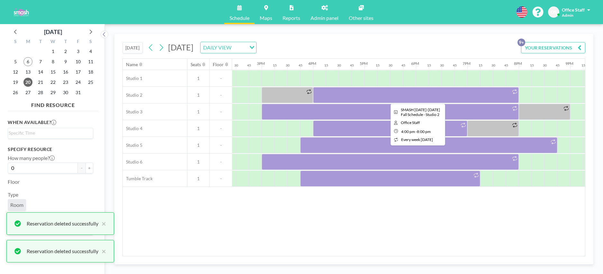
click at [383, 94] on div at bounding box center [416, 95] width 206 height 16
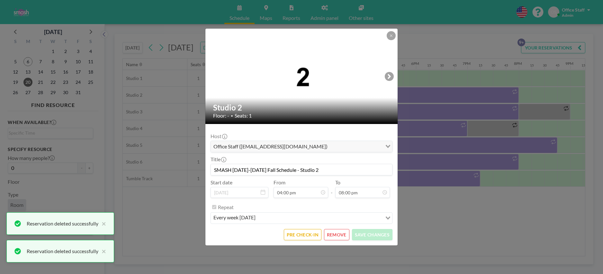
scroll to position [916, 0]
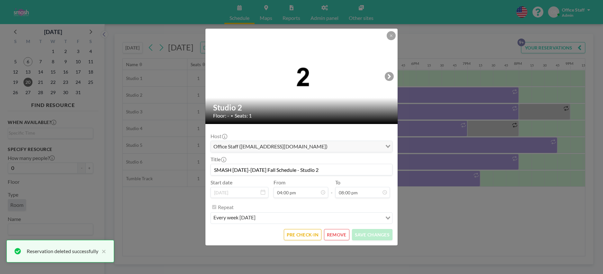
click at [344, 235] on button "REMOVE" at bounding box center [336, 234] width 25 height 11
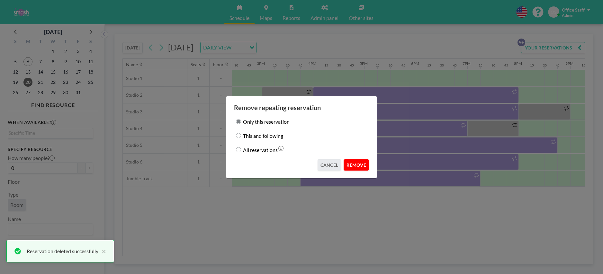
click at [365, 169] on button "REMOVE" at bounding box center [356, 164] width 25 height 11
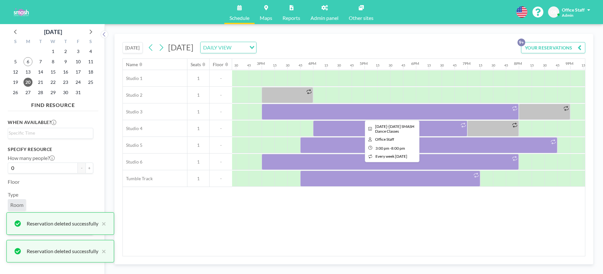
click at [364, 116] on div at bounding box center [390, 112] width 257 height 16
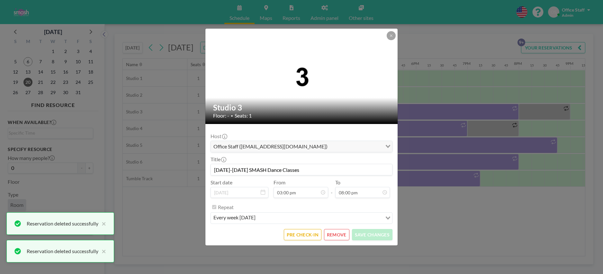
scroll to position [916, 0]
click at [341, 234] on button "REMOVE" at bounding box center [336, 234] width 25 height 11
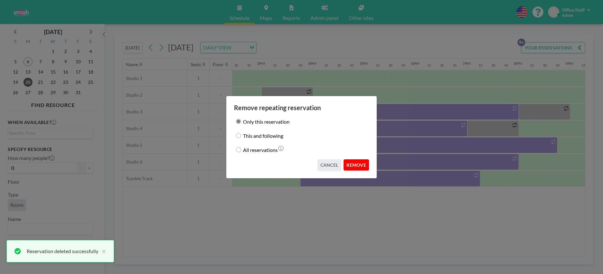
click at [361, 167] on button "REMOVE" at bounding box center [356, 164] width 25 height 11
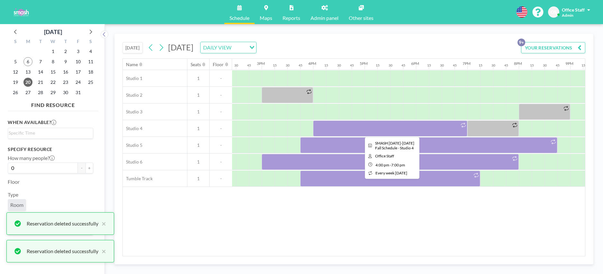
click at [367, 133] on div at bounding box center [390, 129] width 154 height 16
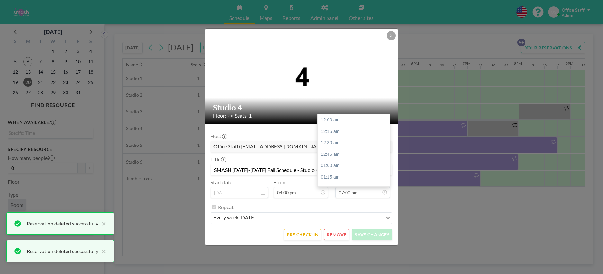
scroll to position [870, 0]
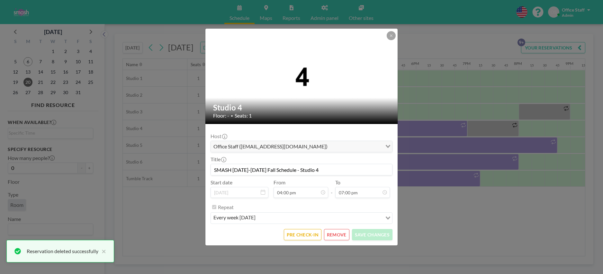
click at [335, 234] on button "REMOVE" at bounding box center [336, 234] width 25 height 11
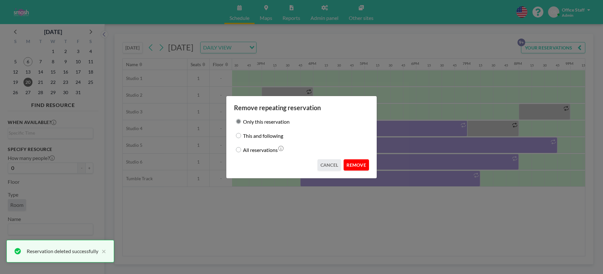
click at [353, 168] on button "REMOVE" at bounding box center [356, 164] width 25 height 11
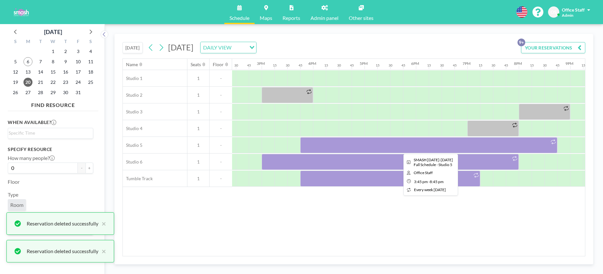
click at [396, 149] on div at bounding box center [428, 145] width 257 height 16
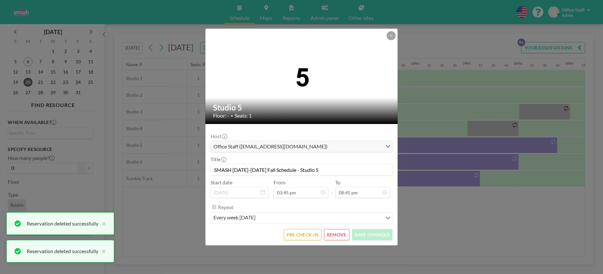
scroll to position [950, 0]
click at [341, 236] on button "REMOVE" at bounding box center [336, 234] width 25 height 11
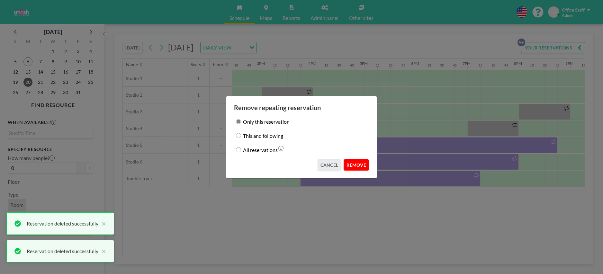
click at [359, 164] on button "REMOVE" at bounding box center [356, 164] width 25 height 11
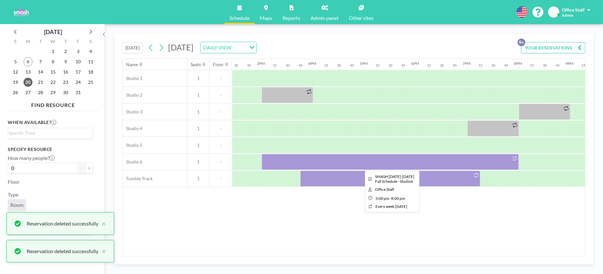
click at [409, 162] on div at bounding box center [390, 162] width 257 height 16
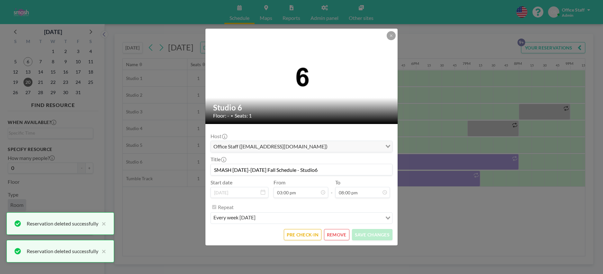
click at [330, 236] on button "REMOVE" at bounding box center [336, 234] width 25 height 11
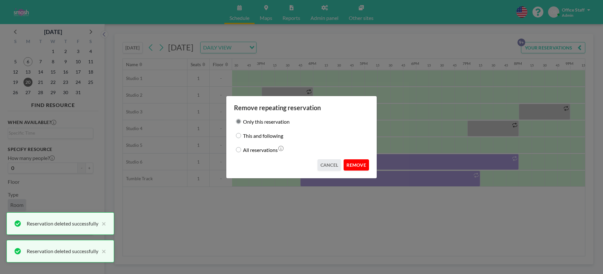
click at [358, 166] on button "REMOVE" at bounding box center [356, 164] width 25 height 11
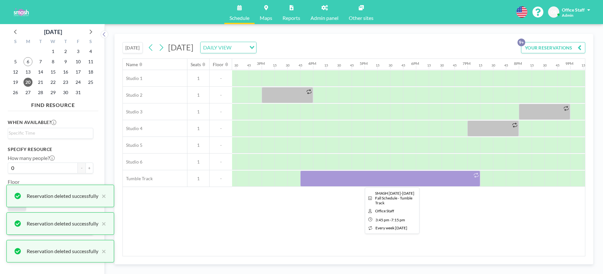
click at [376, 180] on div at bounding box center [390, 179] width 180 height 16
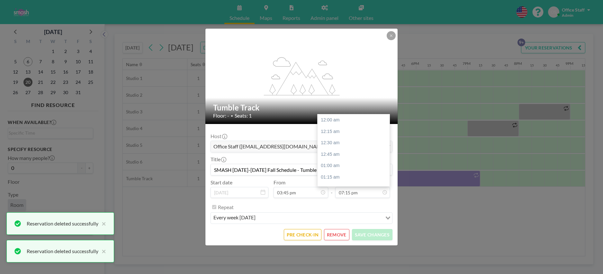
scroll to position [881, 0]
click at [343, 232] on button "REMOVE" at bounding box center [336, 234] width 25 height 11
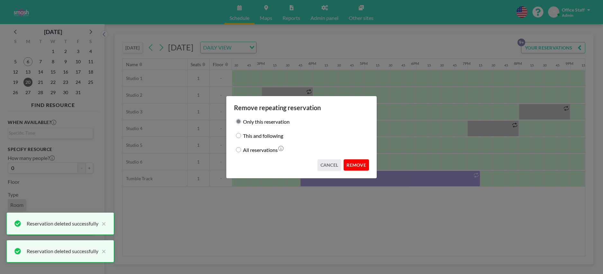
click at [356, 165] on button "REMOVE" at bounding box center [356, 164] width 25 height 11
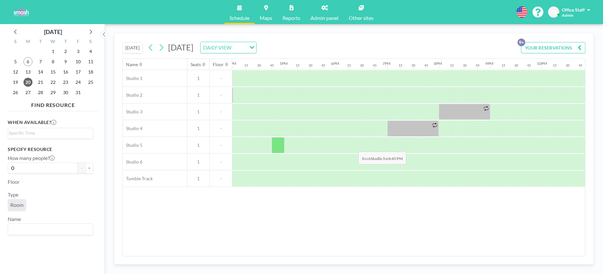
scroll to position [0, 823]
click at [42, 81] on span "21" at bounding box center [40, 82] width 9 height 9
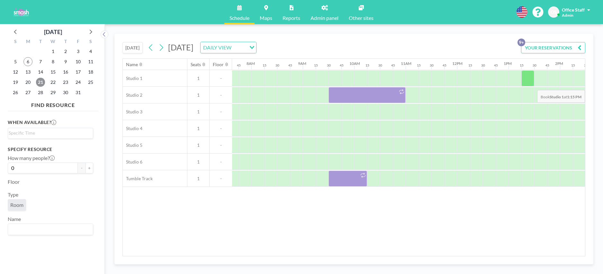
scroll to position [0, 399]
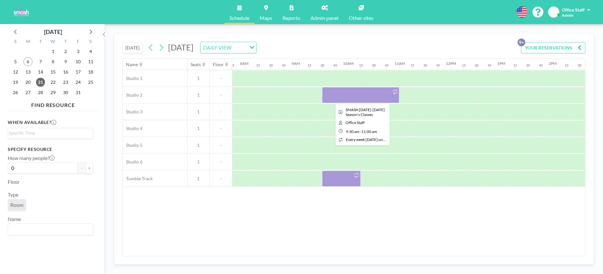
click at [329, 96] on div at bounding box center [360, 95] width 77 height 16
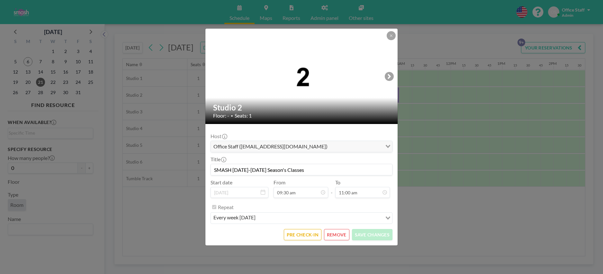
scroll to position [504, 0]
click at [300, 234] on button "PRE CHECK-IN" at bounding box center [303, 234] width 38 height 11
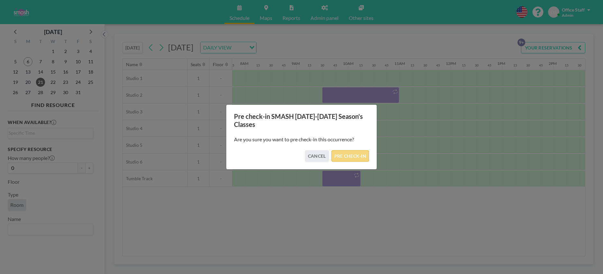
click at [349, 158] on button "PRE CHECK-IN" at bounding box center [351, 155] width 38 height 11
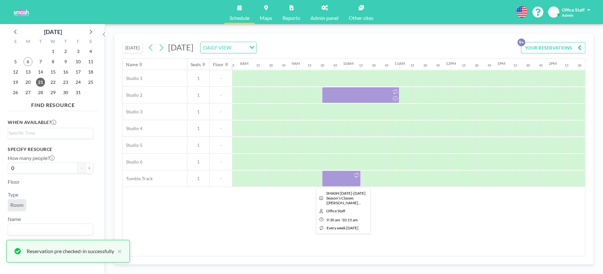
click at [335, 177] on div at bounding box center [341, 179] width 39 height 16
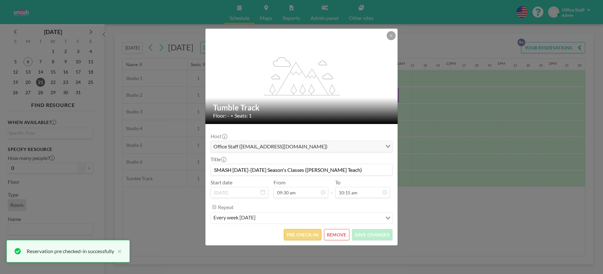
click at [308, 236] on button "PRE CHECK-IN" at bounding box center [303, 234] width 38 height 11
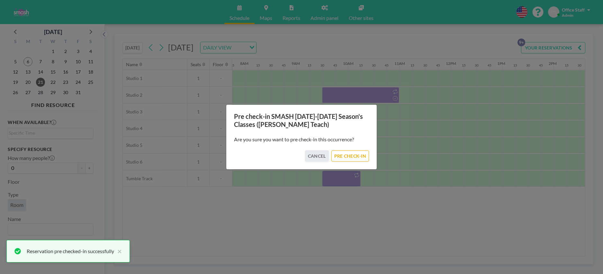
drag, startPoint x: 361, startPoint y: 156, endPoint x: 411, endPoint y: 147, distance: 50.3
click at [361, 156] on button "PRE CHECK-IN" at bounding box center [351, 155] width 38 height 11
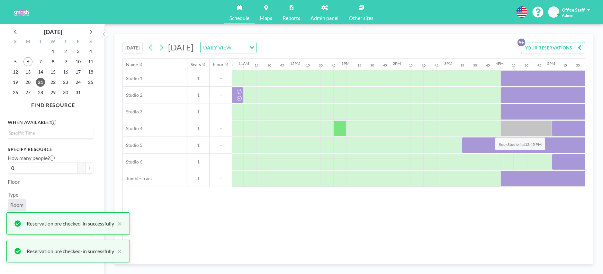
scroll to position [0, 673]
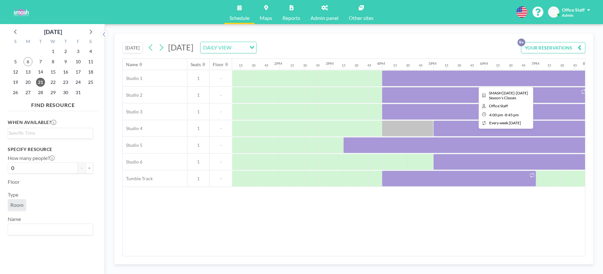
click at [487, 79] on div at bounding box center [504, 78] width 244 height 16
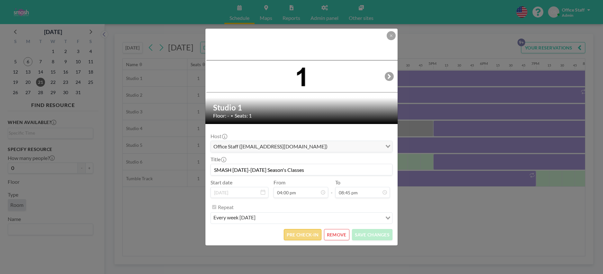
drag, startPoint x: 299, startPoint y: 243, endPoint x: 302, endPoint y: 234, distance: 8.8
click at [299, 243] on form "Host Office Staff ([EMAIL_ADDRESS][DOMAIN_NAME]) Loading... Title SMASH [DATE]-…" at bounding box center [301, 185] width 192 height 122
click at [303, 233] on button "PRE CHECK-IN" at bounding box center [303, 234] width 38 height 11
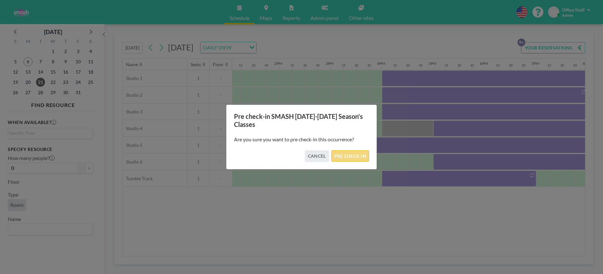
click at [350, 153] on button "PRE CHECK-IN" at bounding box center [351, 155] width 38 height 11
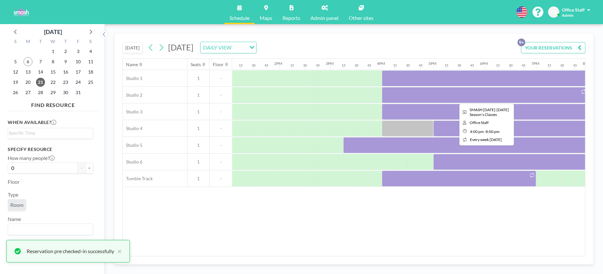
click at [459, 97] on div at bounding box center [485, 95] width 206 height 16
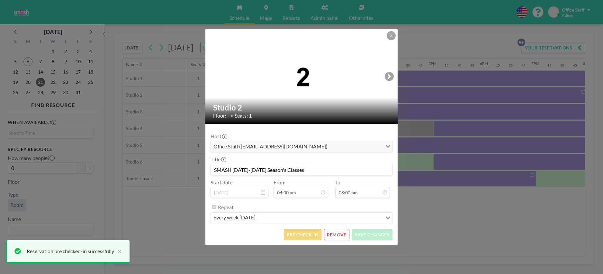
click at [304, 234] on button "PRE CHECK-IN" at bounding box center [303, 234] width 38 height 11
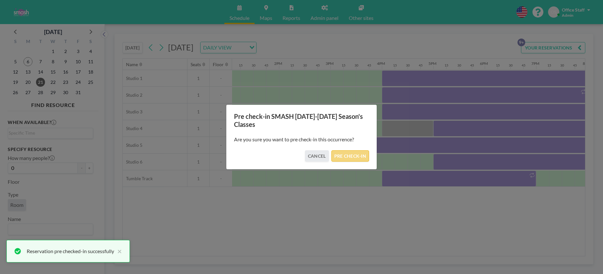
click at [351, 153] on button "PRE CHECK-IN" at bounding box center [351, 155] width 38 height 11
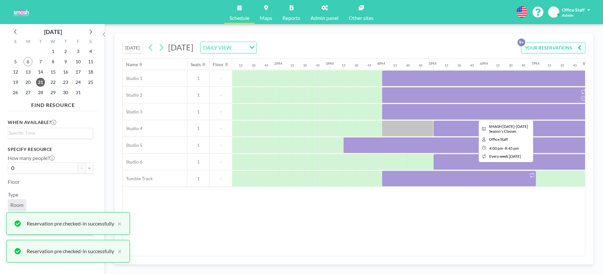
click at [477, 114] on div at bounding box center [504, 112] width 244 height 16
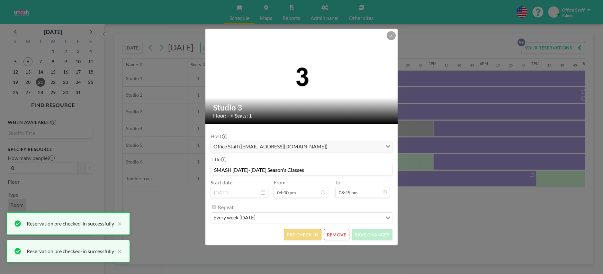
click at [302, 239] on button "PRE CHECK-IN" at bounding box center [303, 234] width 38 height 11
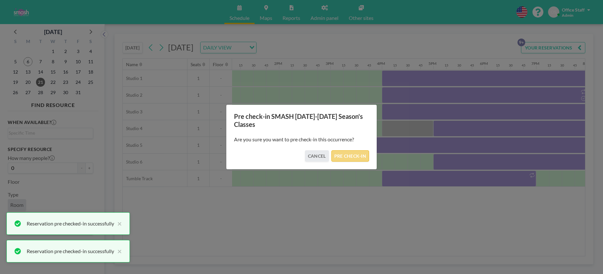
click at [353, 158] on button "PRE CHECK-IN" at bounding box center [351, 155] width 38 height 11
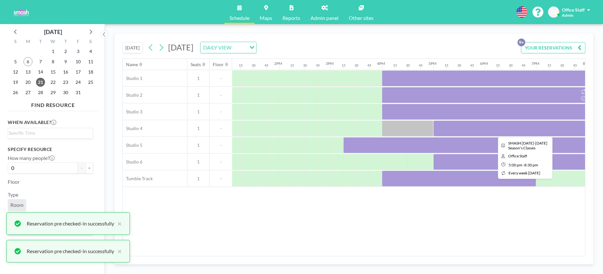
click at [459, 131] on div at bounding box center [523, 129] width 180 height 16
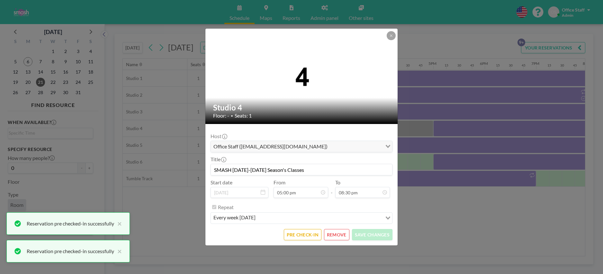
scroll to position [939, 0]
click at [302, 232] on button "PRE CHECK-IN" at bounding box center [303, 234] width 38 height 11
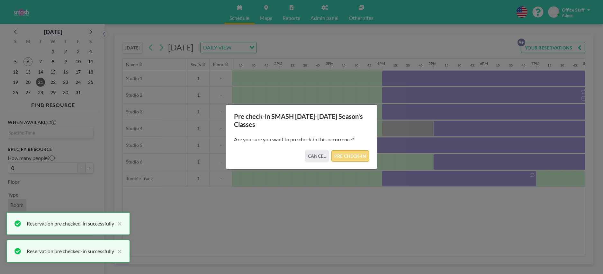
drag, startPoint x: 353, startPoint y: 152, endPoint x: 365, endPoint y: 154, distance: 12.0
click at [353, 152] on button "PRE CHECK-IN" at bounding box center [351, 155] width 38 height 11
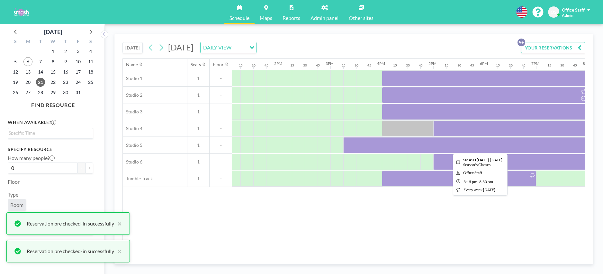
click at [454, 149] on div at bounding box center [478, 145] width 270 height 16
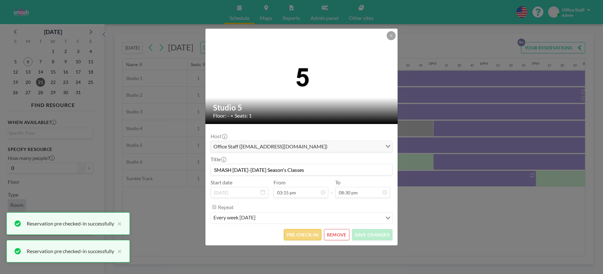
click at [306, 237] on button "PRE CHECK-IN" at bounding box center [303, 234] width 38 height 11
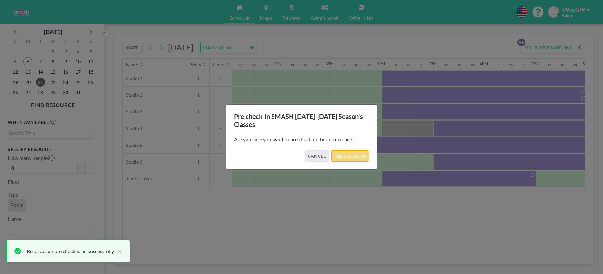
drag, startPoint x: 349, startPoint y: 153, endPoint x: 360, endPoint y: 155, distance: 11.5
click at [352, 154] on button "PRE CHECK-IN" at bounding box center [351, 155] width 38 height 11
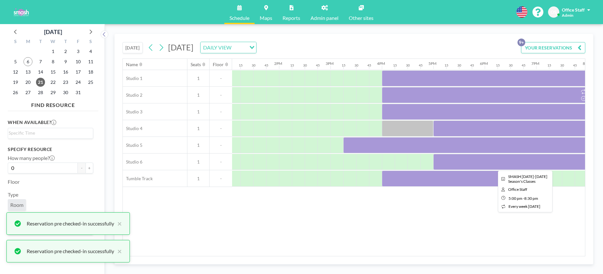
click at [481, 164] on div at bounding box center [523, 162] width 180 height 16
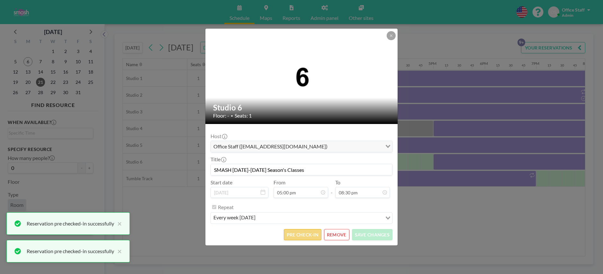
click at [309, 235] on button "PRE CHECK-IN" at bounding box center [303, 234] width 38 height 11
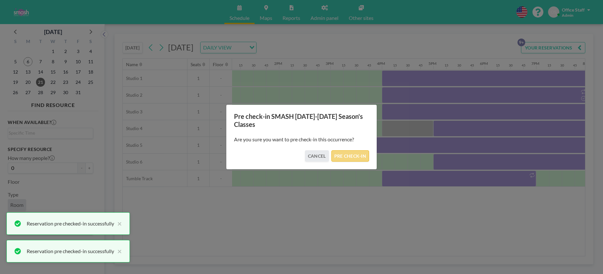
click at [353, 157] on button "PRE CHECK-IN" at bounding box center [351, 155] width 38 height 11
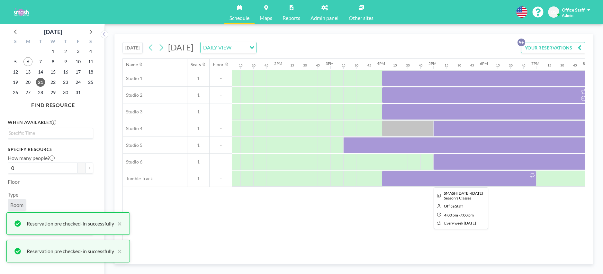
click at [463, 179] on div at bounding box center [459, 179] width 154 height 16
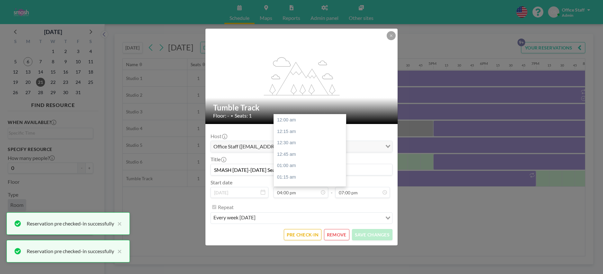
scroll to position [733, 0]
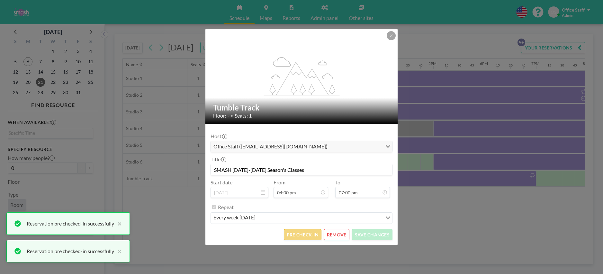
click at [306, 237] on button "PRE CHECK-IN" at bounding box center [303, 234] width 38 height 11
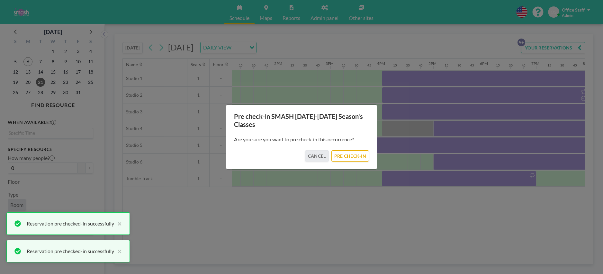
drag, startPoint x: 358, startPoint y: 155, endPoint x: 437, endPoint y: 162, distance: 79.4
click at [358, 155] on button "PRE CHECK-IN" at bounding box center [351, 155] width 38 height 11
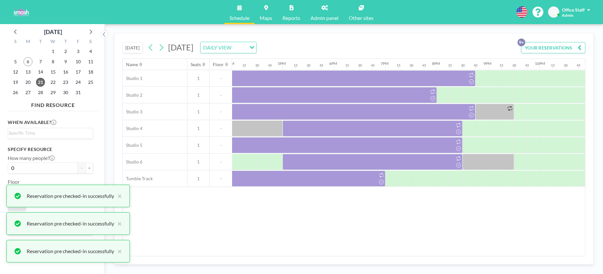
scroll to position [0, 882]
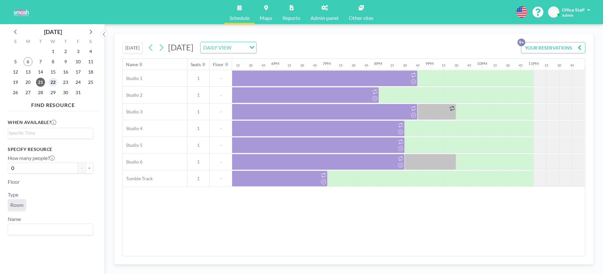
click at [56, 84] on span "22" at bounding box center [53, 82] width 9 height 9
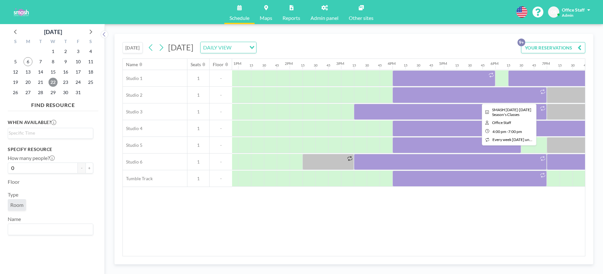
scroll to position [0, 668]
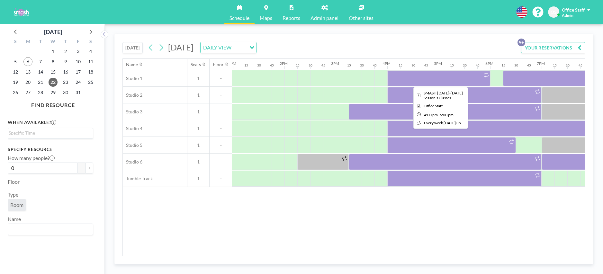
click at [418, 75] on div at bounding box center [438, 78] width 103 height 16
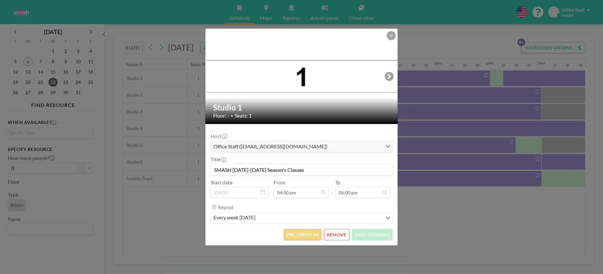
scroll to position [824, 0]
click at [297, 239] on button "PRE CHECK-IN" at bounding box center [303, 234] width 38 height 11
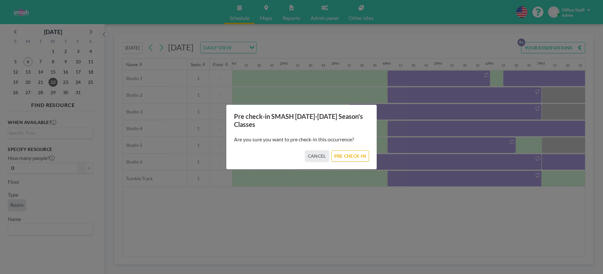
drag, startPoint x: 350, startPoint y: 156, endPoint x: 442, endPoint y: 126, distance: 96.6
click at [353, 156] on button "PRE CHECK-IN" at bounding box center [351, 155] width 38 height 11
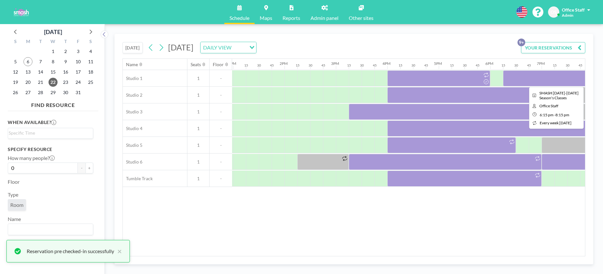
click at [542, 82] on div at bounding box center [554, 78] width 103 height 16
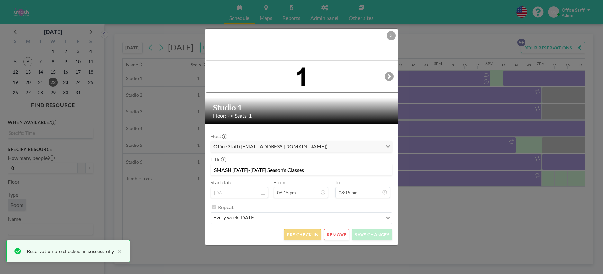
scroll to position [927, 0]
click at [307, 239] on button "PRE CHECK-IN" at bounding box center [303, 234] width 38 height 11
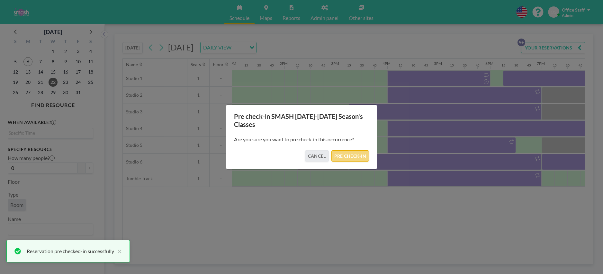
click at [357, 153] on button "PRE CHECK-IN" at bounding box center [351, 155] width 38 height 11
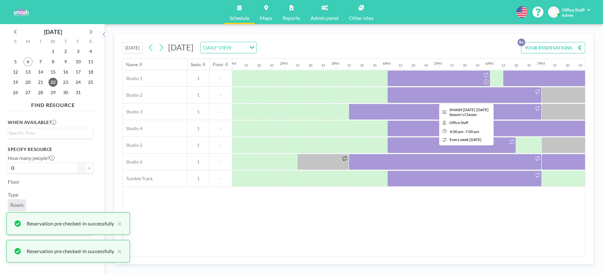
click at [453, 100] on div at bounding box center [464, 95] width 154 height 16
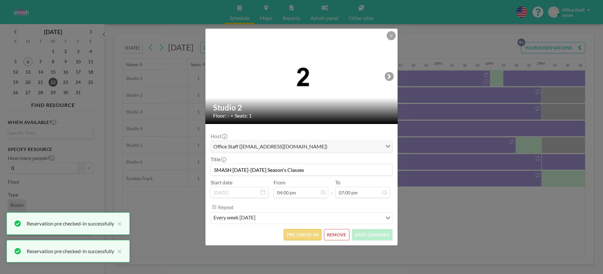
click at [297, 239] on button "PRE CHECK-IN" at bounding box center [303, 234] width 38 height 11
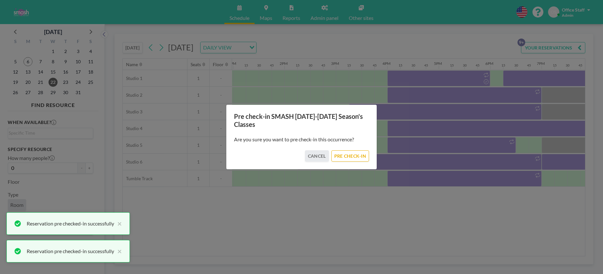
drag, startPoint x: 354, startPoint y: 158, endPoint x: 432, endPoint y: 140, distance: 80.0
click at [360, 157] on button "PRE CHECK-IN" at bounding box center [351, 155] width 38 height 11
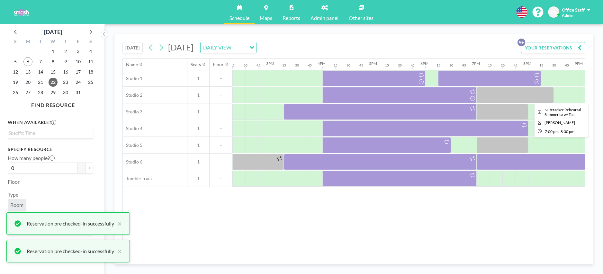
scroll to position [0, 760]
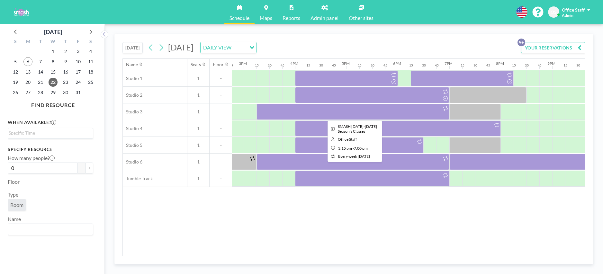
click at [418, 113] on div at bounding box center [353, 112] width 193 height 16
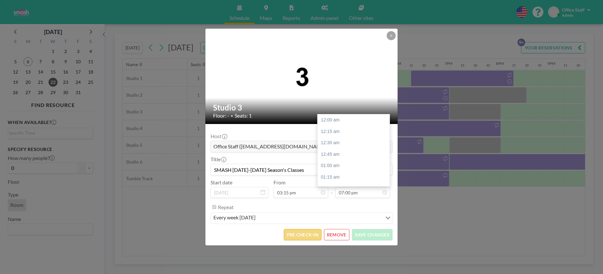
scroll to position [870, 0]
click at [303, 236] on button "PRE CHECK-IN" at bounding box center [303, 234] width 38 height 11
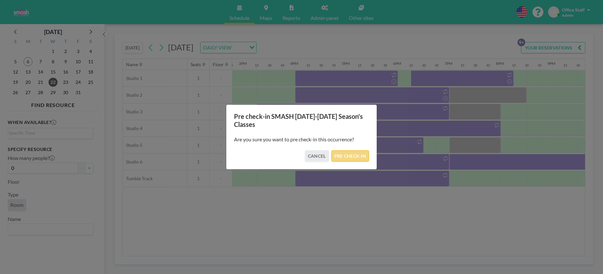
drag, startPoint x: 352, startPoint y: 157, endPoint x: 360, endPoint y: 157, distance: 8.4
click at [353, 157] on button "PRE CHECK-IN" at bounding box center [351, 155] width 38 height 11
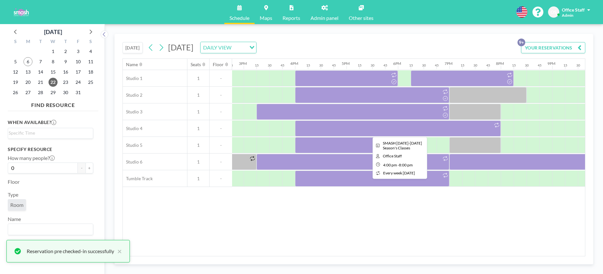
click at [478, 131] on div at bounding box center [398, 129] width 206 height 16
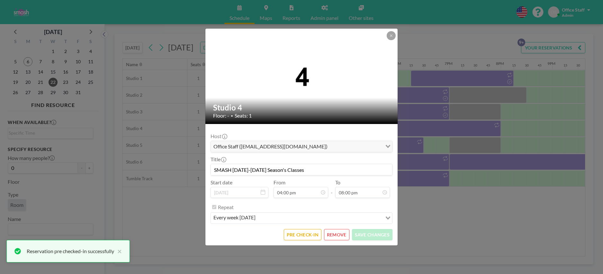
scroll to position [733, 0]
click at [302, 234] on button "PRE CHECK-IN" at bounding box center [303, 234] width 38 height 11
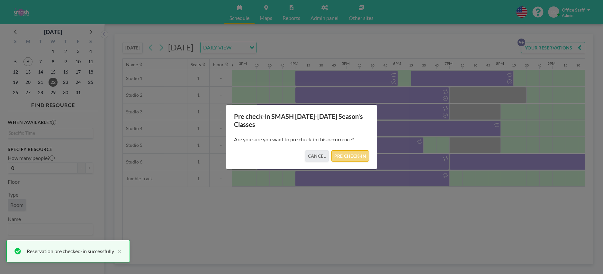
click at [353, 156] on button "PRE CHECK-IN" at bounding box center [351, 155] width 38 height 11
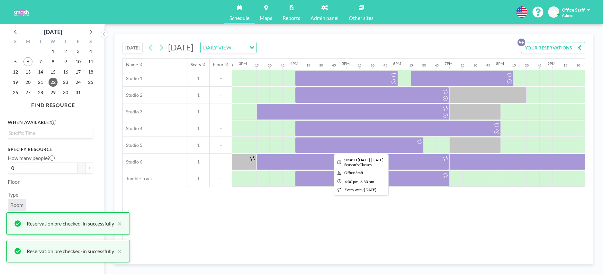
click at [383, 144] on div at bounding box center [359, 145] width 129 height 16
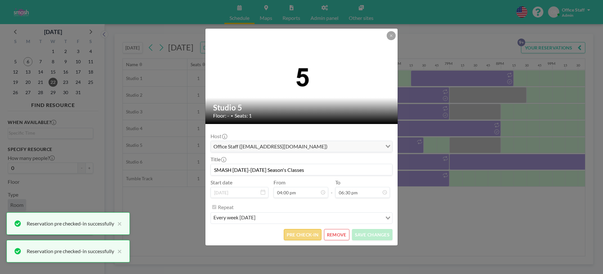
click at [298, 236] on button "PRE CHECK-IN" at bounding box center [303, 234] width 38 height 11
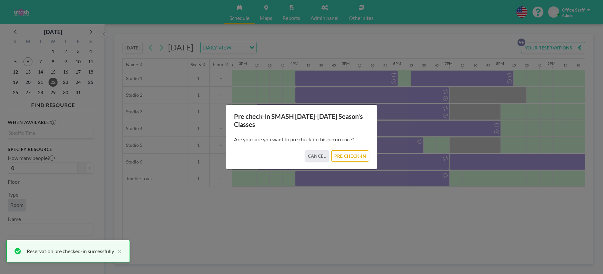
drag, startPoint x: 355, startPoint y: 157, endPoint x: 391, endPoint y: 159, distance: 36.4
click at [355, 157] on button "PRE CHECK-IN" at bounding box center [351, 155] width 38 height 11
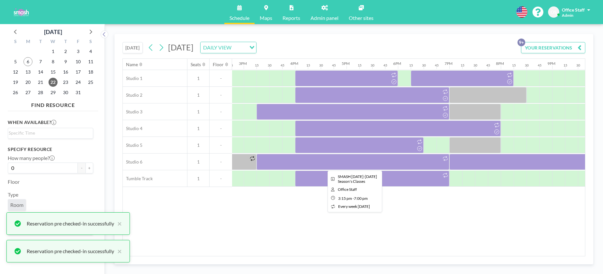
click at [410, 163] on div at bounding box center [353, 162] width 193 height 16
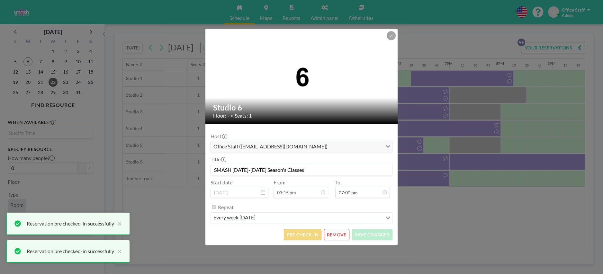
scroll to position [698, 0]
click at [303, 234] on button "PRE CHECK-IN" at bounding box center [303, 234] width 38 height 11
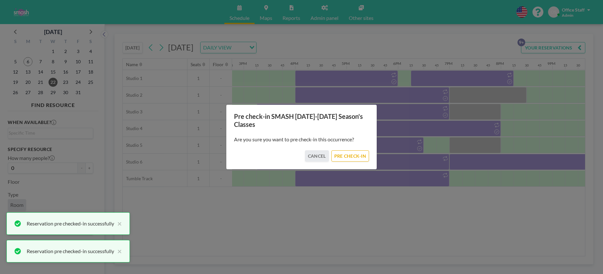
drag, startPoint x: 350, startPoint y: 155, endPoint x: 450, endPoint y: 157, distance: 100.7
click at [350, 155] on button "PRE CHECK-IN" at bounding box center [351, 155] width 38 height 11
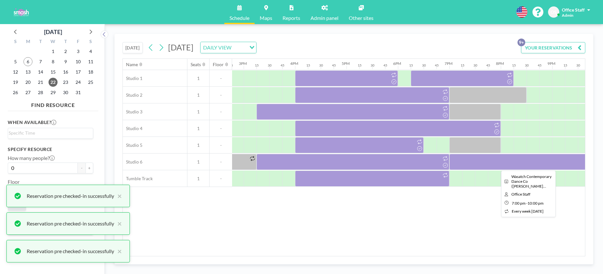
click at [465, 163] on div at bounding box center [527, 162] width 154 height 16
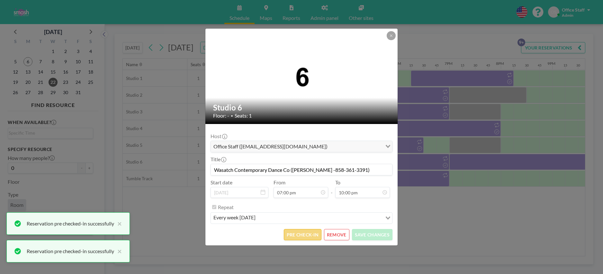
scroll to position [1007, 0]
click at [311, 235] on button "PRE CHECK-IN" at bounding box center [303, 234] width 38 height 11
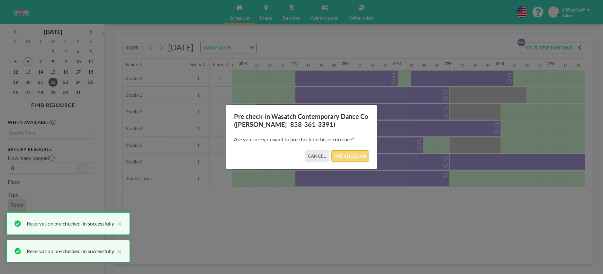
click at [344, 155] on button "PRE CHECK-IN" at bounding box center [351, 155] width 38 height 11
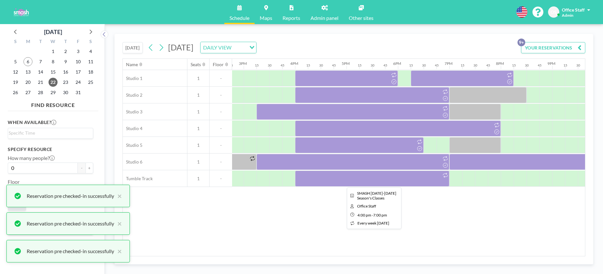
click at [391, 181] on div at bounding box center [372, 179] width 154 height 16
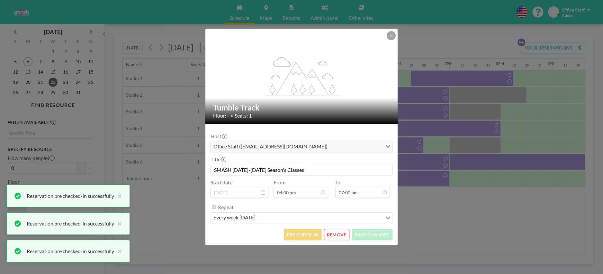
scroll to position [870, 0]
click at [314, 233] on button "PRE CHECK-IN" at bounding box center [303, 234] width 38 height 11
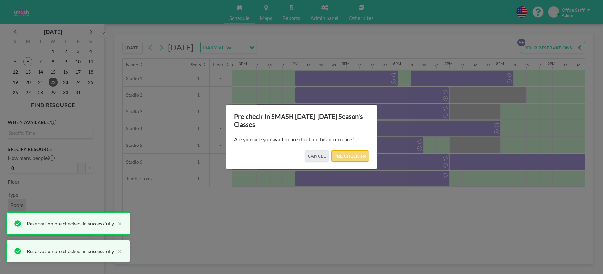
drag, startPoint x: 350, startPoint y: 154, endPoint x: 359, endPoint y: 157, distance: 9.4
click at [350, 154] on button "PRE CHECK-IN" at bounding box center [351, 155] width 38 height 11
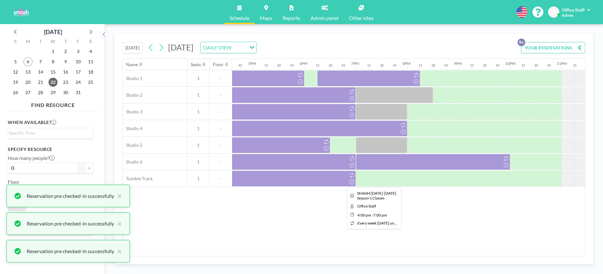
scroll to position [0, 872]
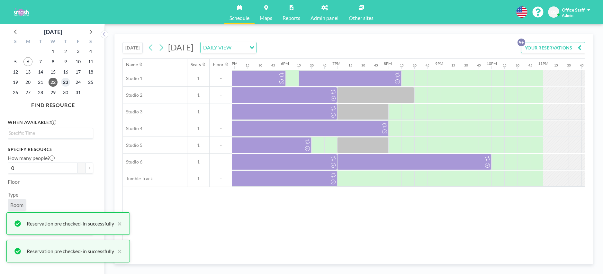
click at [69, 82] on span "23" at bounding box center [65, 82] width 9 height 9
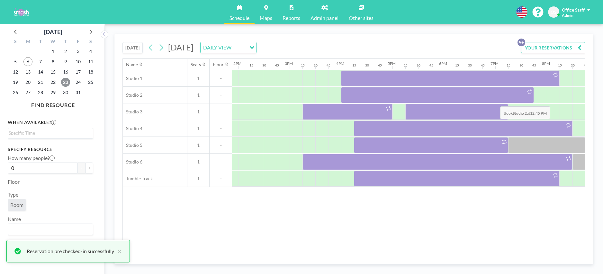
scroll to position [0, 826]
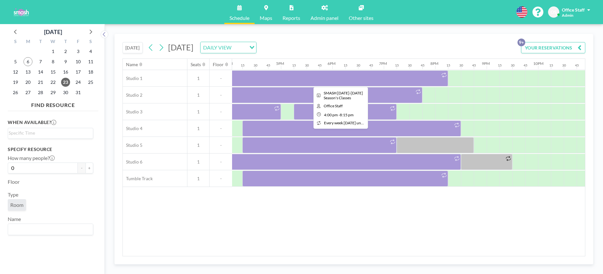
click at [289, 78] on div at bounding box center [339, 78] width 219 height 16
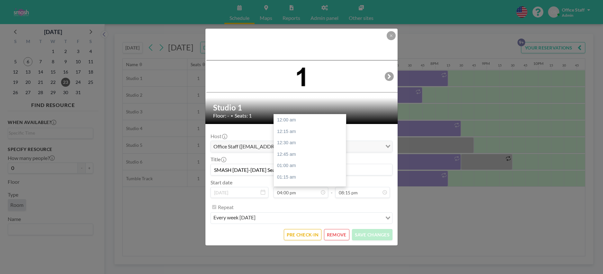
scroll to position [733, 0]
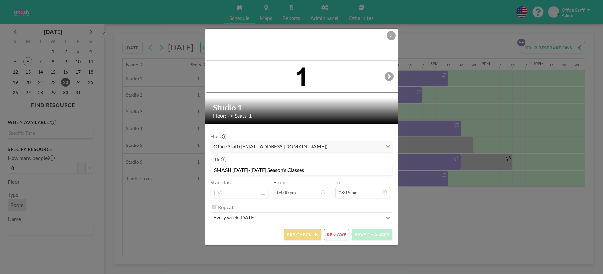
click at [303, 238] on button "PRE CHECK-IN" at bounding box center [303, 234] width 38 height 11
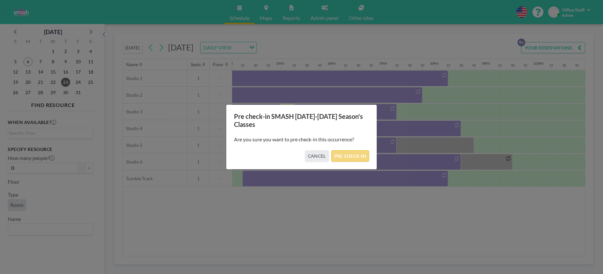
click at [353, 156] on button "PRE CHECK-IN" at bounding box center [351, 155] width 38 height 11
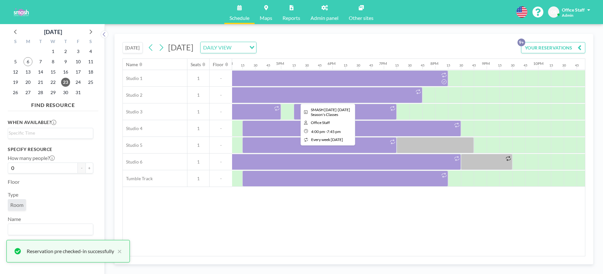
click at [392, 90] on div at bounding box center [326, 95] width 193 height 16
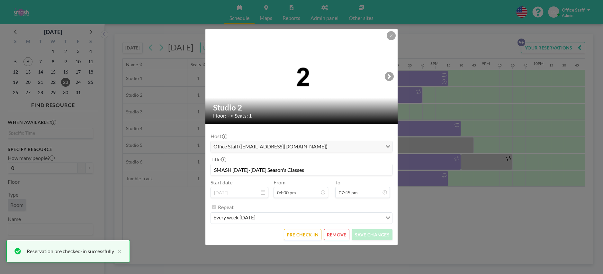
scroll to position [733, 0]
click at [299, 235] on button "PRE CHECK-IN" at bounding box center [303, 234] width 38 height 11
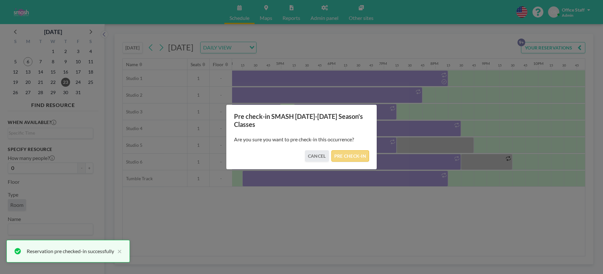
click at [350, 154] on button "PRE CHECK-IN" at bounding box center [351, 155] width 38 height 11
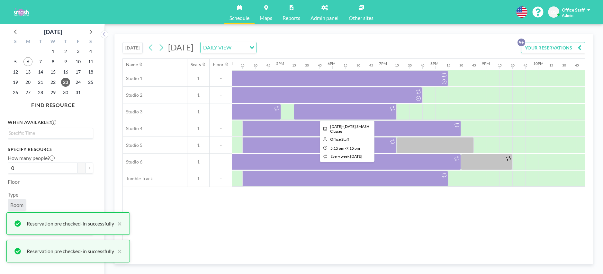
click at [352, 112] on div at bounding box center [345, 112] width 103 height 16
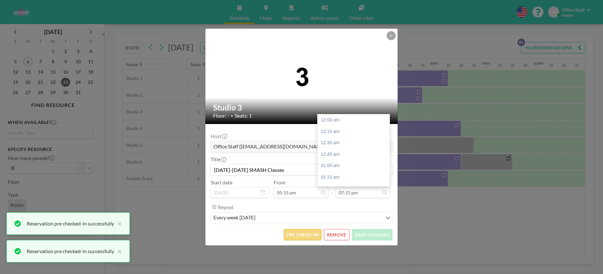
scroll to position [881, 0]
click at [302, 234] on button "PRE CHECK-IN" at bounding box center [303, 234] width 38 height 11
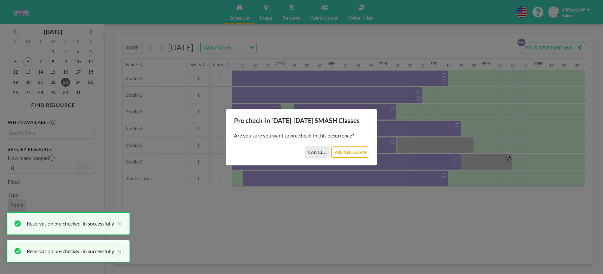
drag, startPoint x: 348, startPoint y: 152, endPoint x: 292, endPoint y: 128, distance: 61.1
click at [348, 152] on button "PRE CHECK-IN" at bounding box center [351, 152] width 38 height 11
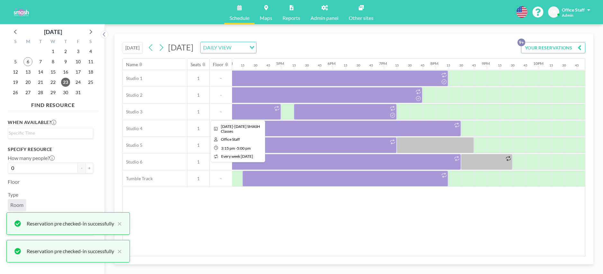
click at [246, 114] on div at bounding box center [236, 112] width 90 height 16
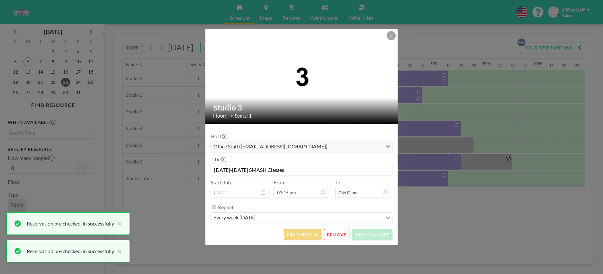
click at [309, 232] on button "PRE CHECK-IN" at bounding box center [303, 234] width 38 height 11
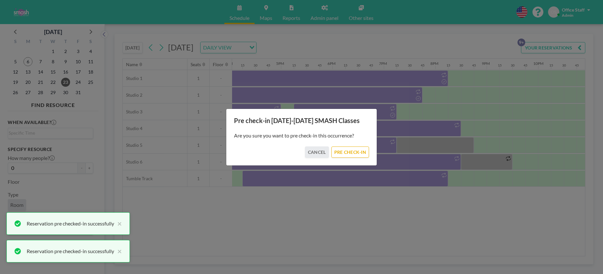
drag, startPoint x: 352, startPoint y: 154, endPoint x: 366, endPoint y: 143, distance: 17.2
click at [352, 153] on button "PRE CHECK-IN" at bounding box center [351, 152] width 38 height 11
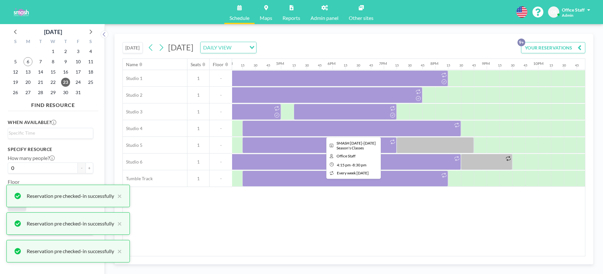
click at [391, 128] on div at bounding box center [351, 129] width 219 height 16
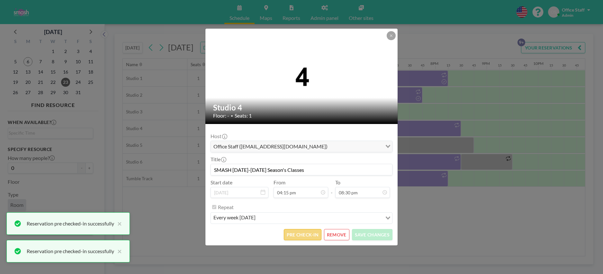
scroll to position [744, 0]
click at [303, 237] on button "PRE CHECK-IN" at bounding box center [303, 234] width 38 height 11
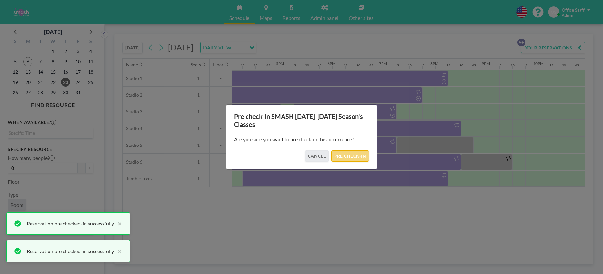
drag, startPoint x: 343, startPoint y: 157, endPoint x: 348, endPoint y: 151, distance: 7.5
click at [343, 157] on button "PRE CHECK-IN" at bounding box center [351, 155] width 38 height 11
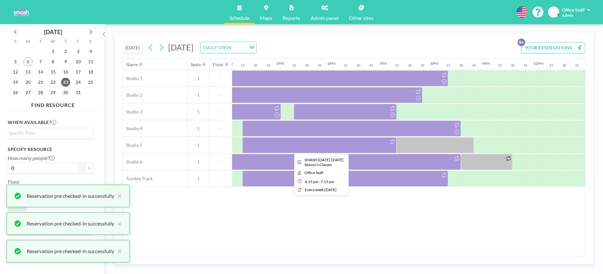
click at [379, 144] on div at bounding box center [319, 145] width 154 height 16
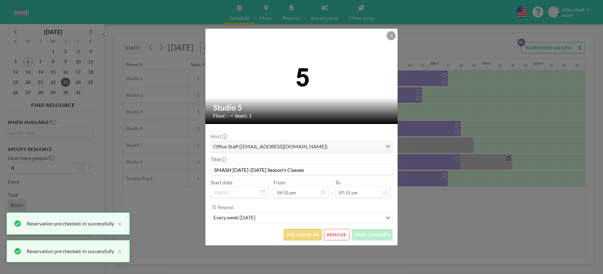
click at [308, 236] on button "PRE CHECK-IN" at bounding box center [303, 234] width 38 height 11
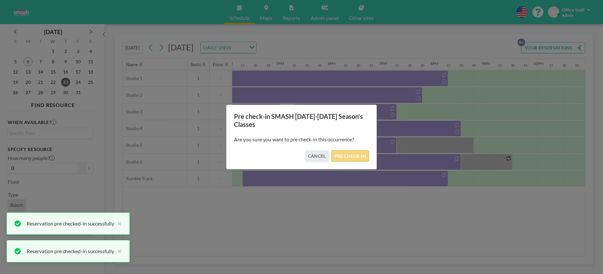
drag, startPoint x: 341, startPoint y: 156, endPoint x: 356, endPoint y: 157, distance: 15.1
click at [341, 156] on button "PRE CHECK-IN" at bounding box center [351, 155] width 38 height 11
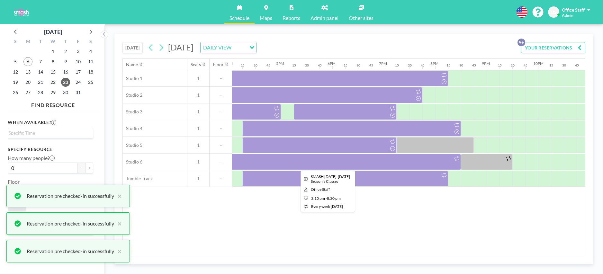
click at [354, 163] on div at bounding box center [326, 162] width 270 height 16
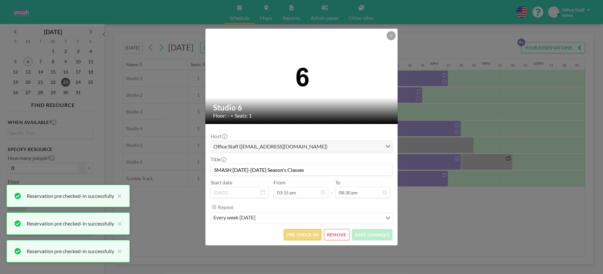
scroll to position [939, 0]
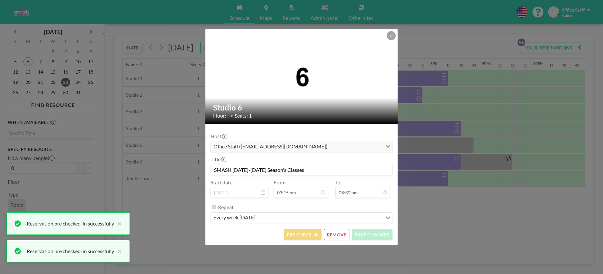
click at [311, 236] on button "PRE CHECK-IN" at bounding box center [303, 234] width 38 height 11
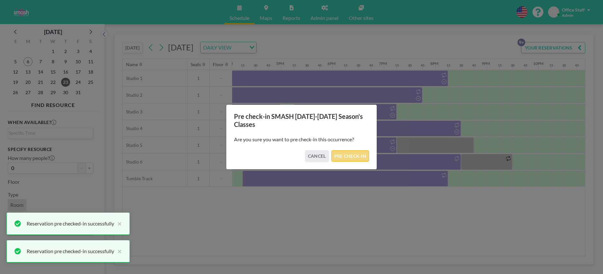
click at [348, 155] on button "PRE CHECK-IN" at bounding box center [351, 155] width 38 height 11
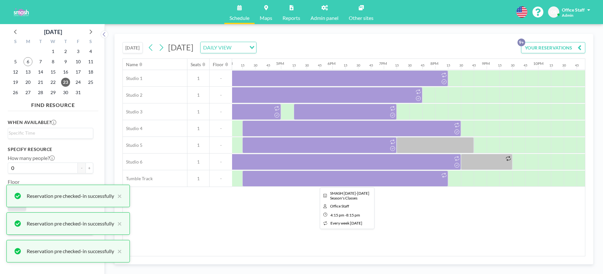
click at [346, 181] on div at bounding box center [345, 179] width 206 height 16
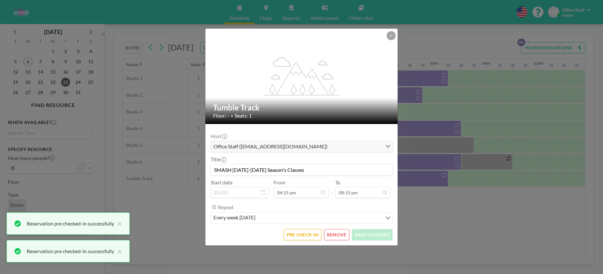
scroll to position [927, 0]
click at [311, 235] on button "PRE CHECK-IN" at bounding box center [303, 234] width 38 height 11
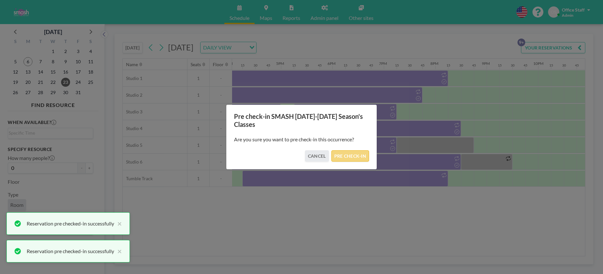
click at [350, 153] on button "PRE CHECK-IN" at bounding box center [351, 155] width 38 height 11
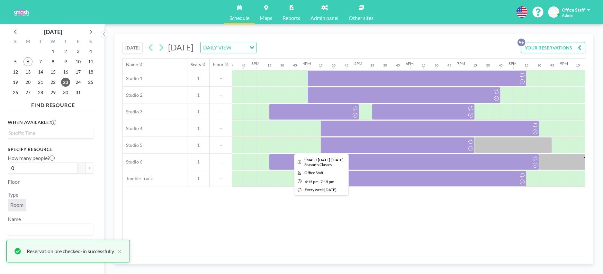
scroll to position [0, 747]
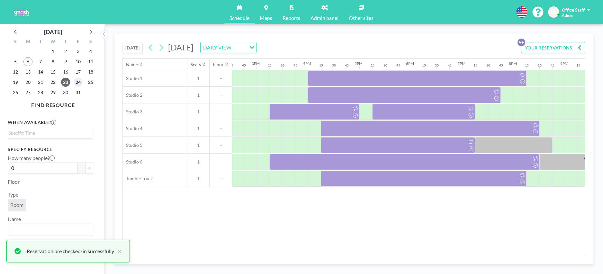
click at [79, 82] on span "24" at bounding box center [78, 82] width 9 height 9
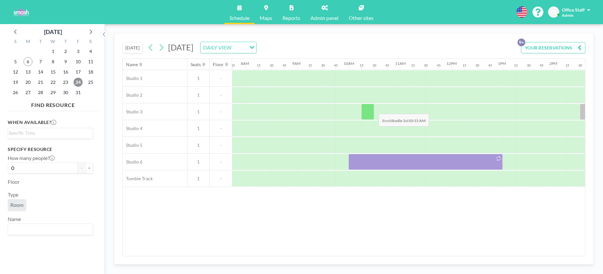
scroll to position [0, 399]
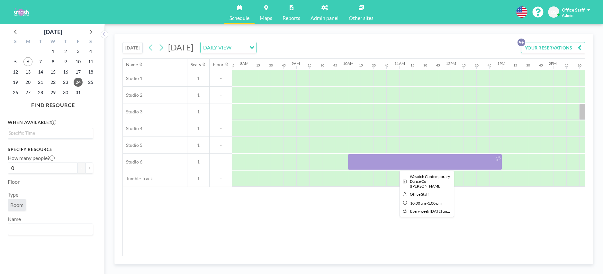
click at [420, 165] on div at bounding box center [425, 162] width 154 height 16
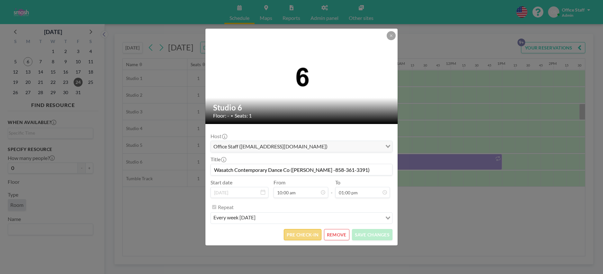
click at [302, 236] on button "PRE CHECK-IN" at bounding box center [303, 234] width 38 height 11
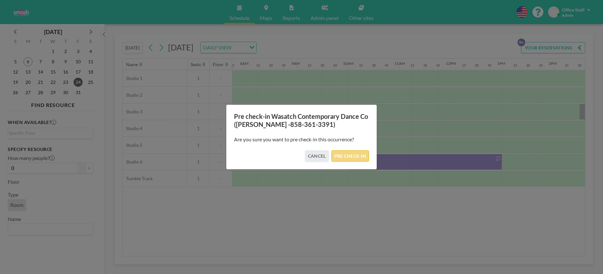
click at [349, 156] on button "PRE CHECK-IN" at bounding box center [351, 155] width 38 height 11
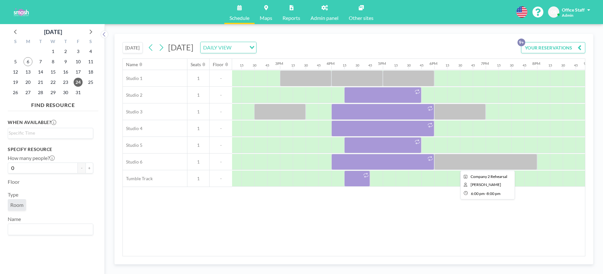
scroll to position [0, 724]
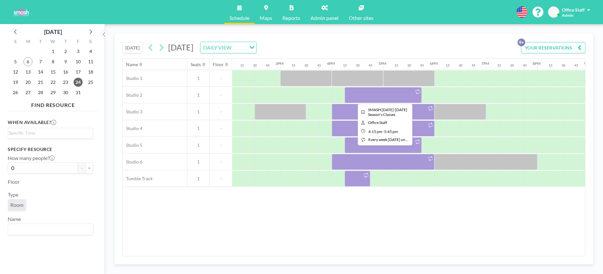
click at [361, 90] on div at bounding box center [383, 95] width 77 height 16
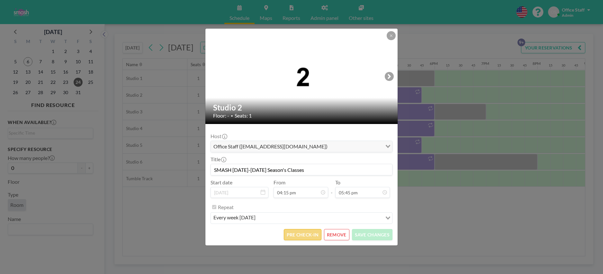
click at [295, 236] on button "PRE CHECK-IN" at bounding box center [303, 234] width 38 height 11
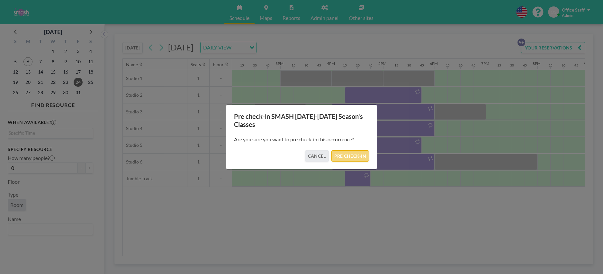
click at [343, 153] on button "PRE CHECK-IN" at bounding box center [351, 155] width 38 height 11
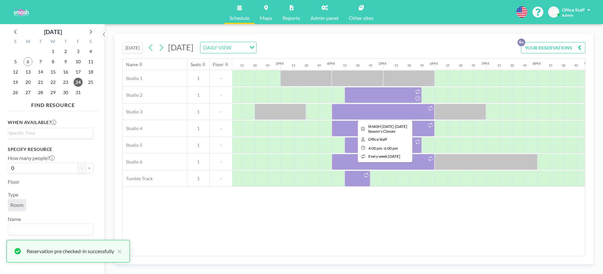
click at [406, 112] on div at bounding box center [383, 112] width 103 height 16
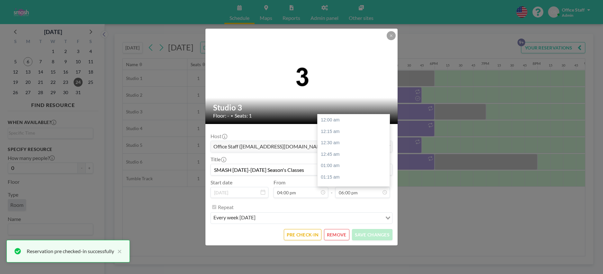
scroll to position [824, 0]
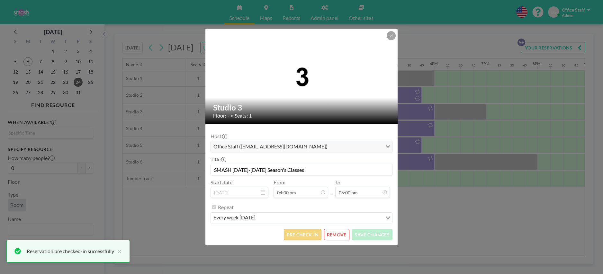
click at [304, 236] on button "PRE CHECK-IN" at bounding box center [303, 234] width 38 height 11
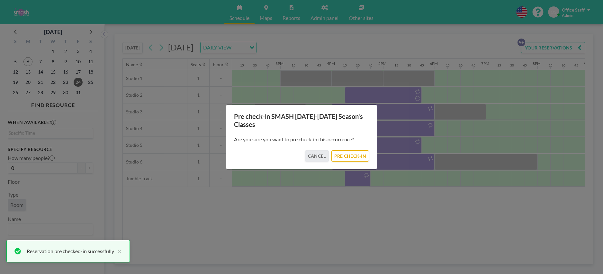
drag, startPoint x: 353, startPoint y: 155, endPoint x: 378, endPoint y: 141, distance: 27.6
click at [353, 155] on button "PRE CHECK-IN" at bounding box center [351, 155] width 38 height 11
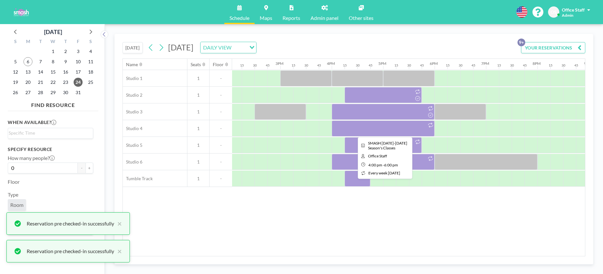
click at [397, 133] on div at bounding box center [383, 129] width 103 height 16
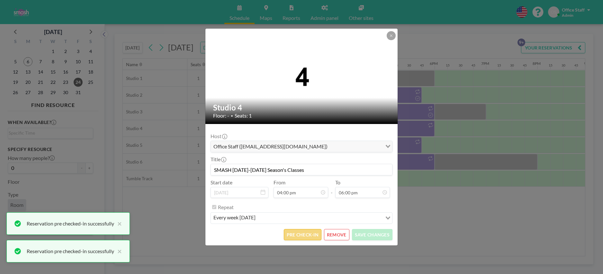
click at [311, 233] on button "PRE CHECK-IN" at bounding box center [303, 234] width 38 height 11
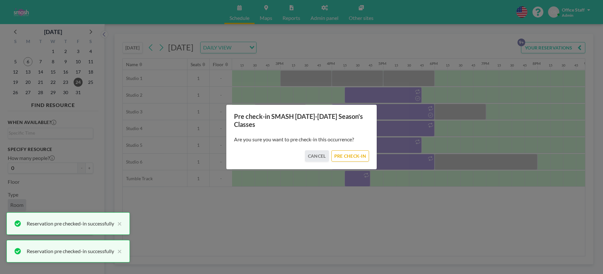
drag, startPoint x: 349, startPoint y: 155, endPoint x: 387, endPoint y: 148, distance: 38.0
click at [349, 155] on button "PRE CHECK-IN" at bounding box center [351, 155] width 38 height 11
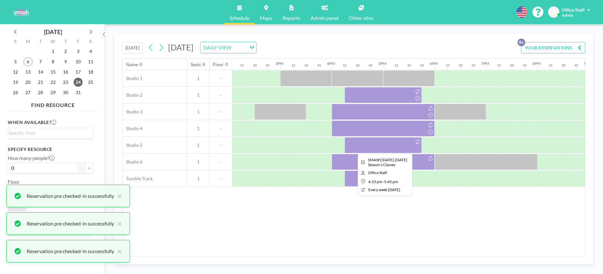
click at [406, 145] on div at bounding box center [383, 145] width 77 height 16
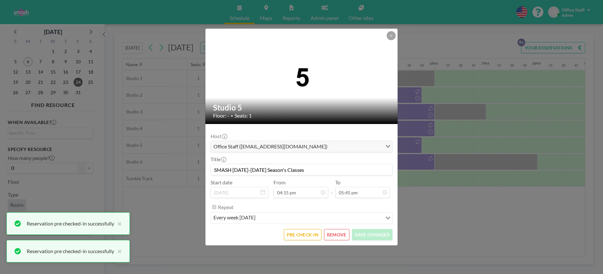
scroll to position [813, 0]
click at [296, 233] on button "PRE CHECK-IN" at bounding box center [303, 234] width 38 height 11
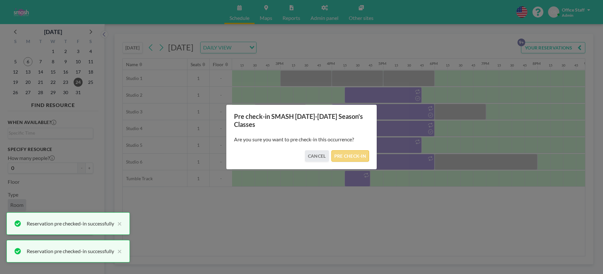
click at [352, 159] on button "PRE CHECK-IN" at bounding box center [351, 155] width 38 height 11
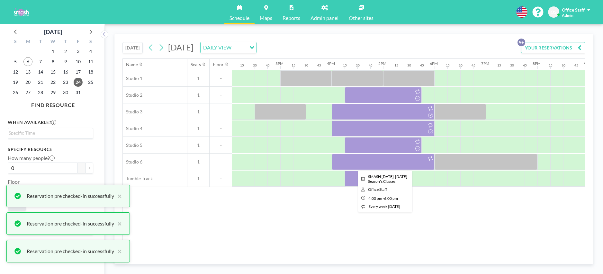
click at [413, 162] on div at bounding box center [383, 162] width 103 height 16
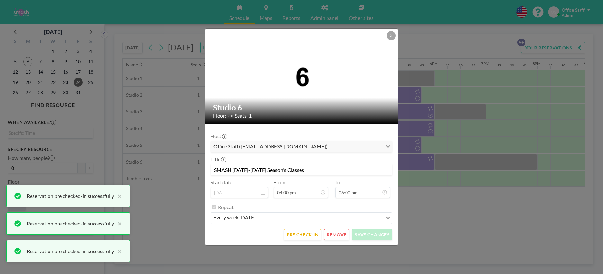
scroll to position [824, 0]
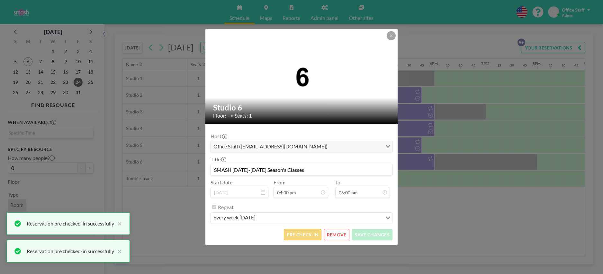
click at [297, 238] on button "PRE CHECK-IN" at bounding box center [303, 234] width 38 height 11
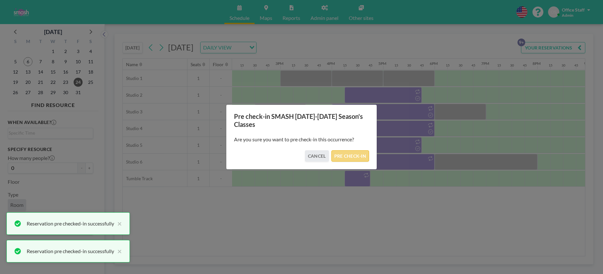
click at [355, 155] on button "PRE CHECK-IN" at bounding box center [351, 155] width 38 height 11
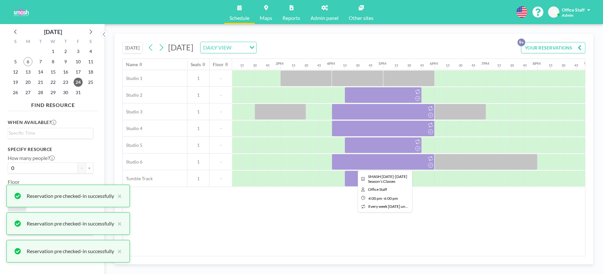
click at [391, 162] on div at bounding box center [383, 162] width 103 height 16
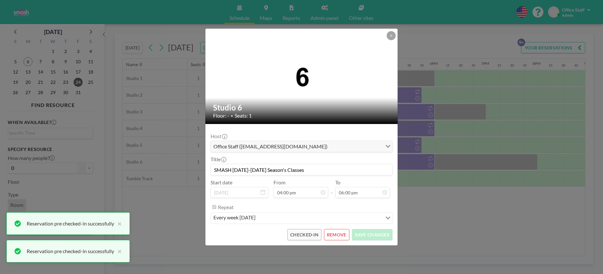
scroll to position [824, 0]
drag, startPoint x: 428, startPoint y: 161, endPoint x: 423, endPoint y: 167, distance: 8.2
click at [428, 162] on div "Studio 6 Floor: - • Seats: 1 Host Office Staff ([EMAIL_ADDRESS][DOMAIN_NAME]) L…" at bounding box center [301, 137] width 603 height 274
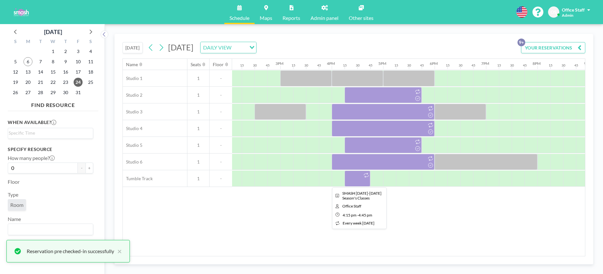
click at [359, 185] on div at bounding box center [358, 179] width 26 height 16
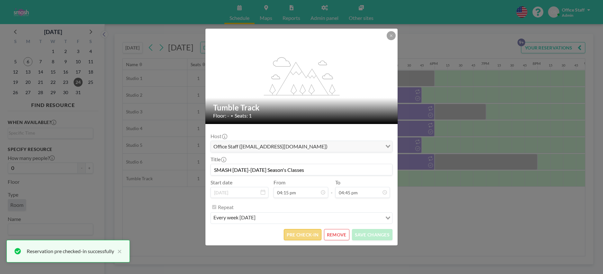
scroll to position [767, 0]
click at [306, 233] on button "PRE CHECK-IN" at bounding box center [303, 234] width 38 height 11
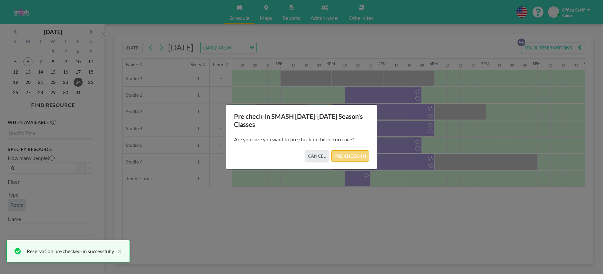
click at [361, 156] on button "PRE CHECK-IN" at bounding box center [351, 155] width 38 height 11
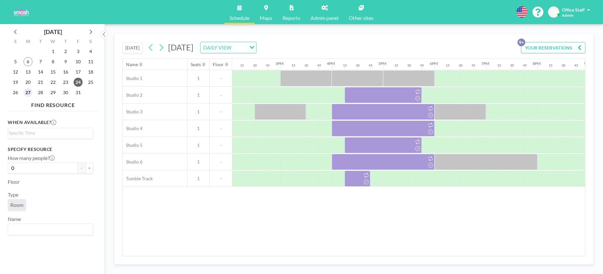
click at [29, 93] on span "27" at bounding box center [27, 92] width 9 height 9
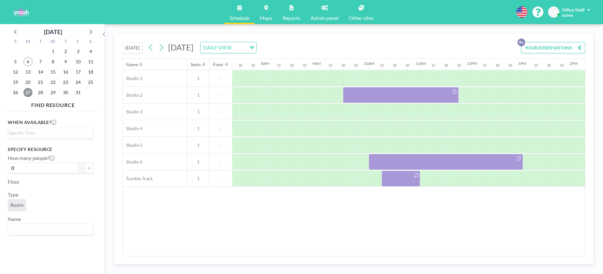
scroll to position [0, 399]
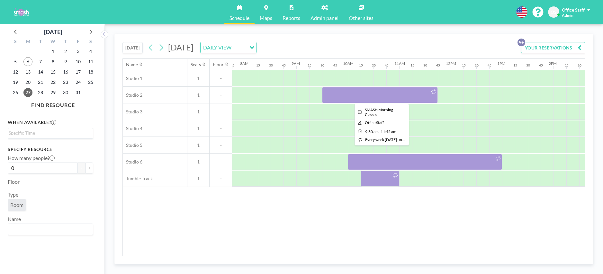
click at [395, 96] on div at bounding box center [380, 95] width 116 height 16
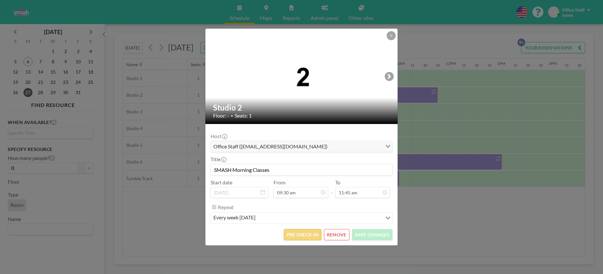
click at [300, 235] on button "PRE CHECK-IN" at bounding box center [303, 234] width 38 height 11
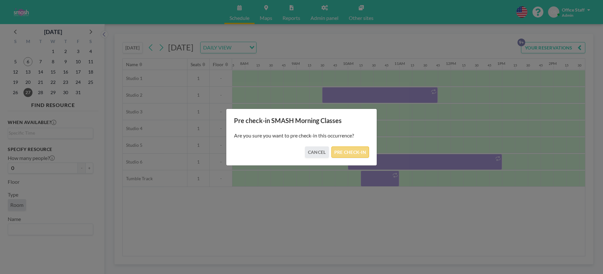
click at [353, 150] on button "PRE CHECK-IN" at bounding box center [351, 152] width 38 height 11
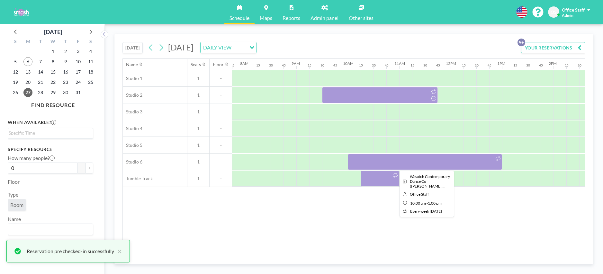
click at [443, 161] on div at bounding box center [425, 162] width 154 height 16
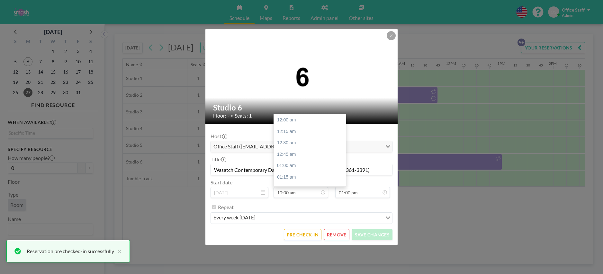
scroll to position [458, 0]
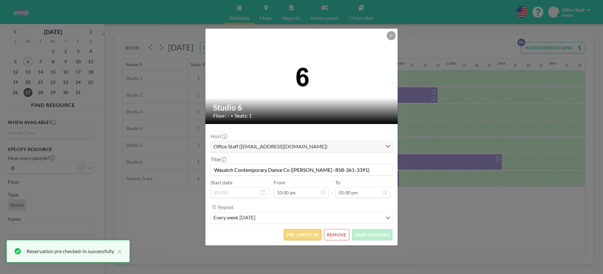
click at [302, 234] on button "PRE CHECK-IN" at bounding box center [303, 234] width 38 height 11
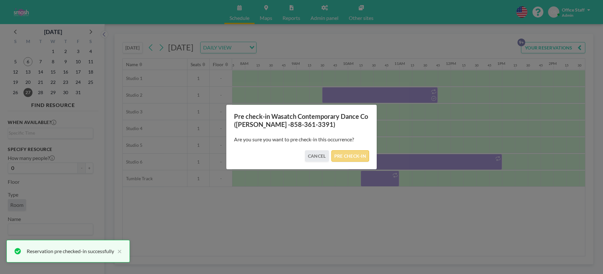
click at [357, 154] on button "PRE CHECK-IN" at bounding box center [351, 155] width 38 height 11
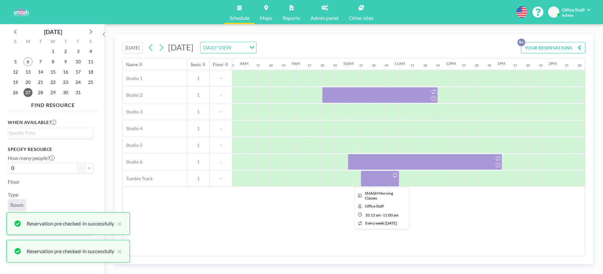
click at [382, 180] on div at bounding box center [380, 179] width 39 height 16
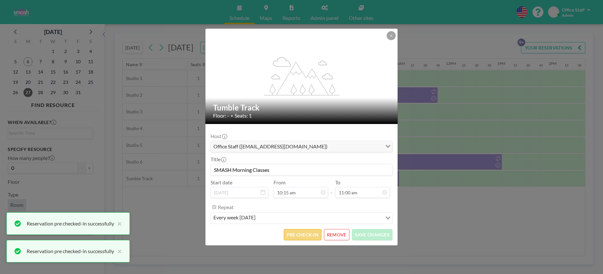
scroll to position [504, 0]
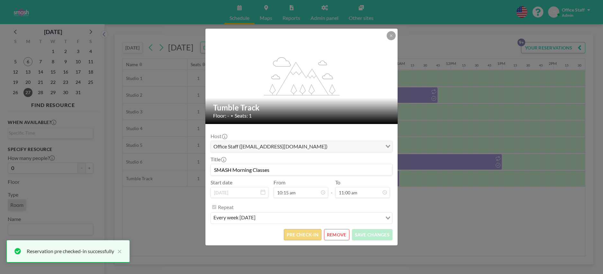
click at [300, 235] on button "PRE CHECK-IN" at bounding box center [303, 234] width 38 height 11
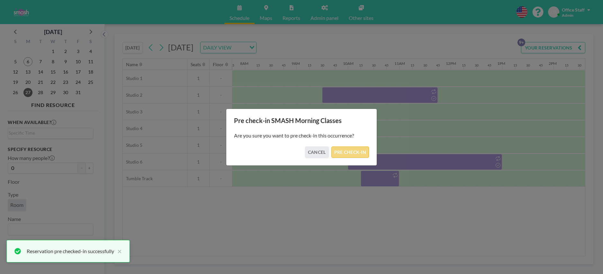
click at [347, 151] on button "PRE CHECK-IN" at bounding box center [351, 152] width 38 height 11
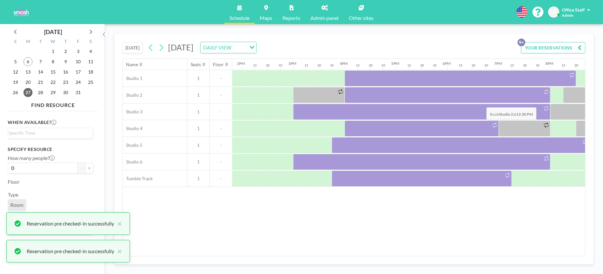
scroll to position [0, 744]
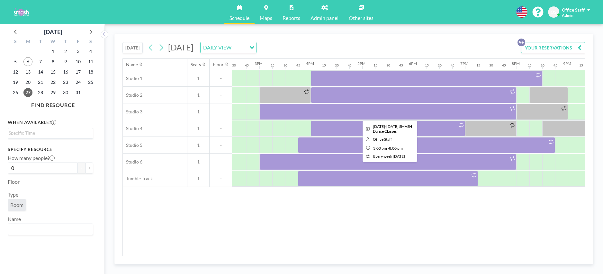
click at [483, 114] on div at bounding box center [387, 112] width 257 height 16
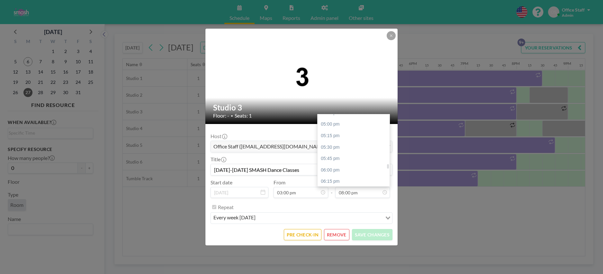
scroll to position [772, 0]
click at [339, 126] on div "05:00 pm" at bounding box center [354, 126] width 72 height 12
type input "05:00 pm"
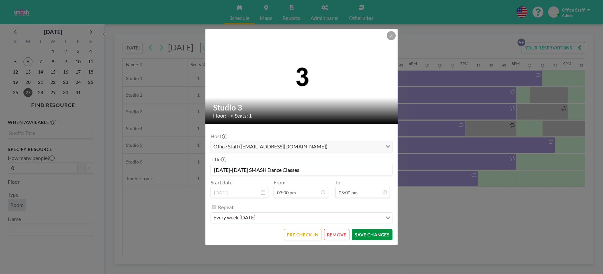
click at [370, 236] on button "SAVE CHANGES" at bounding box center [372, 234] width 41 height 11
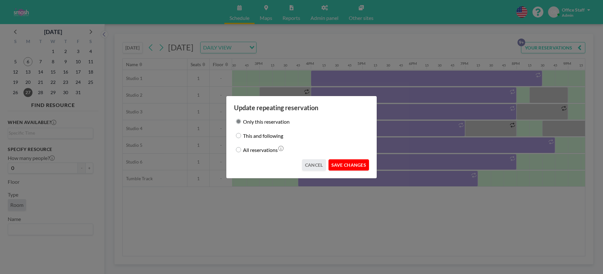
click at [349, 166] on button "SAVE CHANGES" at bounding box center [349, 164] width 41 height 11
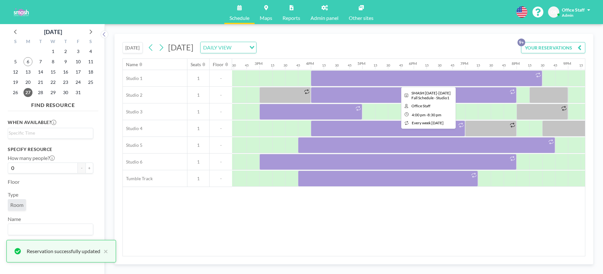
click at [398, 80] on div at bounding box center [427, 78] width 232 height 16
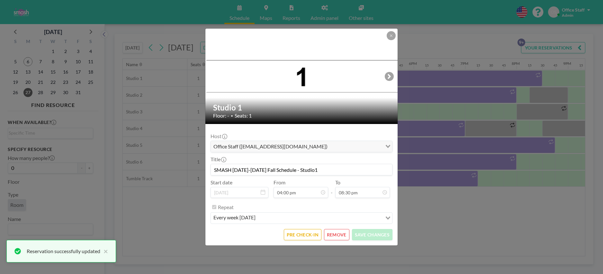
scroll to position [939, 0]
click at [311, 235] on button "PRE CHECK-IN" at bounding box center [303, 234] width 38 height 11
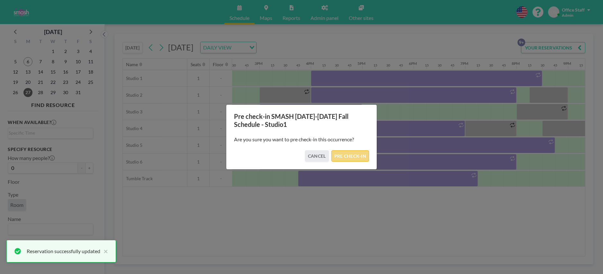
click at [349, 154] on button "PRE CHECK-IN" at bounding box center [351, 155] width 38 height 11
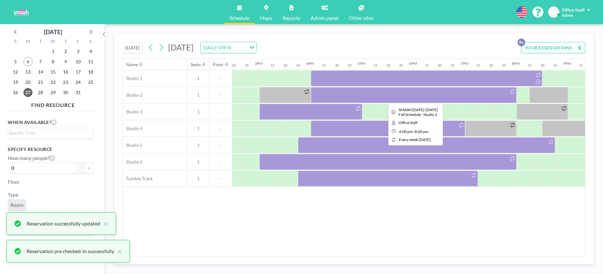
click at [342, 90] on div at bounding box center [414, 95] width 206 height 16
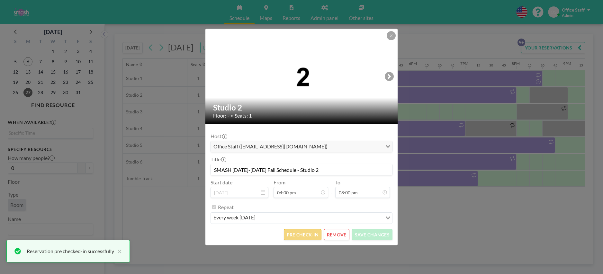
scroll to position [733, 0]
click at [305, 232] on button "PRE CHECK-IN" at bounding box center [303, 234] width 38 height 11
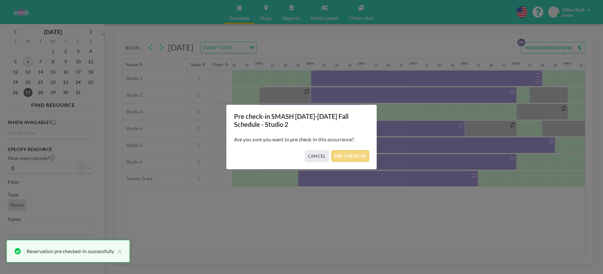
click at [345, 159] on button "PRE CHECK-IN" at bounding box center [351, 155] width 38 height 11
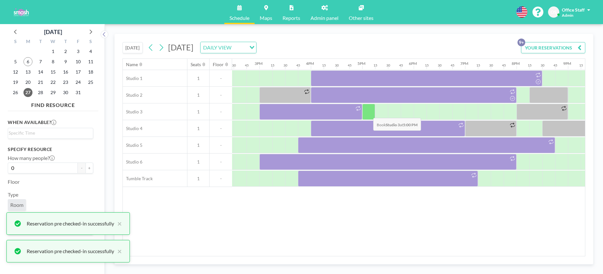
click at [368, 113] on div at bounding box center [368, 112] width 13 height 16
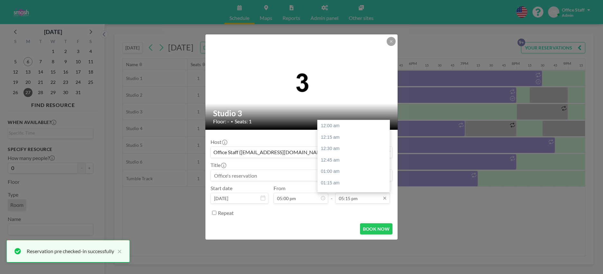
scroll to position [790, 0]
click at [335, 182] on div "06:30 pm" at bounding box center [354, 184] width 72 height 12
type input "06:30 pm"
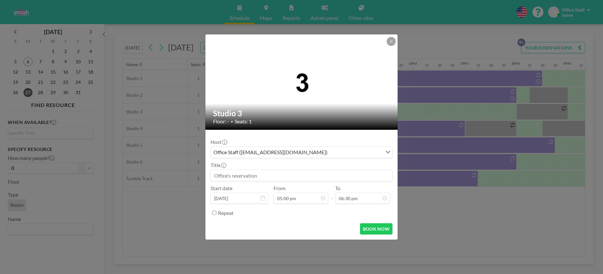
click at [220, 175] on input at bounding box center [301, 175] width 181 height 11
paste input "In-Studio Run-Through"
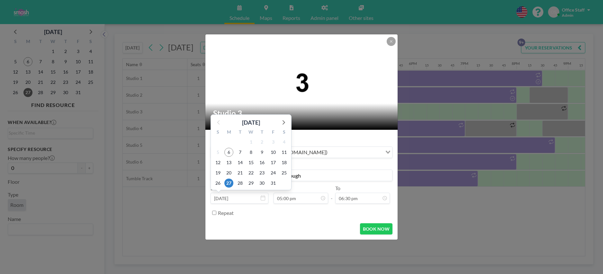
scroll to position [778, 0]
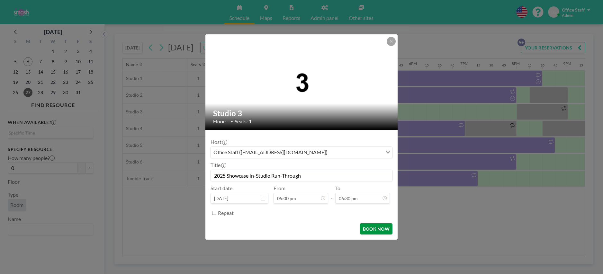
type input "2025 Showcase In-Studio Run-Through"
click at [379, 228] on button "BOOK NOW" at bounding box center [376, 228] width 32 height 11
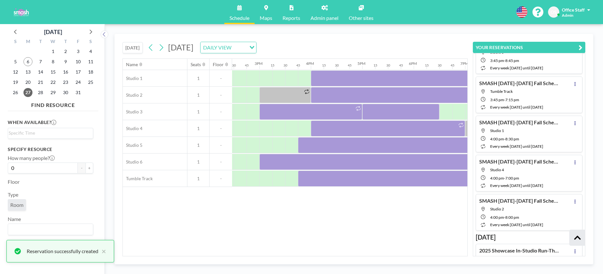
scroll to position [253, 0]
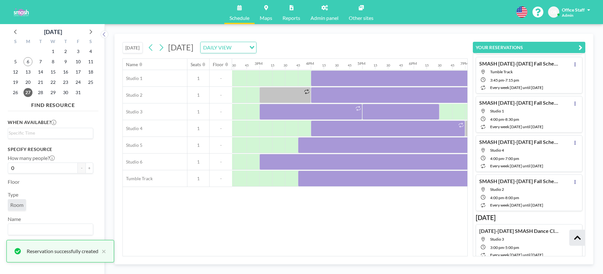
click at [582, 48] on icon "button" at bounding box center [581, 48] width 4 height 8
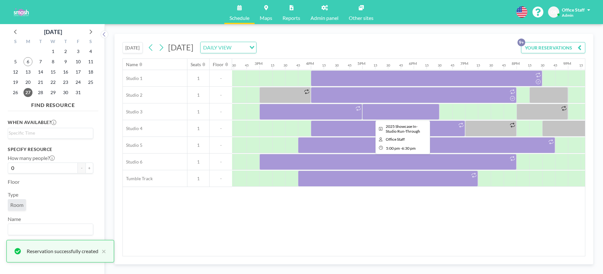
click at [392, 108] on div at bounding box center [400, 112] width 77 height 16
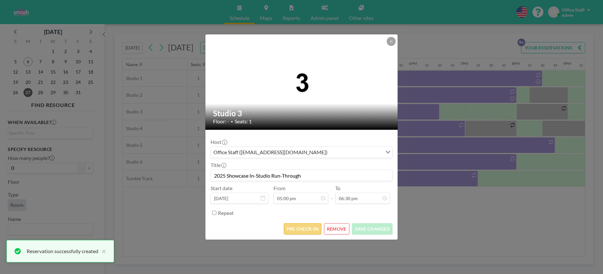
click at [296, 228] on button "PRE CHECK-IN" at bounding box center [303, 228] width 38 height 11
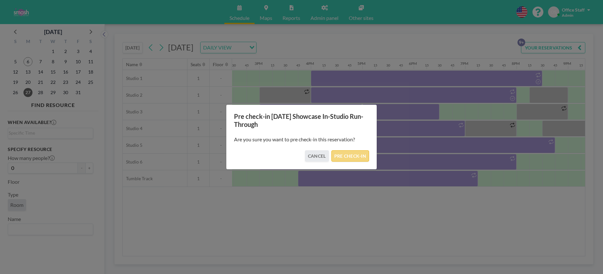
click at [348, 156] on button "PRE CHECK-IN" at bounding box center [351, 155] width 38 height 11
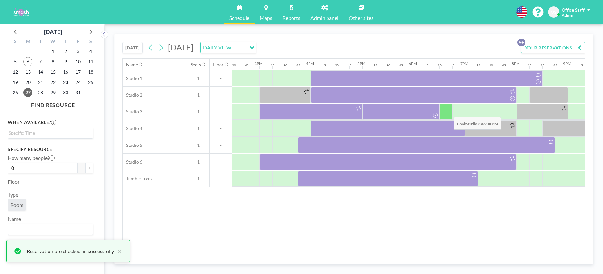
click at [449, 112] on div at bounding box center [446, 112] width 13 height 16
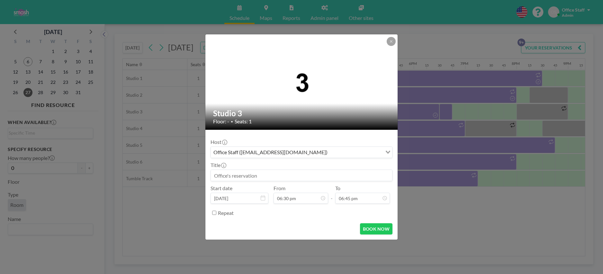
click at [350, 175] on input at bounding box center [301, 175] width 181 height 11
type input "S"
drag, startPoint x: 391, startPoint y: 41, endPoint x: 378, endPoint y: 67, distance: 29.0
click at [391, 41] on icon at bounding box center [391, 42] width 4 height 4
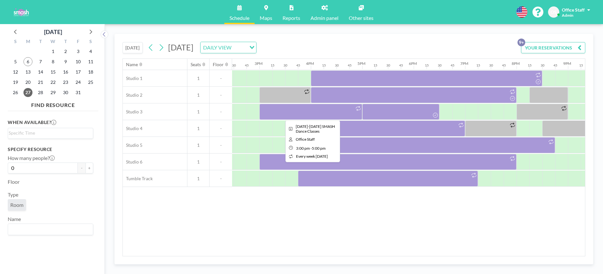
click at [302, 112] on div at bounding box center [310, 112] width 103 height 16
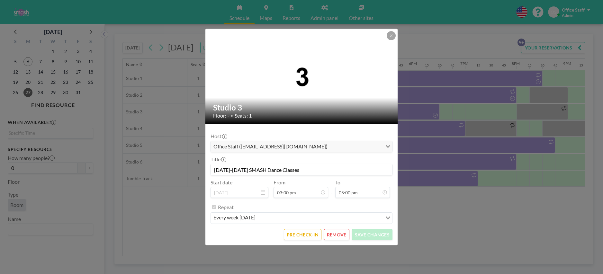
drag, startPoint x: 291, startPoint y: 171, endPoint x: 301, endPoint y: 209, distance: 38.8
click at [207, 170] on form "Host Office Staff ([EMAIL_ADDRESS][DOMAIN_NAME]) Loading... Title [DATE]-[DATE]…" at bounding box center [301, 185] width 192 height 122
click at [300, 236] on button "PRE CHECK-IN" at bounding box center [303, 234] width 38 height 11
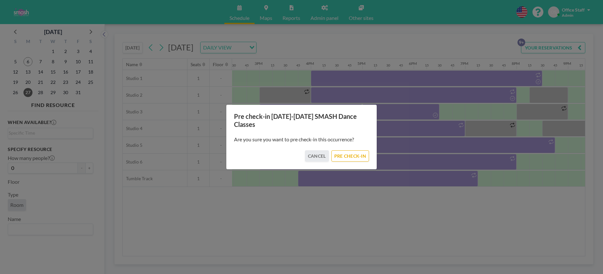
drag, startPoint x: 344, startPoint y: 150, endPoint x: 385, endPoint y: 137, distance: 43.4
click at [344, 150] on button "PRE CHECK-IN" at bounding box center [351, 155] width 38 height 11
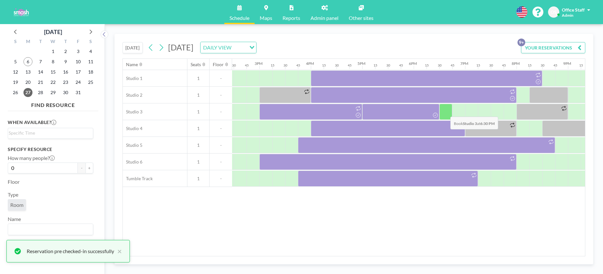
click at [446, 112] on div at bounding box center [446, 112] width 13 height 16
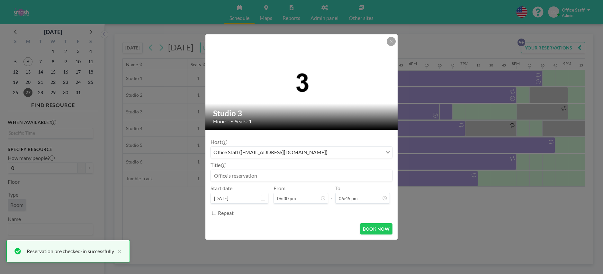
click at [228, 178] on input at bounding box center [301, 175] width 181 height 11
paste input "[DATE]-[DATE] SMASH Dance Classes"
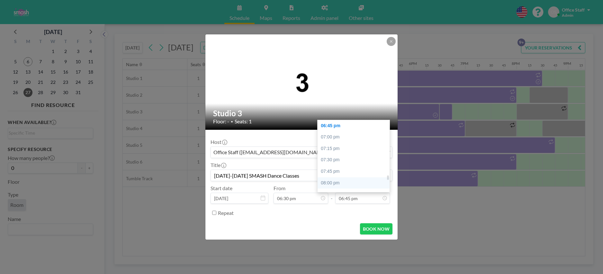
type input "[DATE]-[DATE] SMASH Dance Classes"
click at [338, 186] on div "08:00 pm" at bounding box center [354, 184] width 72 height 12
type input "08:00 pm"
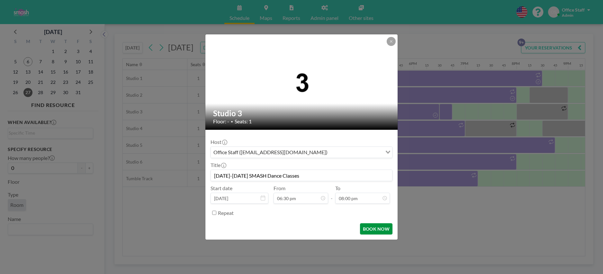
scroll to position [916, 0]
click at [375, 228] on button "BOOK NOW" at bounding box center [376, 228] width 32 height 11
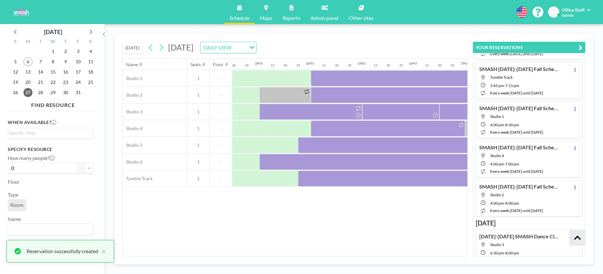
scroll to position [253, 0]
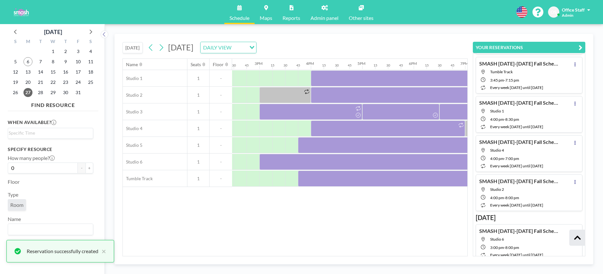
click at [581, 48] on icon "button" at bounding box center [581, 48] width 4 height 8
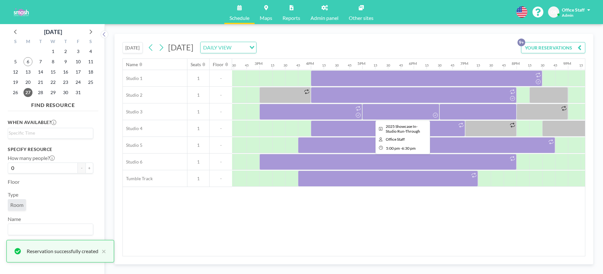
click at [399, 114] on div at bounding box center [400, 112] width 77 height 16
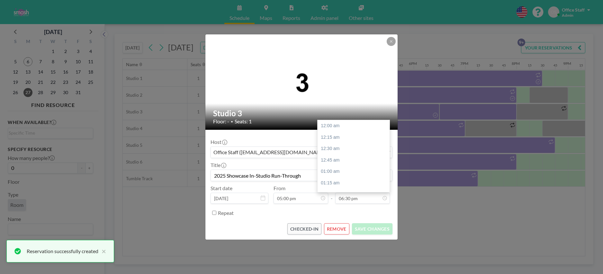
scroll to position [847, 0]
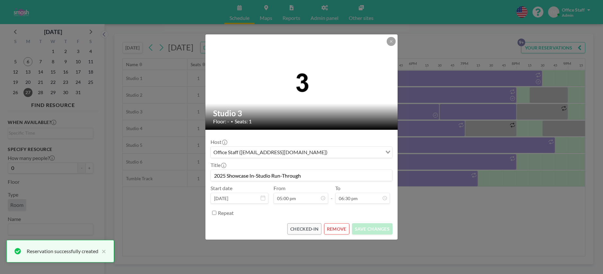
click at [477, 105] on div "Studio 3 Floor: - • Seats: 1 Host Office Staff ([EMAIL_ADDRESS][DOMAIN_NAME]) L…" at bounding box center [301, 137] width 603 height 274
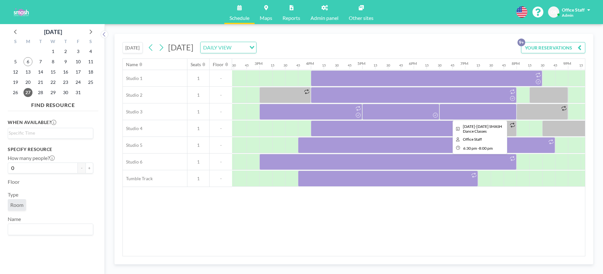
click at [474, 113] on div at bounding box center [478, 112] width 77 height 16
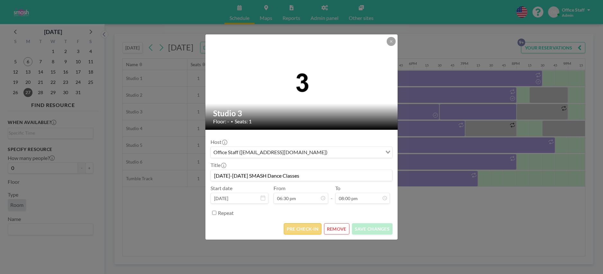
click at [303, 225] on button "PRE CHECK-IN" at bounding box center [303, 228] width 38 height 11
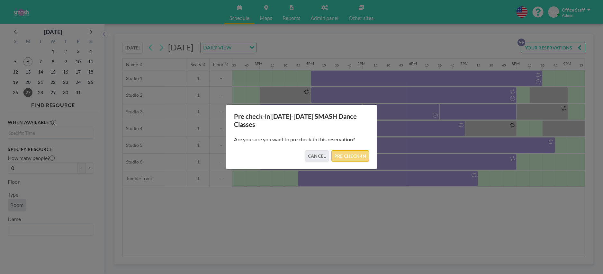
click at [360, 151] on button "PRE CHECK-IN" at bounding box center [351, 155] width 38 height 11
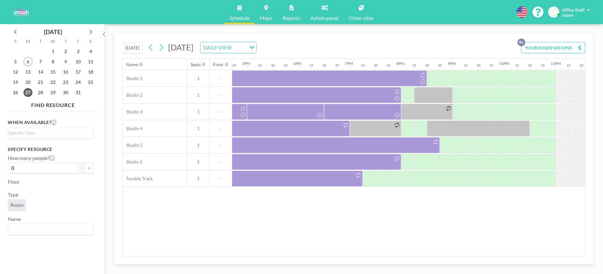
scroll to position [0, 862]
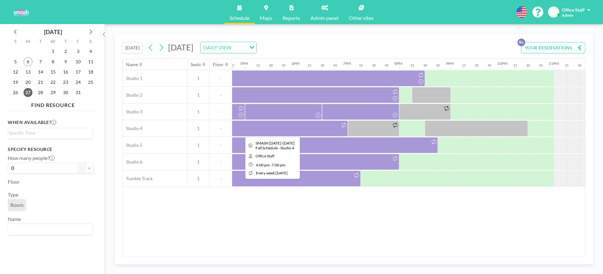
click at [324, 131] on div at bounding box center [271, 129] width 154 height 16
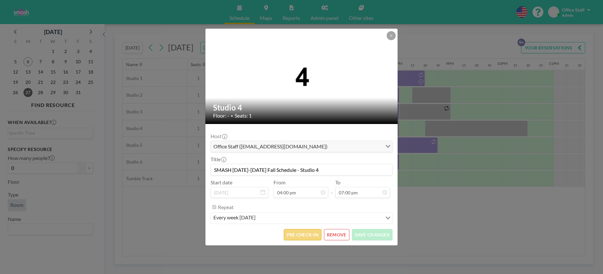
click at [298, 235] on button "PRE CHECK-IN" at bounding box center [303, 234] width 38 height 11
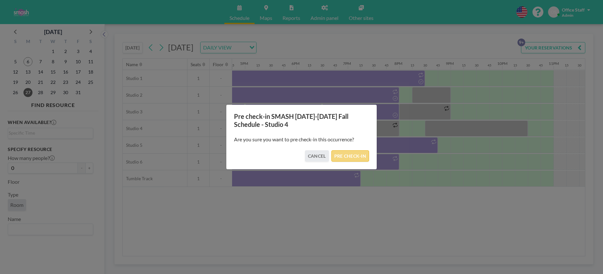
click at [355, 155] on button "PRE CHECK-IN" at bounding box center [351, 155] width 38 height 11
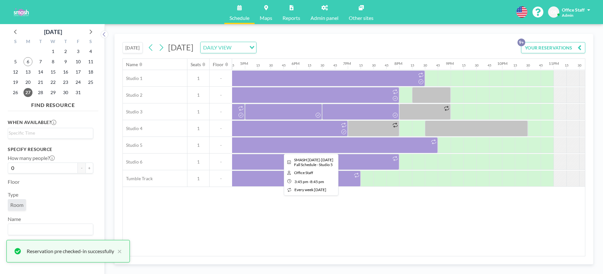
click at [406, 145] on div at bounding box center [309, 145] width 257 height 16
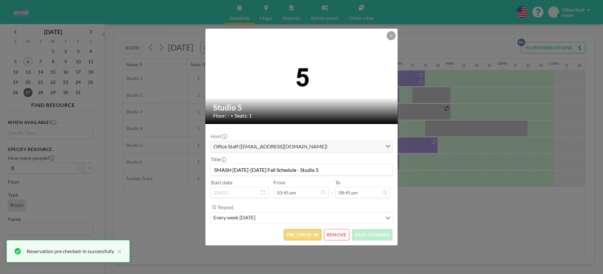
scroll to position [950, 0]
click at [310, 237] on button "PRE CHECK-IN" at bounding box center [303, 234] width 38 height 11
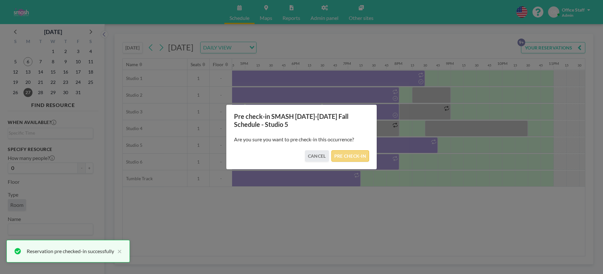
click at [355, 155] on button "PRE CHECK-IN" at bounding box center [351, 155] width 38 height 11
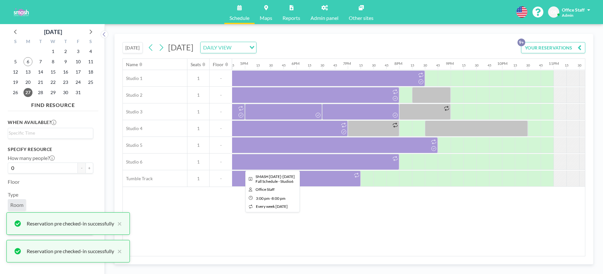
click at [379, 165] on div at bounding box center [270, 162] width 257 height 16
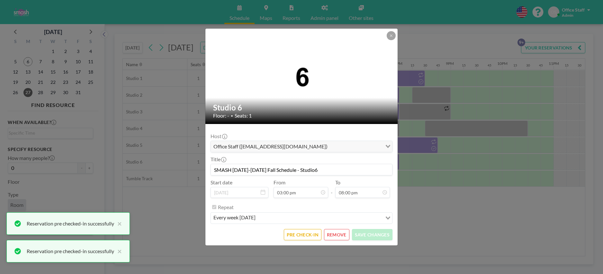
scroll to position [916, 0]
click at [299, 238] on button "PRE CHECK-IN" at bounding box center [303, 234] width 38 height 11
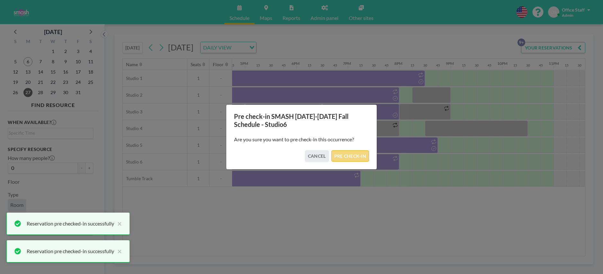
click at [347, 155] on button "PRE CHECK-IN" at bounding box center [351, 155] width 38 height 11
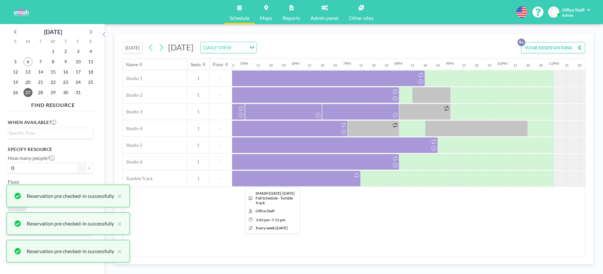
click at [293, 184] on div at bounding box center [271, 179] width 180 height 16
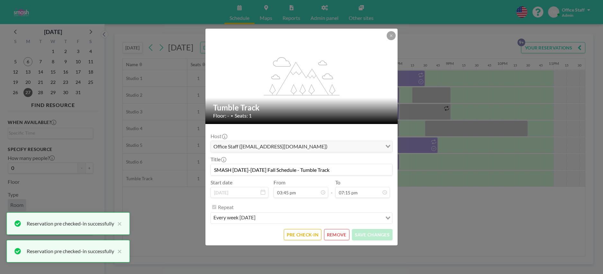
scroll to position [721, 0]
click at [305, 233] on button "PRE CHECK-IN" at bounding box center [303, 234] width 38 height 11
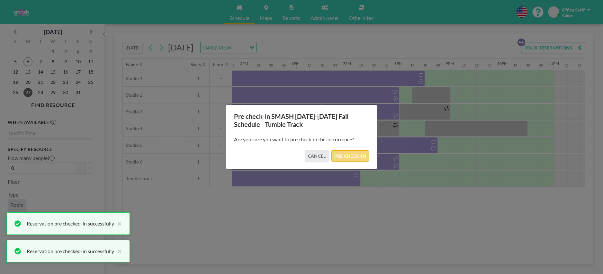
click at [356, 157] on button "PRE CHECK-IN" at bounding box center [351, 155] width 38 height 11
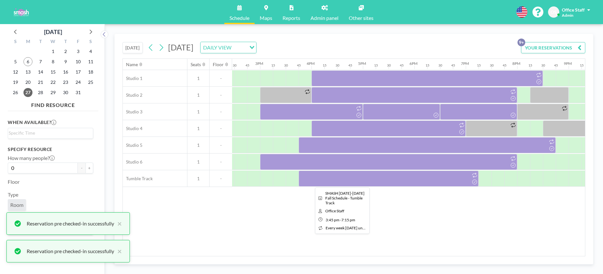
scroll to position [0, 735]
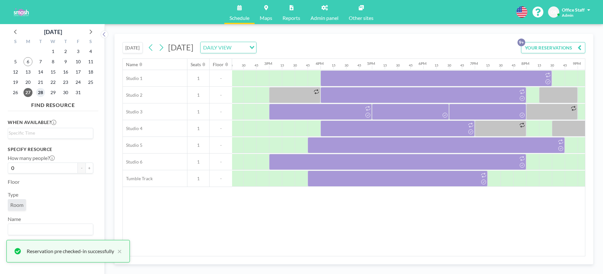
click at [42, 93] on span "28" at bounding box center [40, 92] width 9 height 9
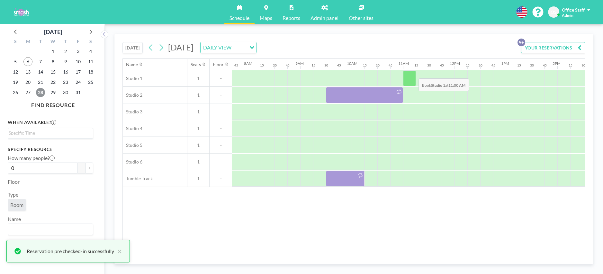
scroll to position [0, 399]
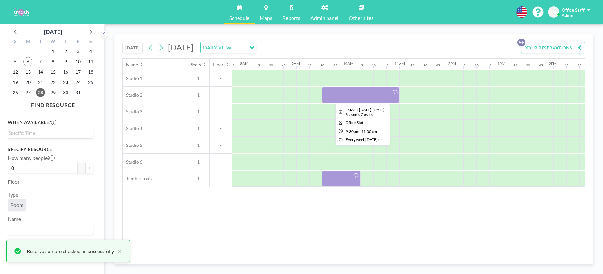
click at [356, 99] on div at bounding box center [360, 95] width 77 height 16
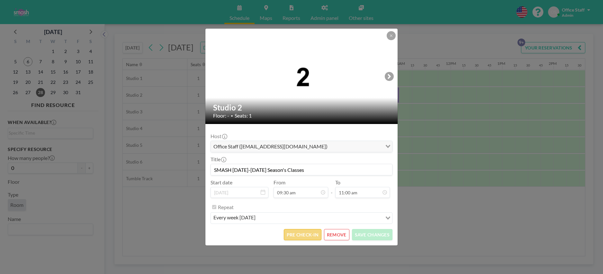
click at [297, 232] on button "PRE CHECK-IN" at bounding box center [303, 234] width 38 height 11
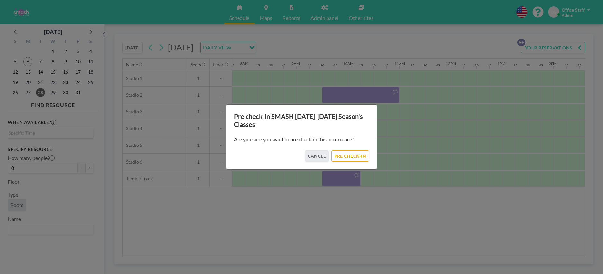
drag, startPoint x: 350, startPoint y: 155, endPoint x: 347, endPoint y: 174, distance: 19.3
click at [350, 156] on button "PRE CHECK-IN" at bounding box center [351, 155] width 38 height 11
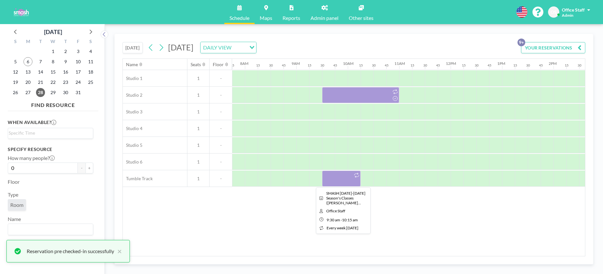
click at [347, 180] on div at bounding box center [341, 179] width 39 height 16
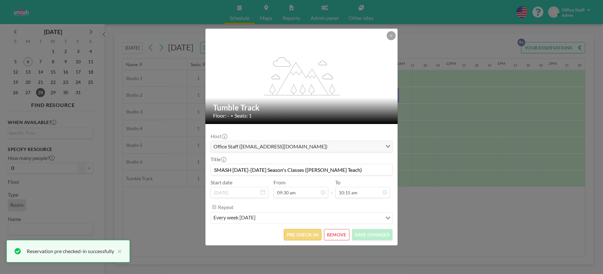
click at [308, 234] on button "PRE CHECK-IN" at bounding box center [303, 234] width 38 height 11
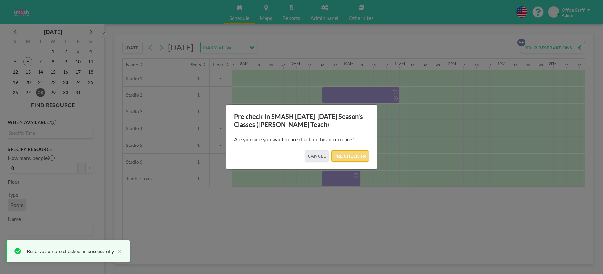
click at [359, 157] on button "PRE CHECK-IN" at bounding box center [351, 155] width 38 height 11
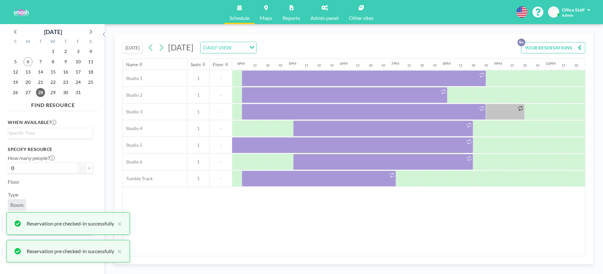
scroll to position [0, 815]
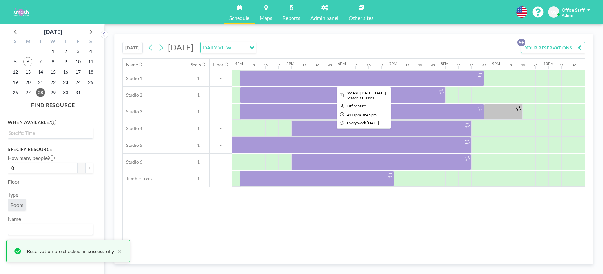
click at [367, 79] on div at bounding box center [362, 78] width 244 height 16
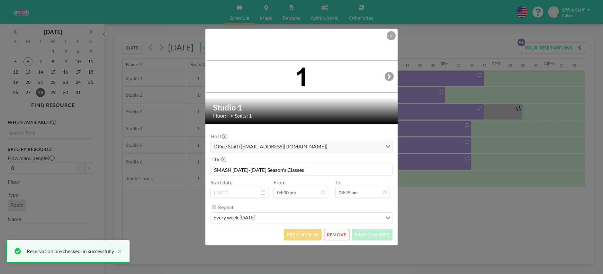
click at [304, 230] on button "PRE CHECK-IN" at bounding box center [303, 234] width 38 height 11
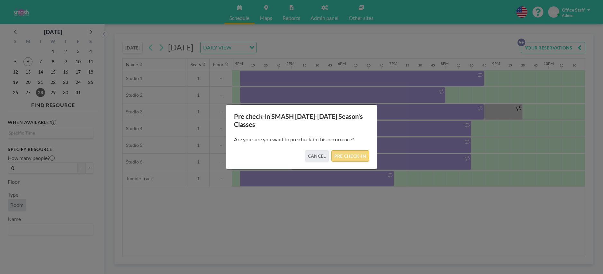
click at [353, 155] on button "PRE CHECK-IN" at bounding box center [351, 155] width 38 height 11
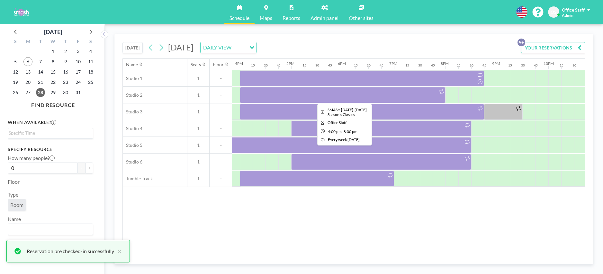
click at [397, 90] on div at bounding box center [343, 95] width 206 height 16
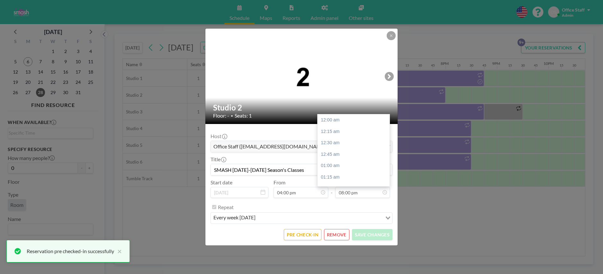
scroll to position [916, 0]
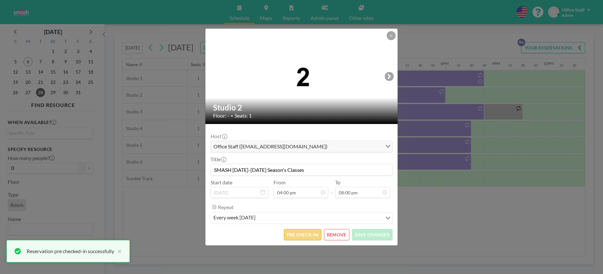
click at [302, 241] on form "Host Office Staff ([EMAIL_ADDRESS][DOMAIN_NAME]) Loading... Title SMASH [DATE]-…" at bounding box center [301, 185] width 192 height 122
click at [304, 238] on button "PRE CHECK-IN" at bounding box center [303, 234] width 38 height 11
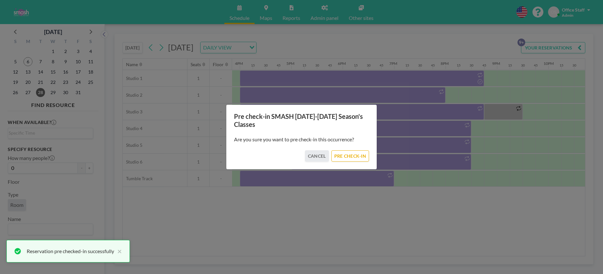
drag, startPoint x: 350, startPoint y: 157, endPoint x: 393, endPoint y: 126, distance: 53.0
click at [350, 157] on button "PRE CHECK-IN" at bounding box center [351, 155] width 38 height 11
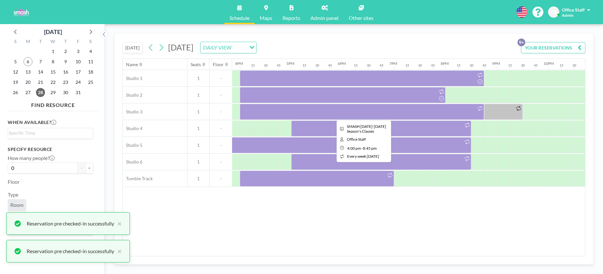
click at [425, 111] on div at bounding box center [362, 112] width 244 height 16
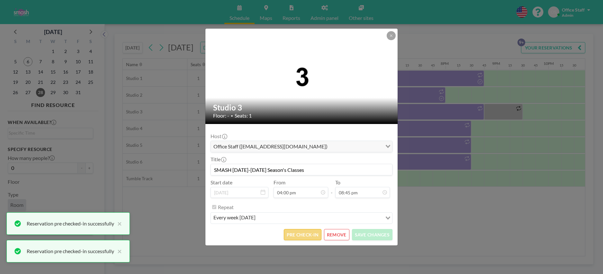
click at [299, 234] on button "PRE CHECK-IN" at bounding box center [303, 234] width 38 height 11
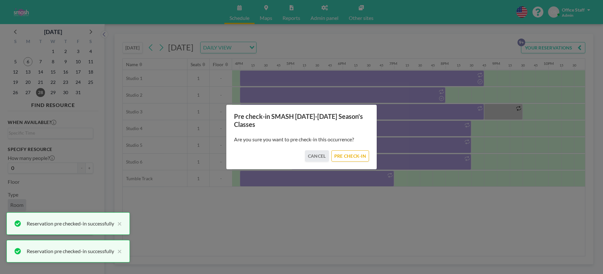
drag, startPoint x: 357, startPoint y: 161, endPoint x: 374, endPoint y: 148, distance: 21.1
click at [357, 160] on button "PRE CHECK-IN" at bounding box center [351, 155] width 38 height 11
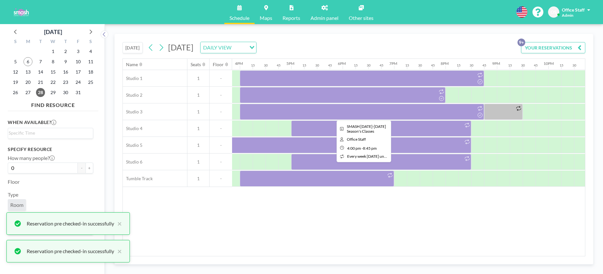
click at [438, 113] on div at bounding box center [362, 112] width 244 height 16
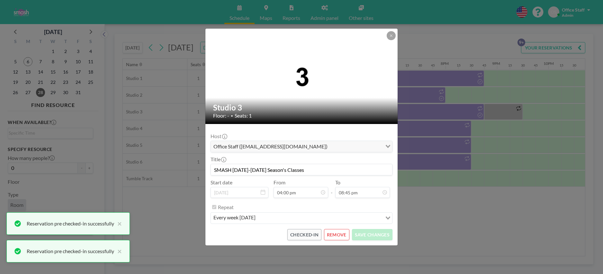
click at [438, 133] on div "Studio 3 Floor: - • Seats: 1 Host Office Staff ([EMAIL_ADDRESS][DOMAIN_NAME]) L…" at bounding box center [301, 137] width 603 height 274
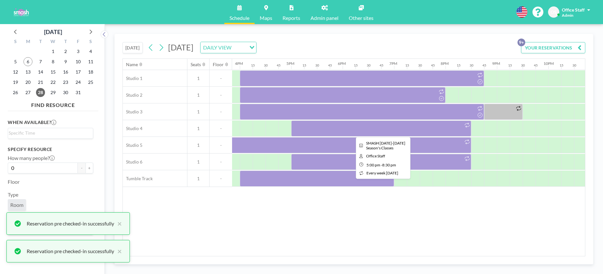
click at [422, 136] on div at bounding box center [381, 129] width 180 height 16
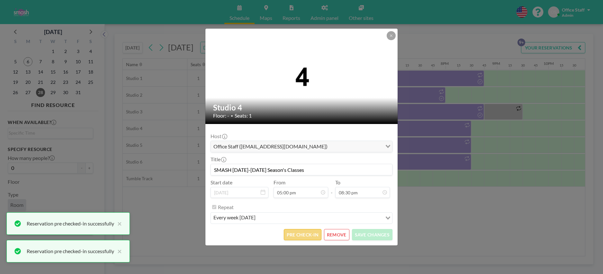
scroll to position [939, 0]
drag, startPoint x: 312, startPoint y: 237, endPoint x: 316, endPoint y: 235, distance: 4.7
click at [316, 235] on button "PRE CHECK-IN" at bounding box center [303, 234] width 38 height 11
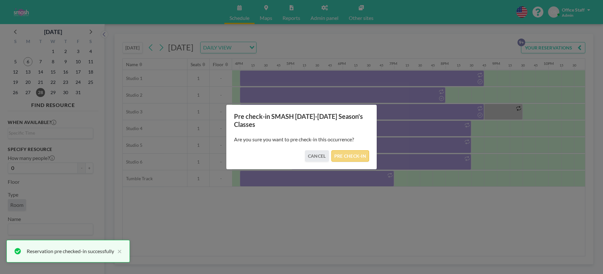
drag, startPoint x: 359, startPoint y: 156, endPoint x: 365, endPoint y: 155, distance: 6.1
click at [360, 156] on button "PRE CHECK-IN" at bounding box center [351, 155] width 38 height 11
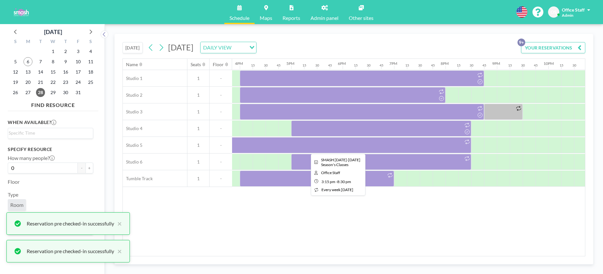
click at [431, 144] on div at bounding box center [336, 145] width 270 height 16
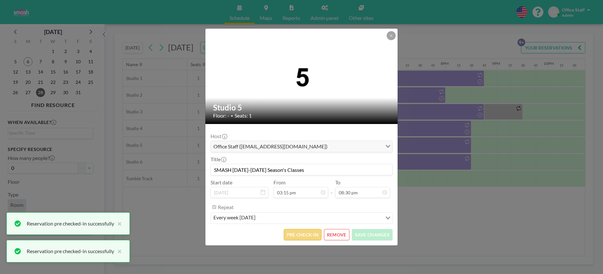
click at [305, 237] on button "PRE CHECK-IN" at bounding box center [303, 234] width 38 height 11
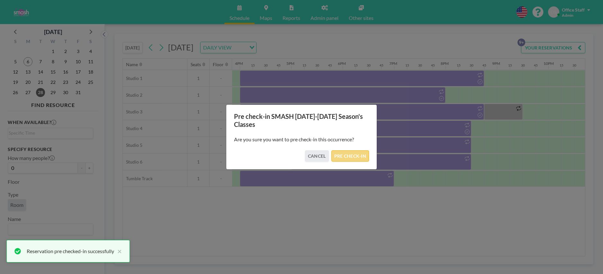
click at [353, 158] on button "PRE CHECK-IN" at bounding box center [351, 155] width 38 height 11
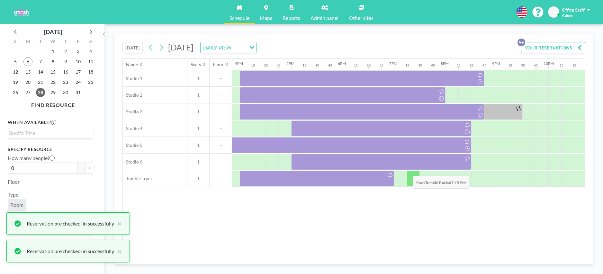
click at [407, 171] on div at bounding box center [413, 179] width 13 height 16
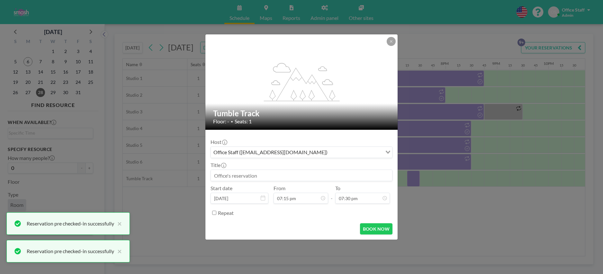
click at [427, 161] on div "flex-grow: 1.2; Tumble Track Floor: - • Seats: 1 Host Office Staff ([EMAIL_ADDR…" at bounding box center [301, 137] width 603 height 274
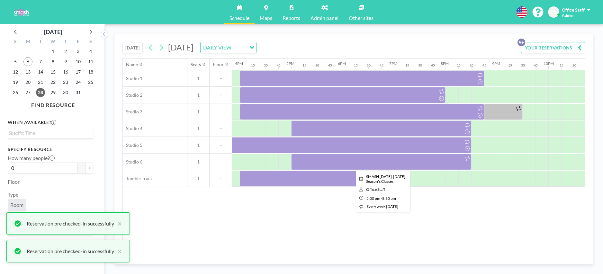
click at [414, 162] on div at bounding box center [381, 162] width 180 height 16
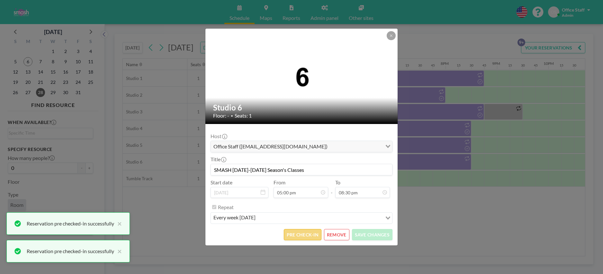
scroll to position [778, 0]
click at [306, 233] on button "PRE CHECK-IN" at bounding box center [303, 234] width 38 height 11
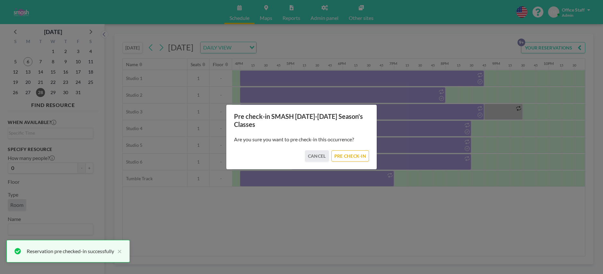
drag, startPoint x: 350, startPoint y: 153, endPoint x: 345, endPoint y: 173, distance: 19.9
click at [350, 154] on button "PRE CHECK-IN" at bounding box center [351, 155] width 38 height 11
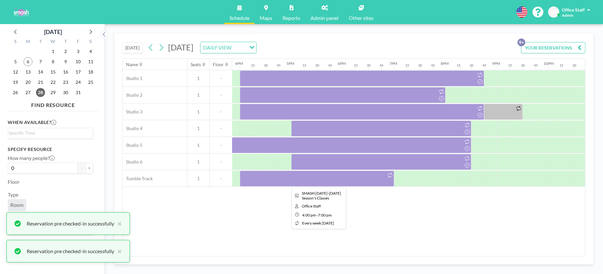
click at [339, 179] on div at bounding box center [317, 179] width 154 height 16
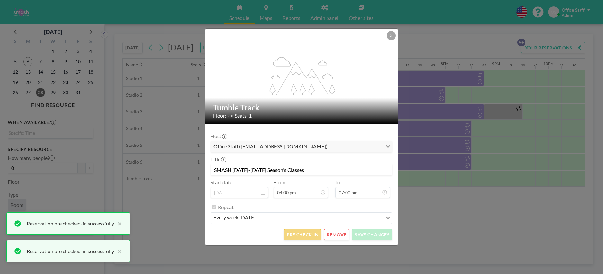
scroll to position [733, 0]
click at [304, 236] on button "PRE CHECK-IN" at bounding box center [303, 234] width 38 height 11
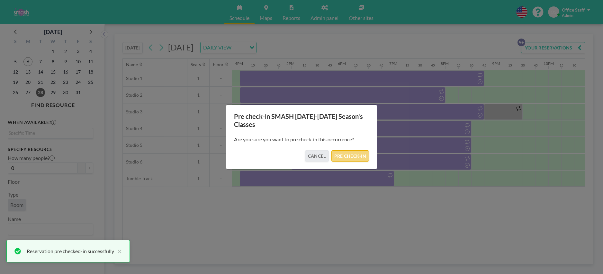
click at [350, 159] on button "PRE CHECK-IN" at bounding box center [351, 155] width 38 height 11
